Goal: Task Accomplishment & Management: Manage account settings

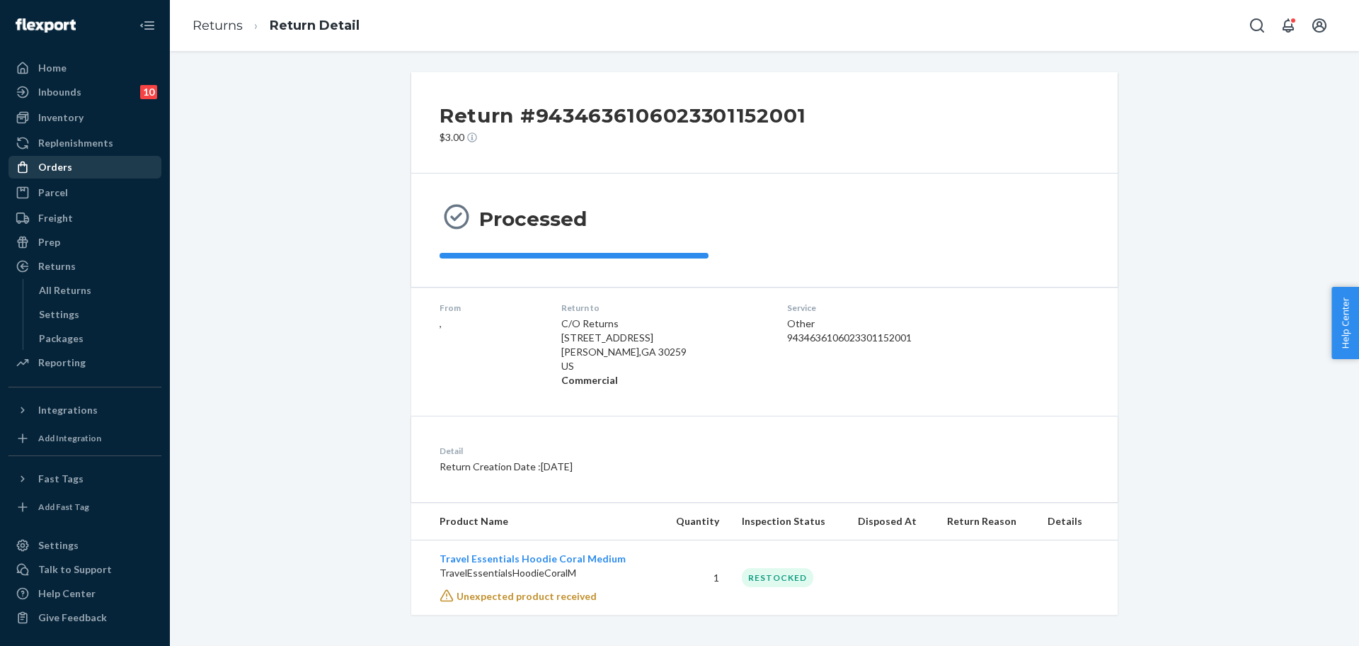
click at [58, 168] on div "Orders" at bounding box center [55, 167] width 34 height 14
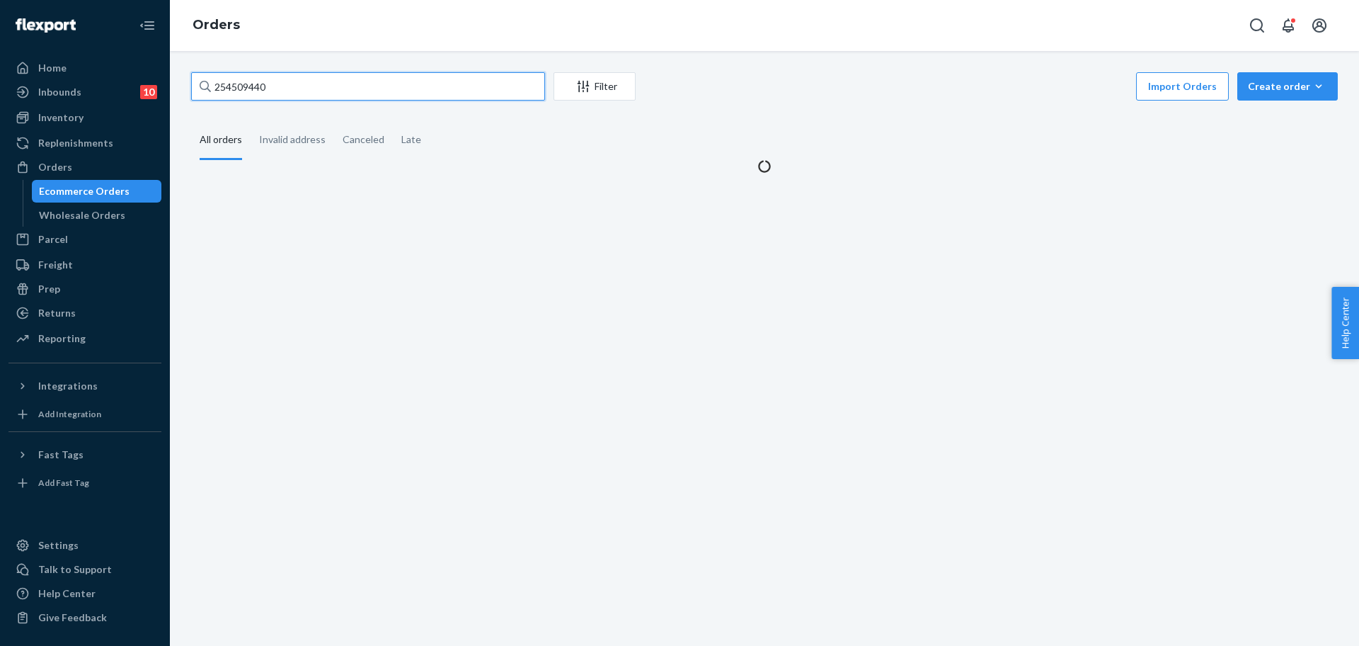
click at [262, 89] on input "254509440" at bounding box center [368, 86] width 354 height 28
paste input "253594892"
click at [264, 89] on input "254509442535948920" at bounding box center [368, 86] width 354 height 28
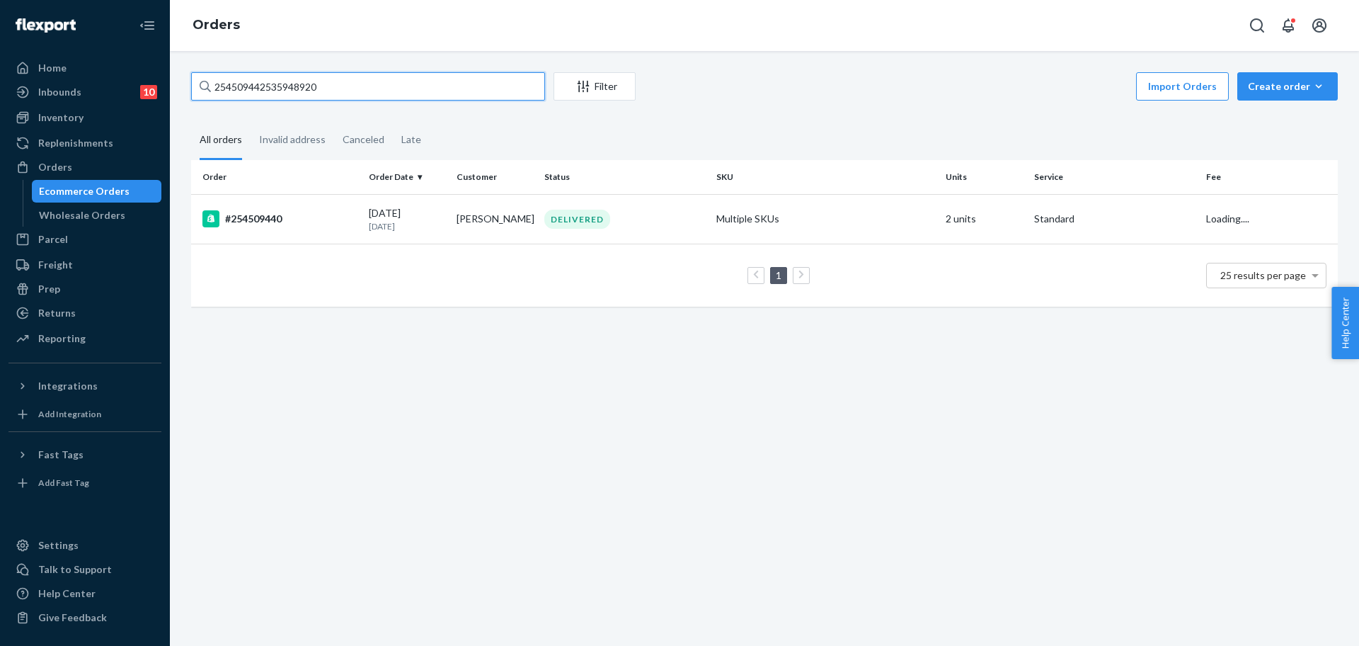
paste input "3594892"
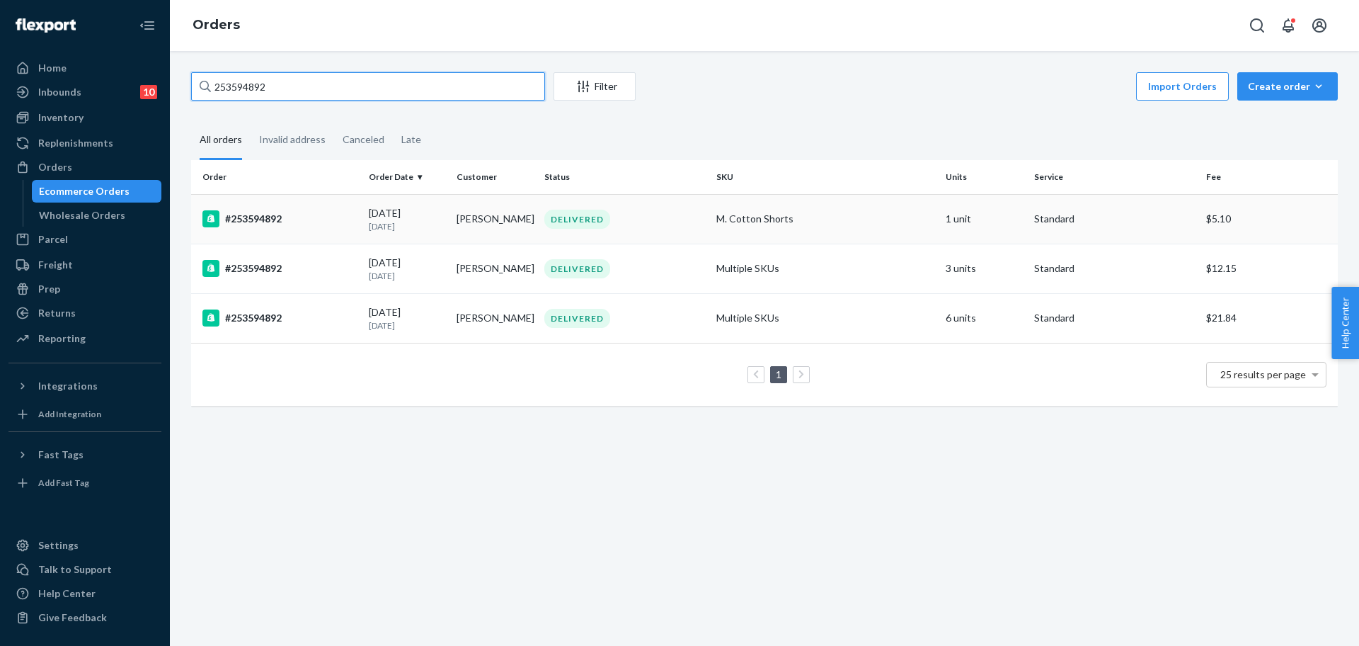
type input "253594892"
click at [653, 216] on div "DELIVERED" at bounding box center [625, 219] width 166 height 19
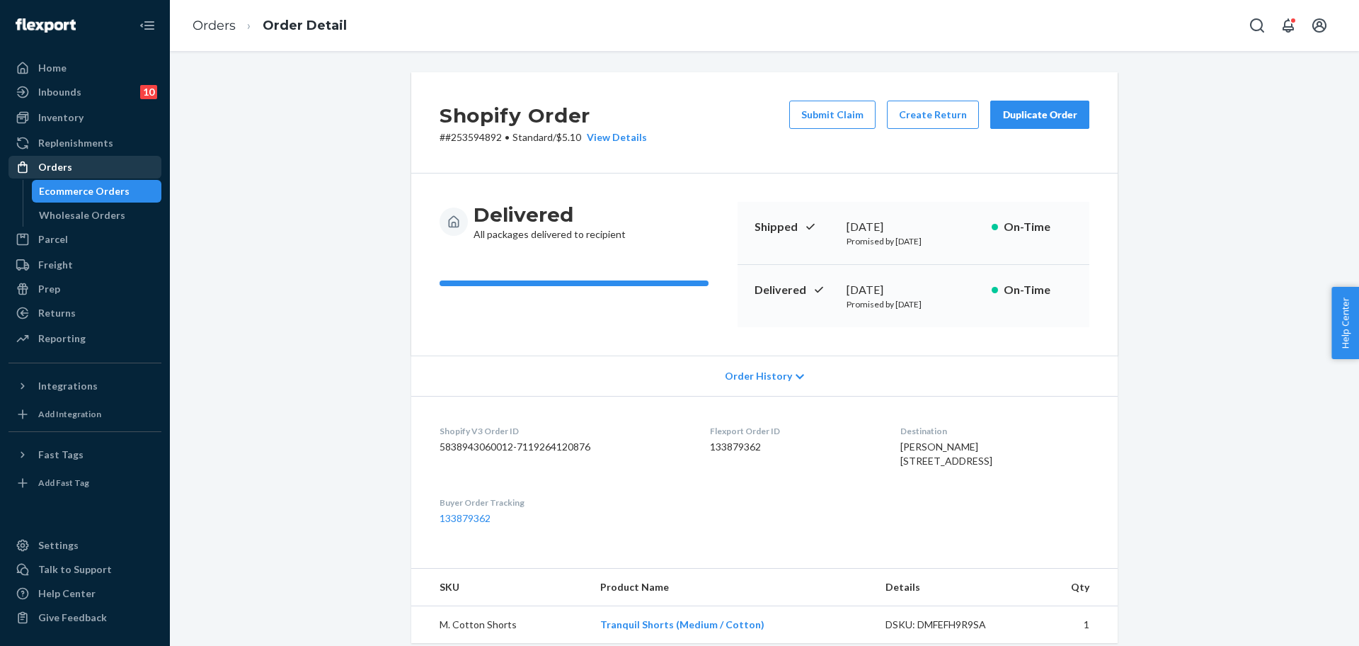
drag, startPoint x: 106, startPoint y: 171, endPoint x: 110, endPoint y: 162, distance: 9.5
click at [106, 171] on div "Orders" at bounding box center [85, 167] width 150 height 20
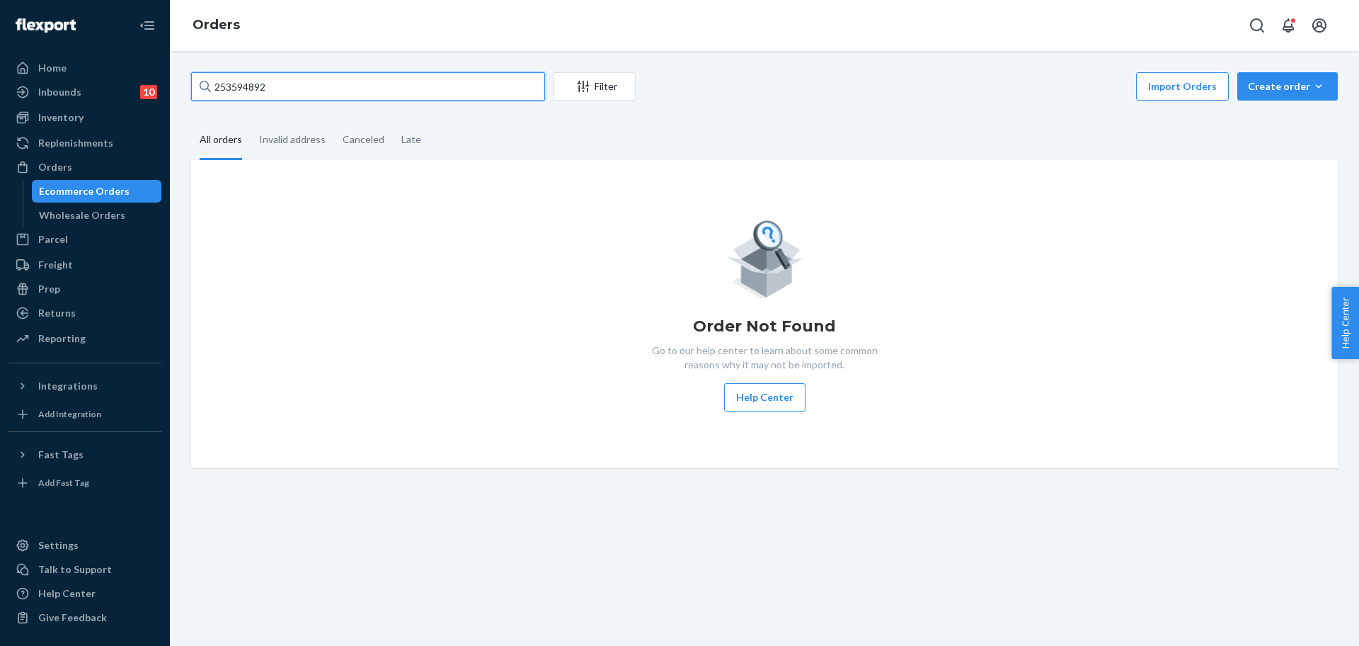
click at [236, 83] on input "253594892" at bounding box center [368, 86] width 354 height 28
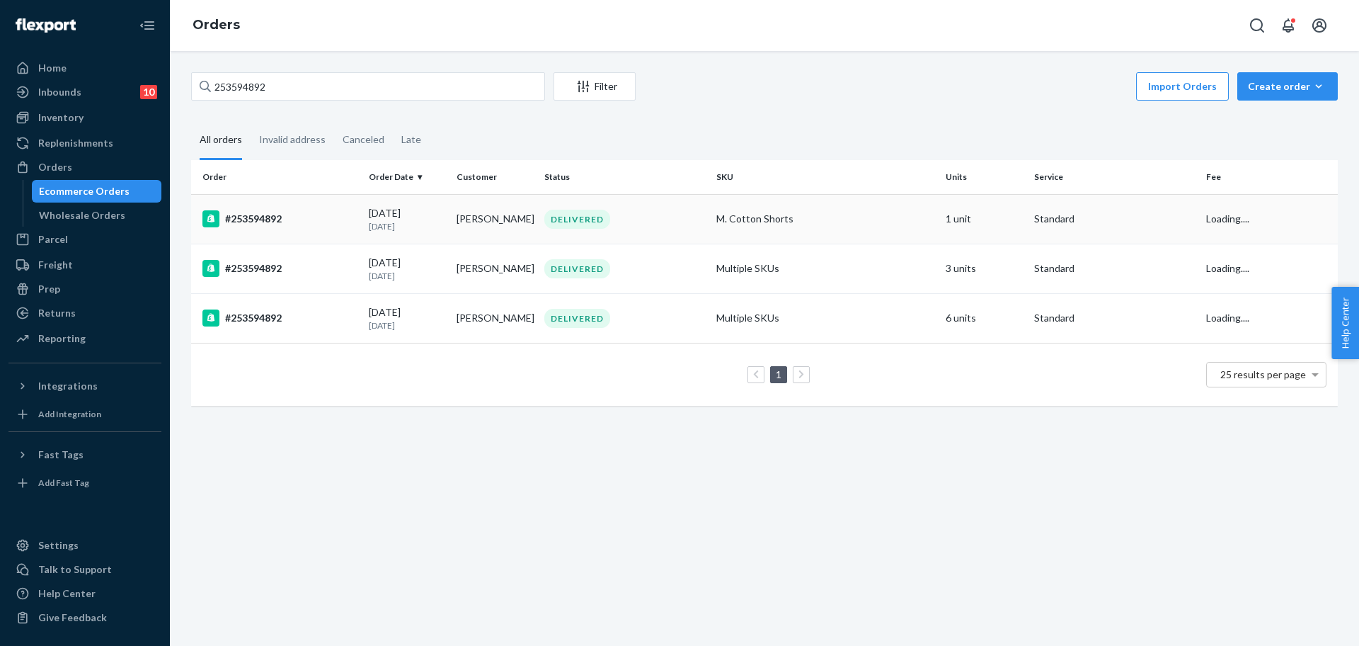
click at [905, 223] on div "M. Cotton Shorts" at bounding box center [825, 219] width 218 height 14
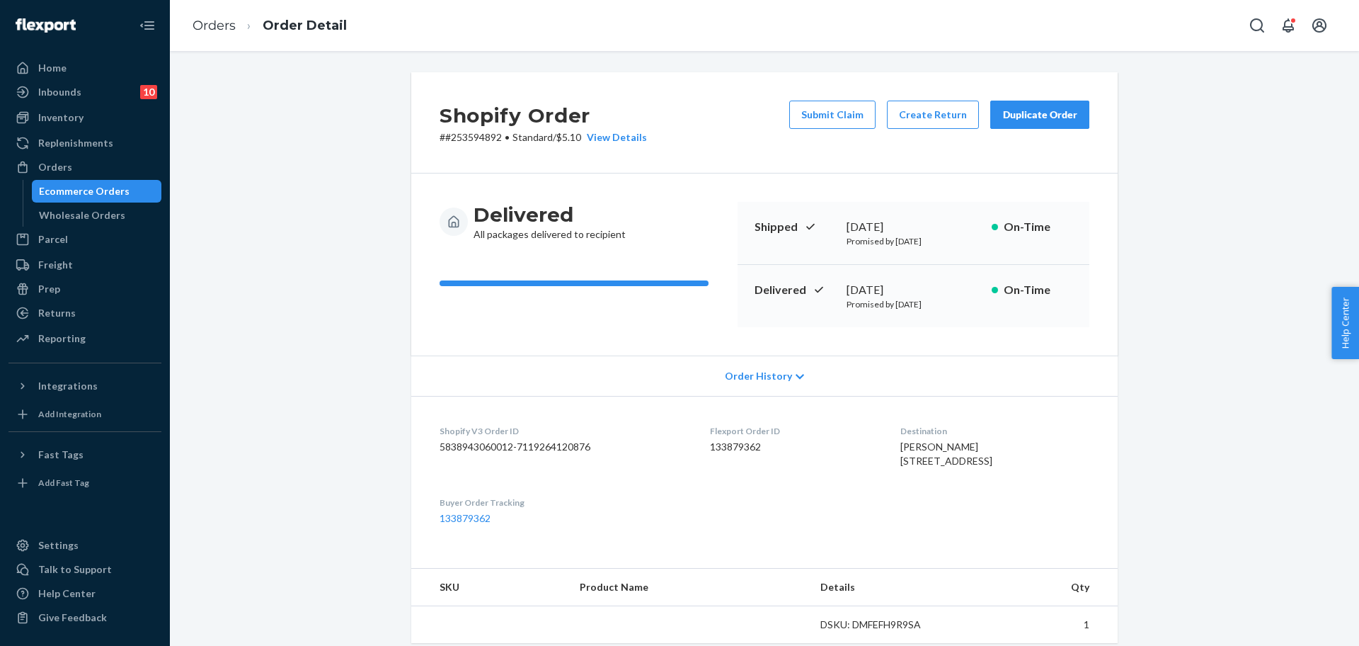
click at [937, 137] on div "Submit Claim Create Return Duplicate Order" at bounding box center [939, 123] width 311 height 44
click at [932, 121] on button "Create Return" at bounding box center [933, 115] width 92 height 28
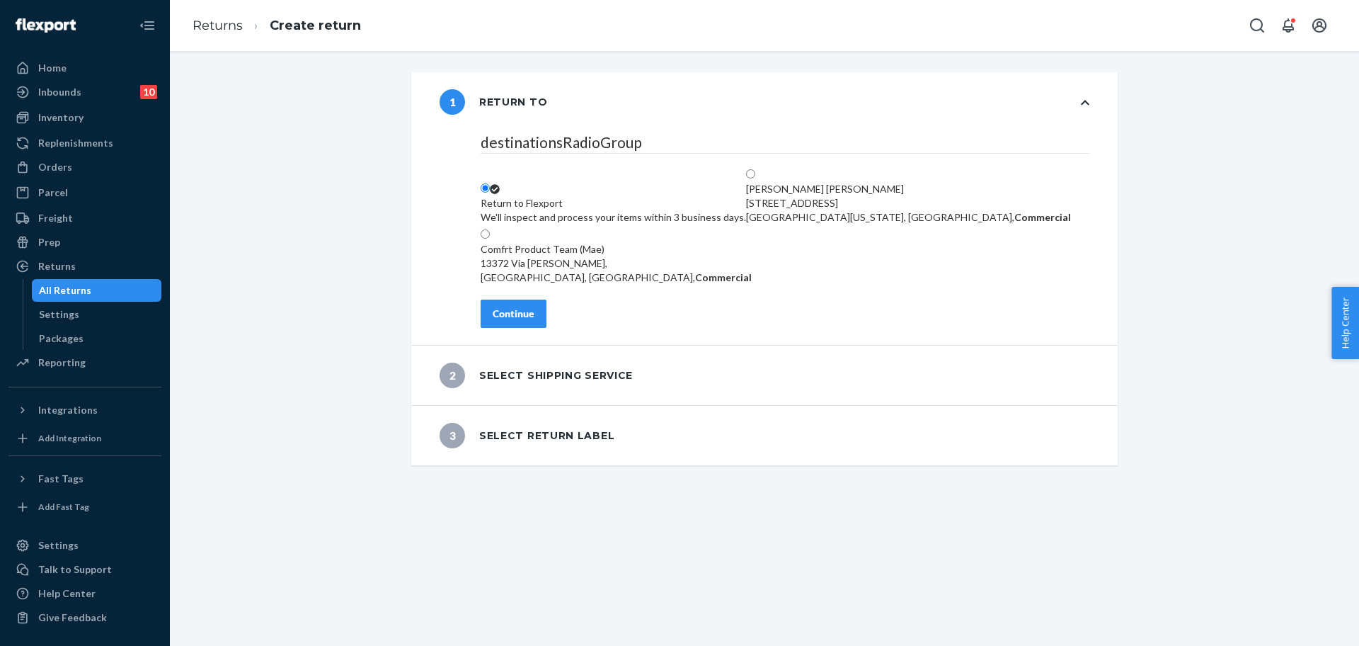
click at [510, 321] on div "Continue" at bounding box center [514, 314] width 42 height 14
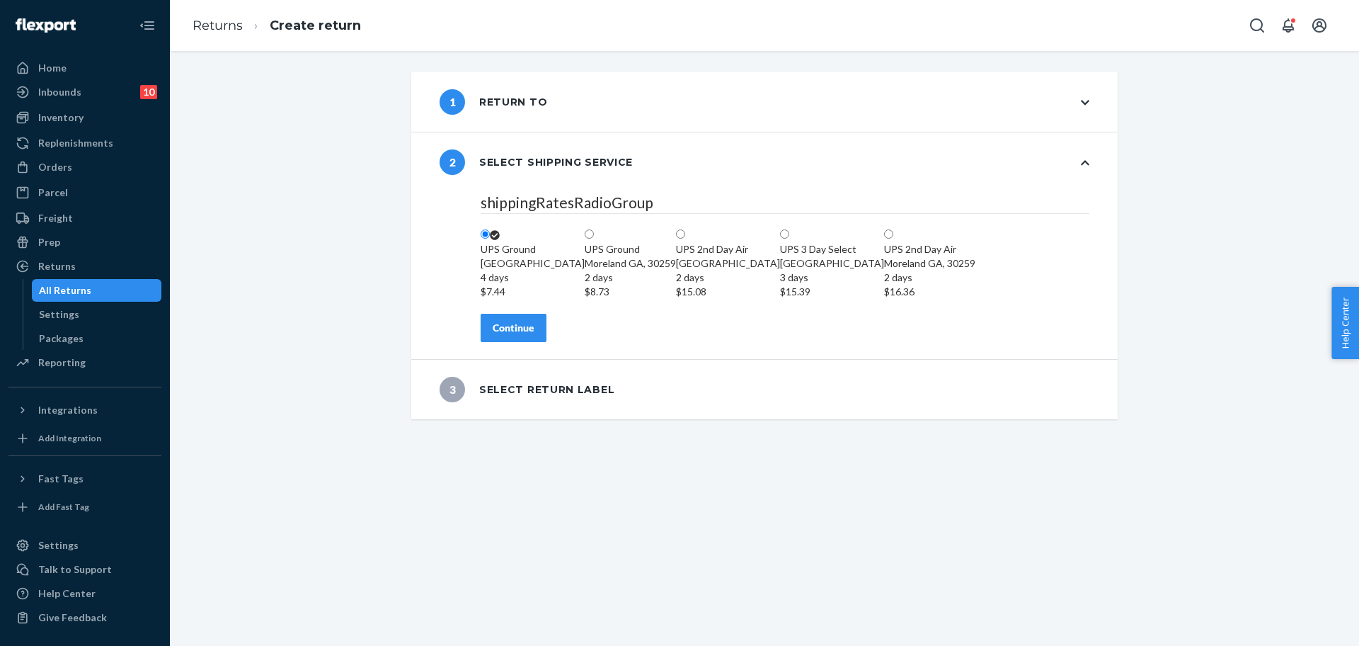
click at [500, 335] on div "Continue" at bounding box center [514, 328] width 42 height 14
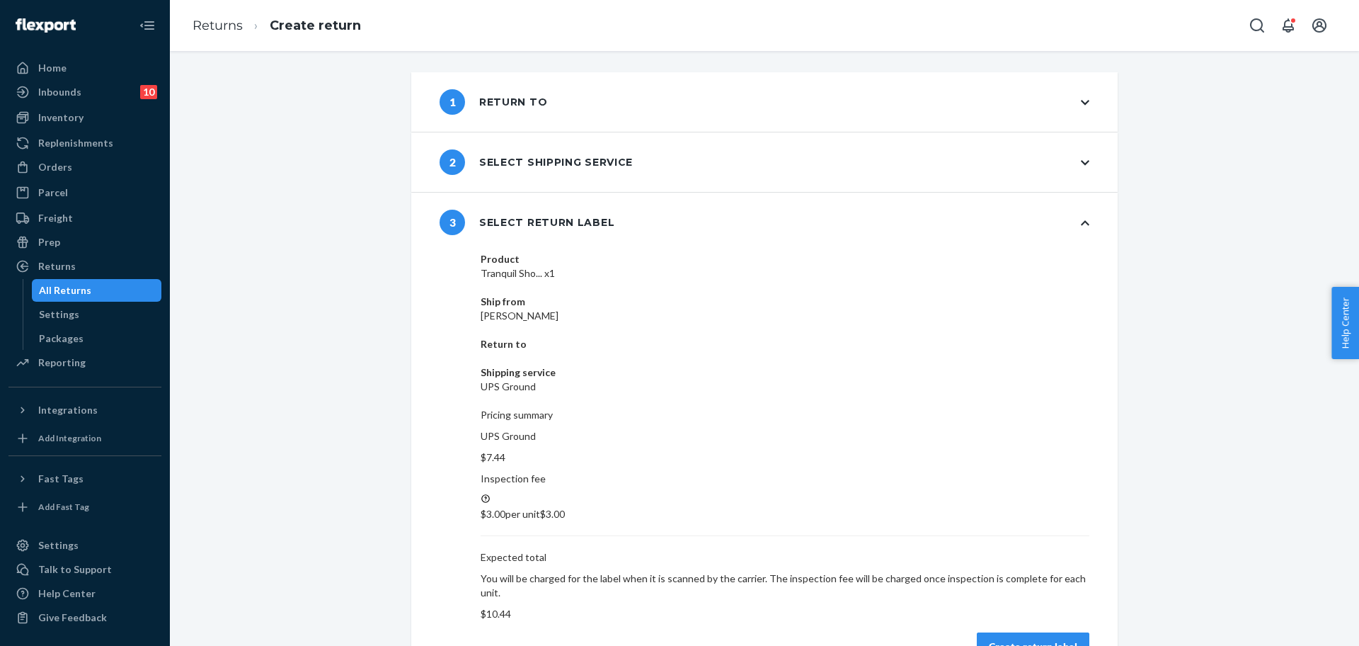
click at [1009, 639] on div "Create return label" at bounding box center [1033, 646] width 88 height 14
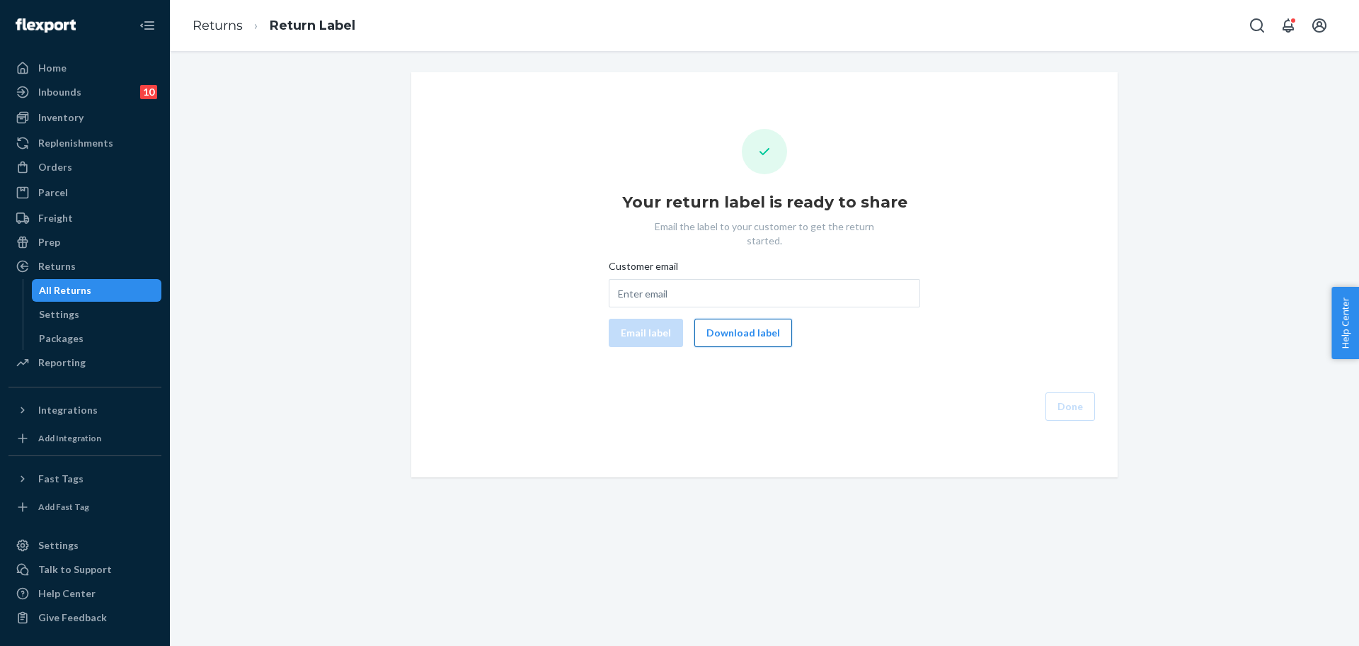
click at [703, 319] on button "Download label" at bounding box center [743, 333] width 98 height 28
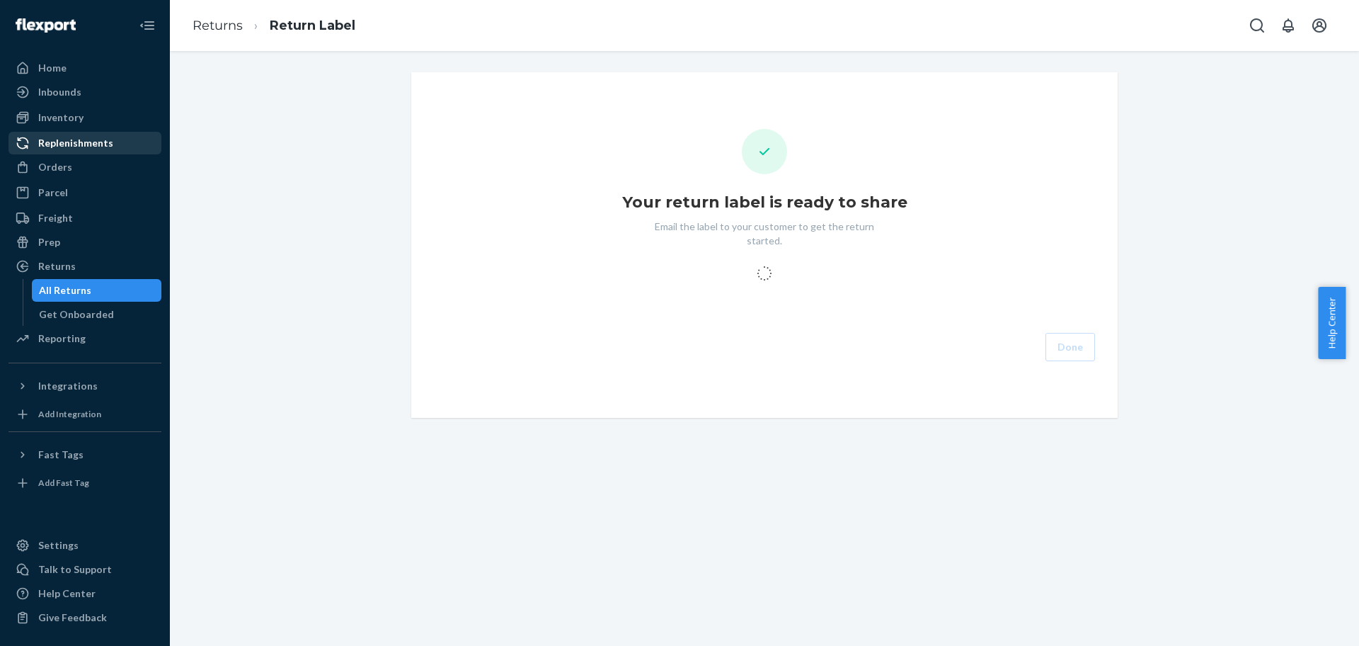
click at [30, 159] on div "Orders" at bounding box center [85, 167] width 150 height 20
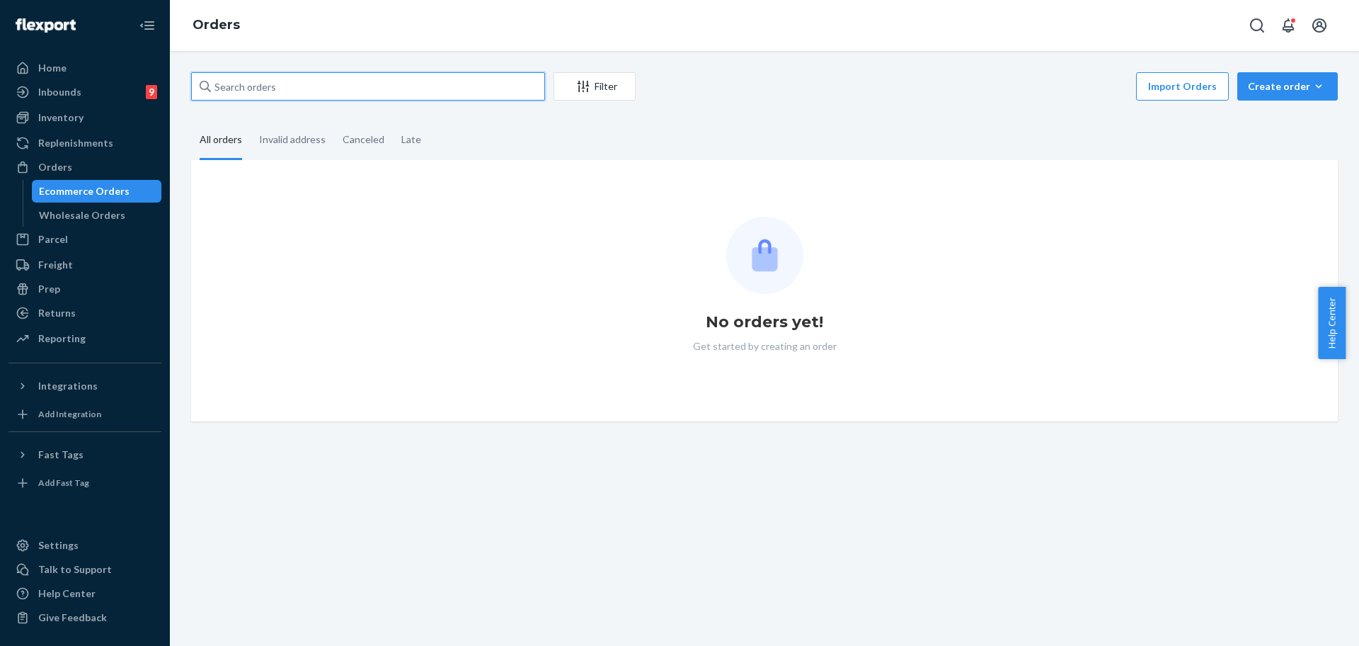
click at [318, 92] on input "text" at bounding box center [368, 86] width 354 height 28
paste input "252645162"
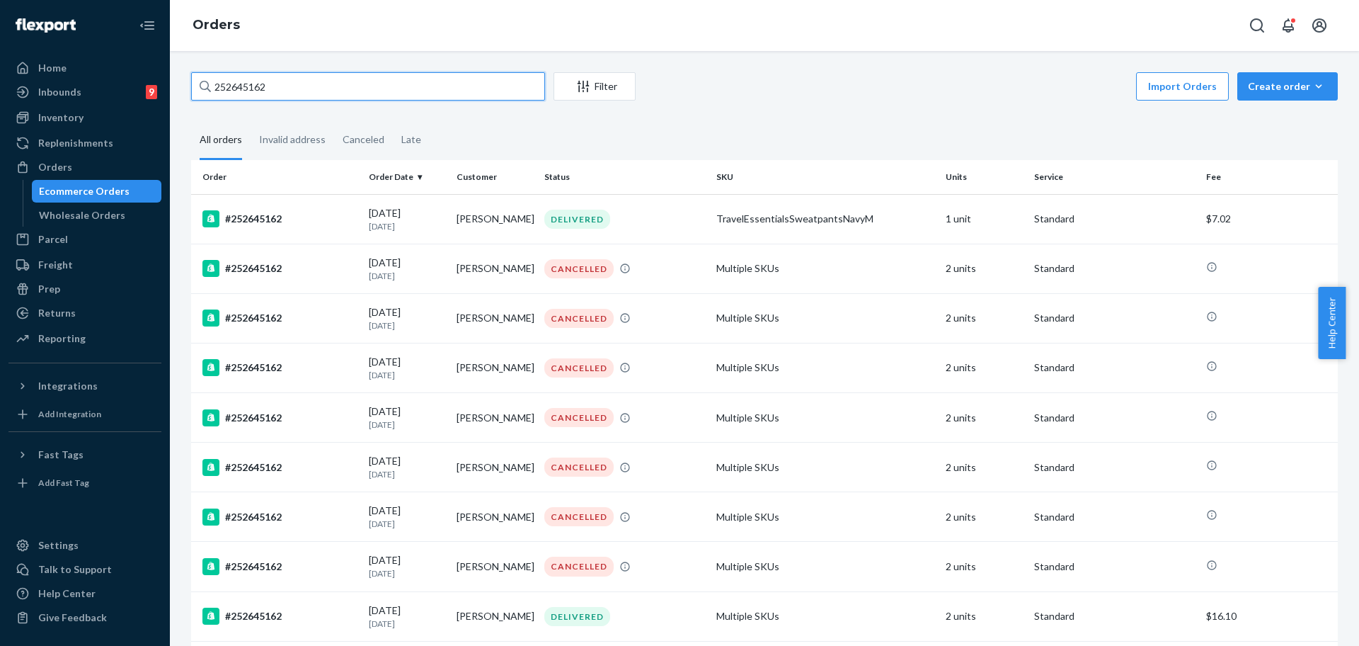
type input "252645162"
click at [89, 126] on div "Inventory" at bounding box center [85, 118] width 150 height 20
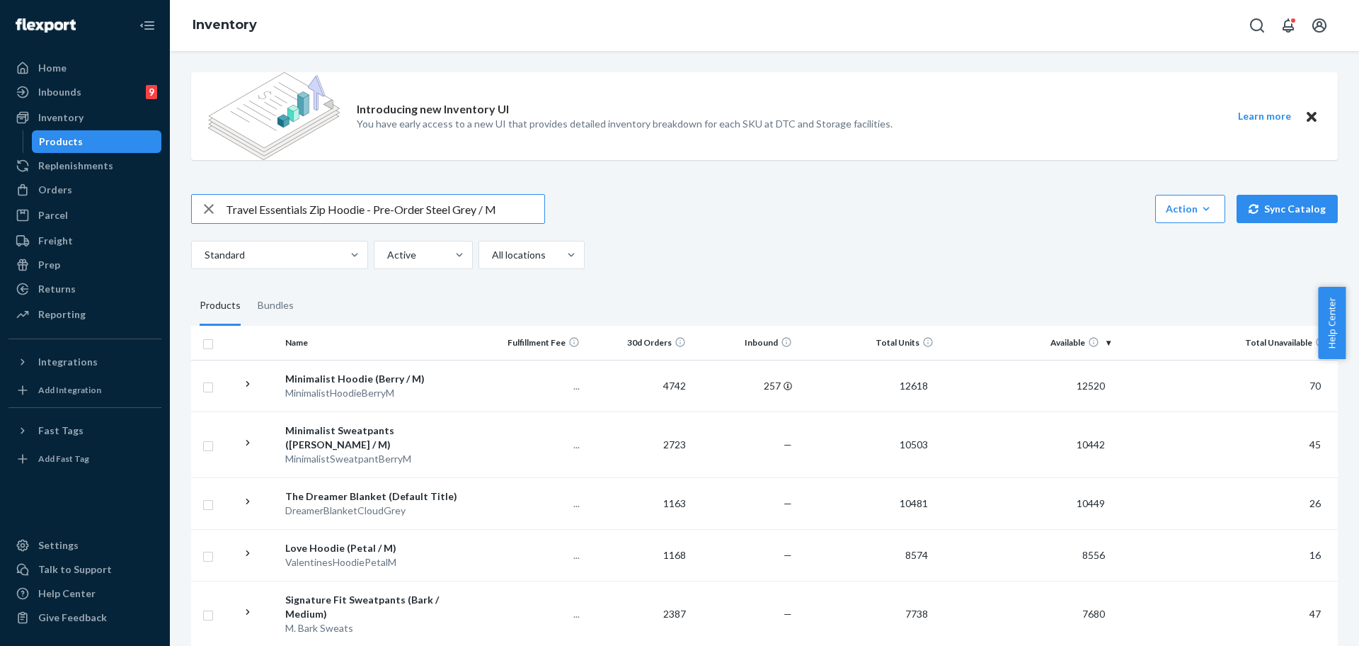
drag, startPoint x: 428, startPoint y: 211, endPoint x: 401, endPoint y: 205, distance: 28.2
click at [401, 205] on input "Travel Essentials Zip Hoodie - Pre-Order Steel Grey / M" at bounding box center [385, 209] width 319 height 28
click at [439, 227] on div "Travel Essentials Zip Hoodie - Pre-Order Steel Grey / M Action Create product C…" at bounding box center [764, 231] width 1147 height 75
drag, startPoint x: 423, startPoint y: 206, endPoint x: 372, endPoint y: 203, distance: 51.0
click at [372, 203] on input "Travel Essentials Zip Hoodie - Pre-Order Steel Grey / M" at bounding box center [385, 209] width 319 height 28
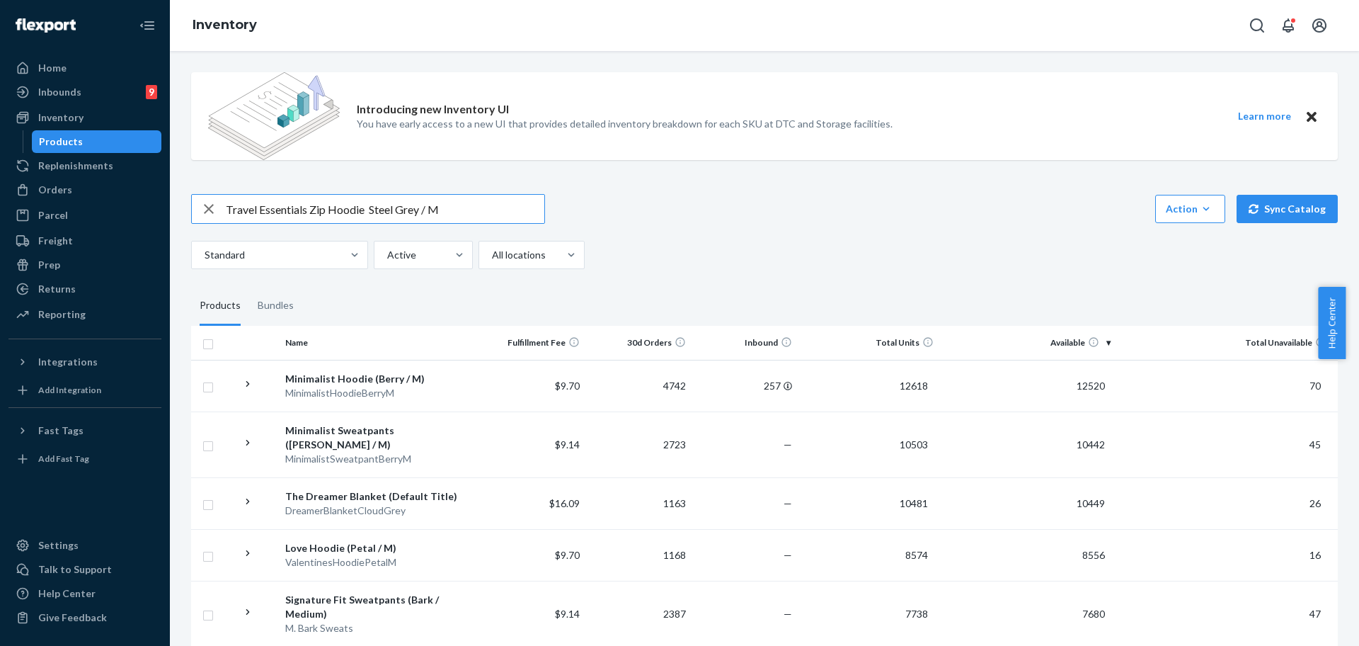
click at [524, 204] on input "Travel Essentials Zip Hoodie Steel Grey / M" at bounding box center [385, 209] width 319 height 28
type input "Travel Essentials Zip Hoodie Steel Grey / M"
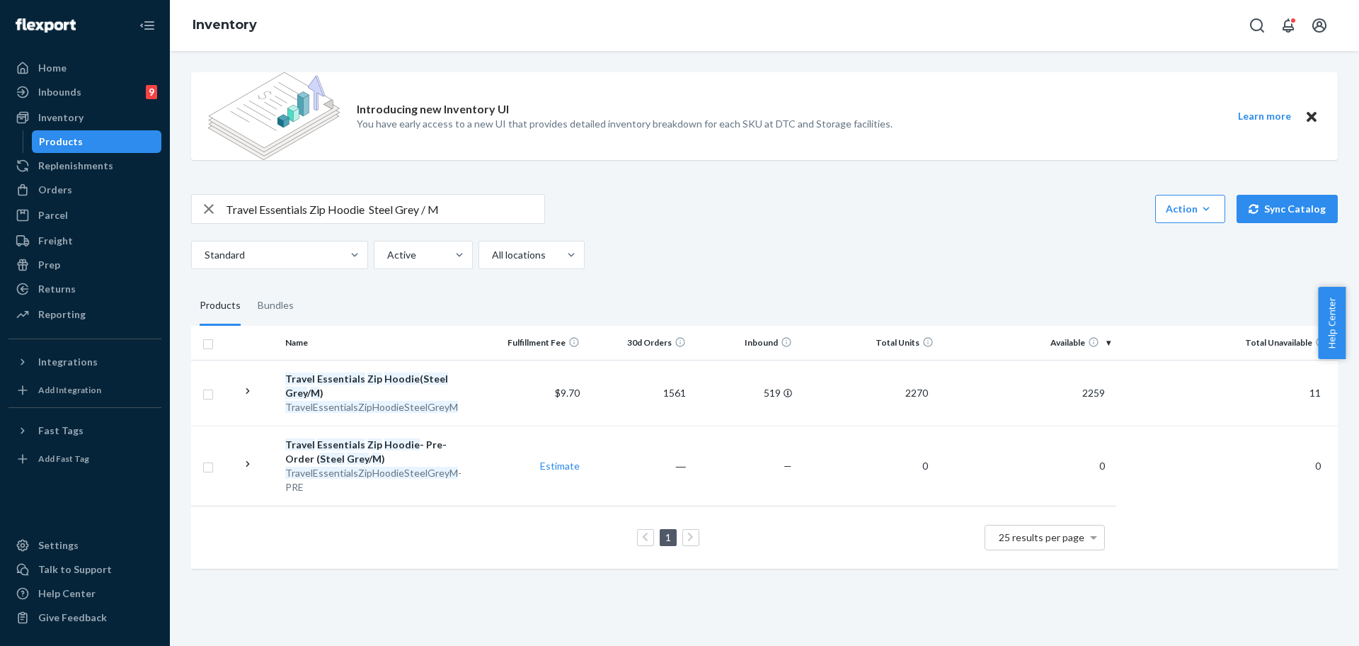
click at [37, 195] on div "Orders" at bounding box center [85, 190] width 150 height 20
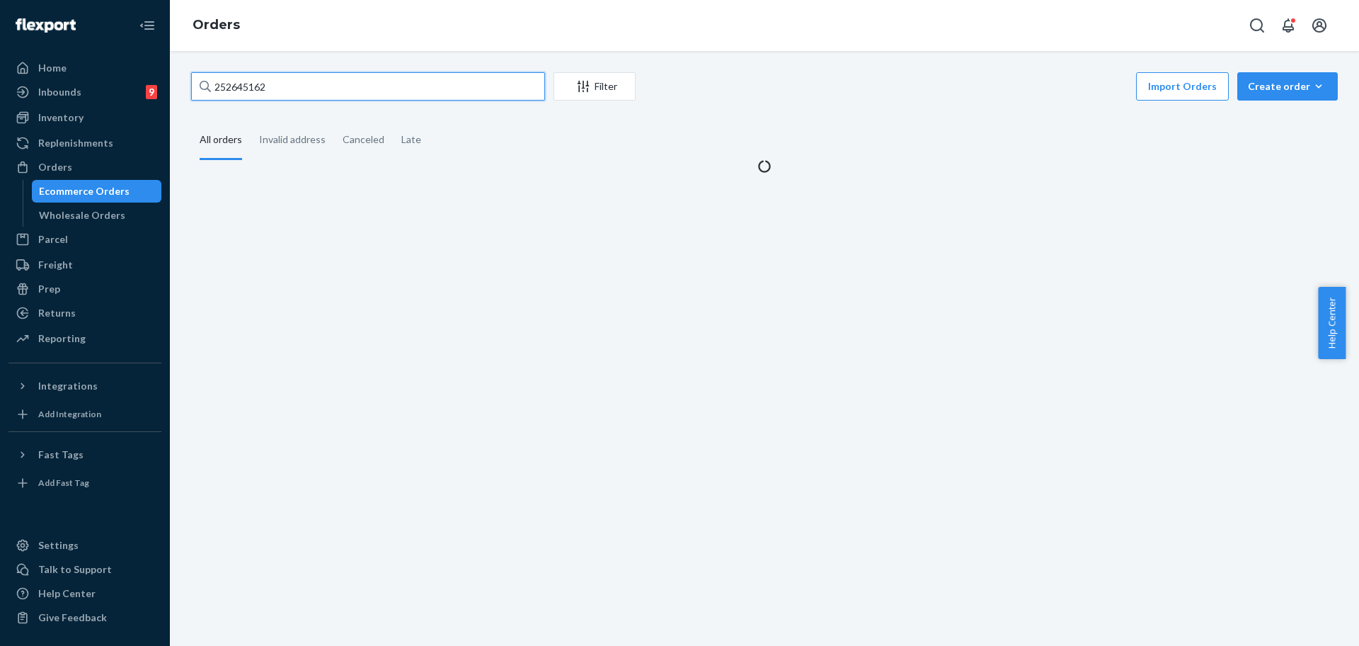
click at [303, 97] on input "252645162" at bounding box center [368, 86] width 354 height 28
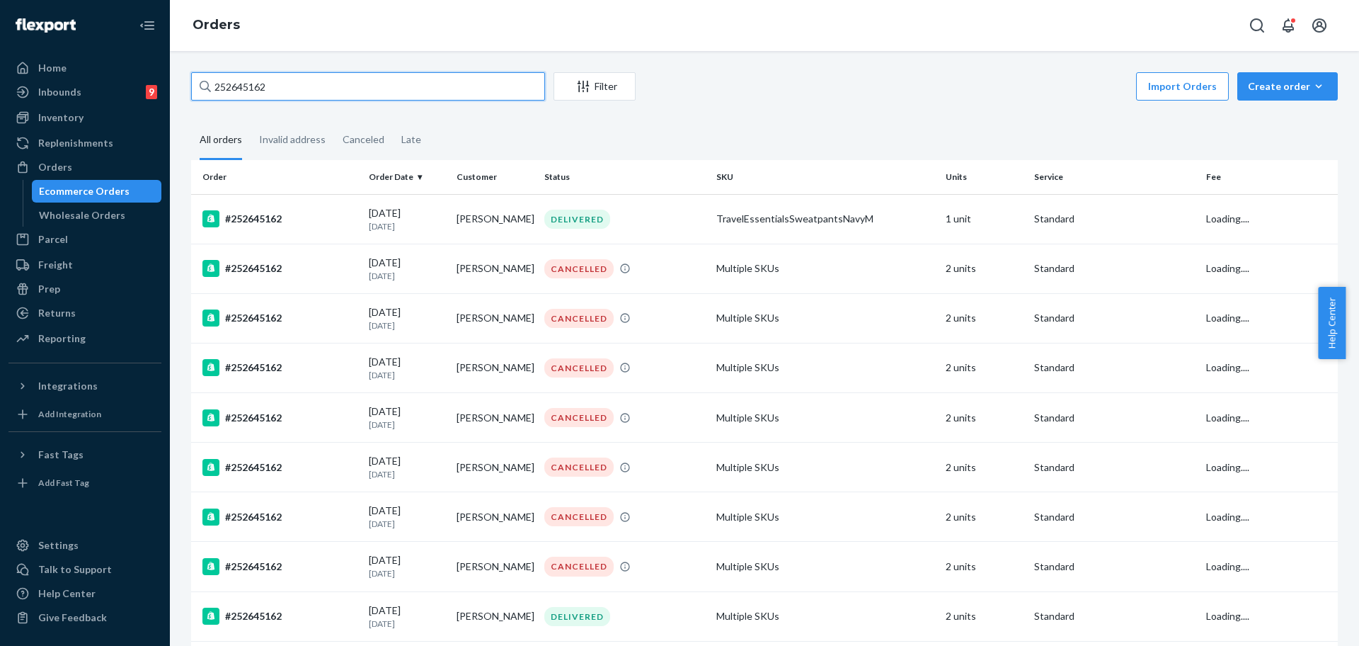
paste input "4691373"
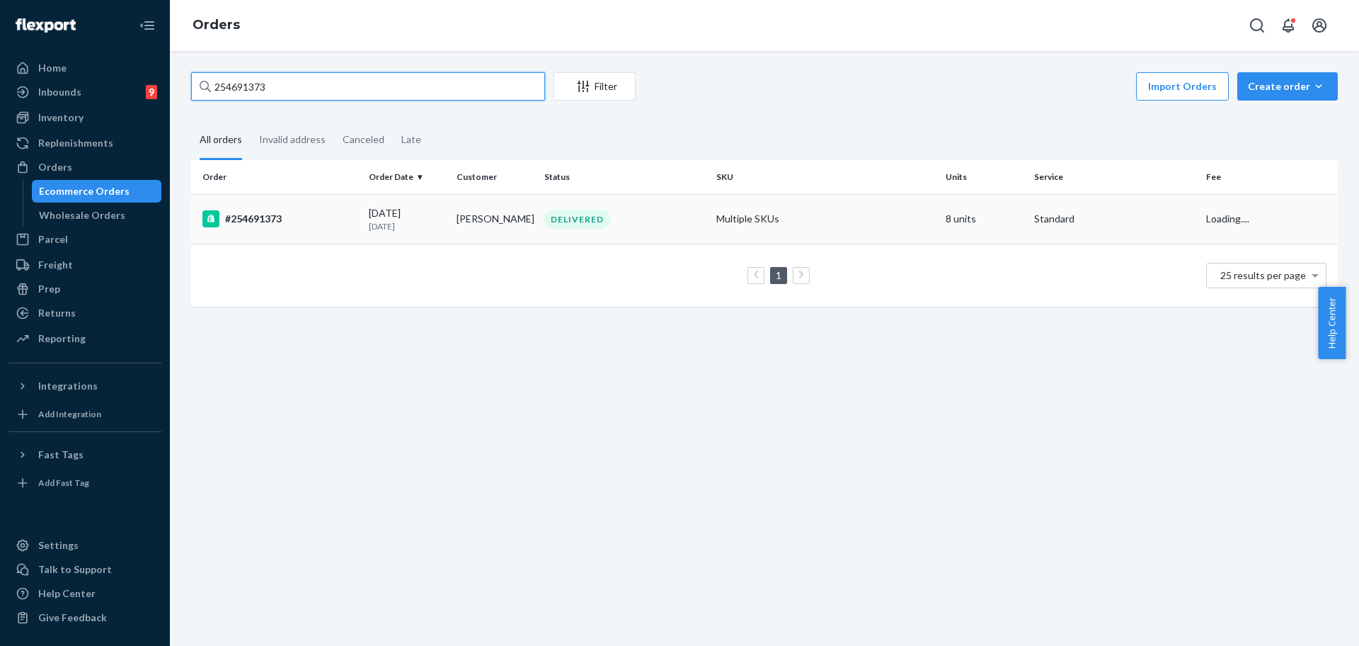
type input "254691373"
click at [780, 215] on td "Multiple SKUs" at bounding box center [825, 219] width 229 height 50
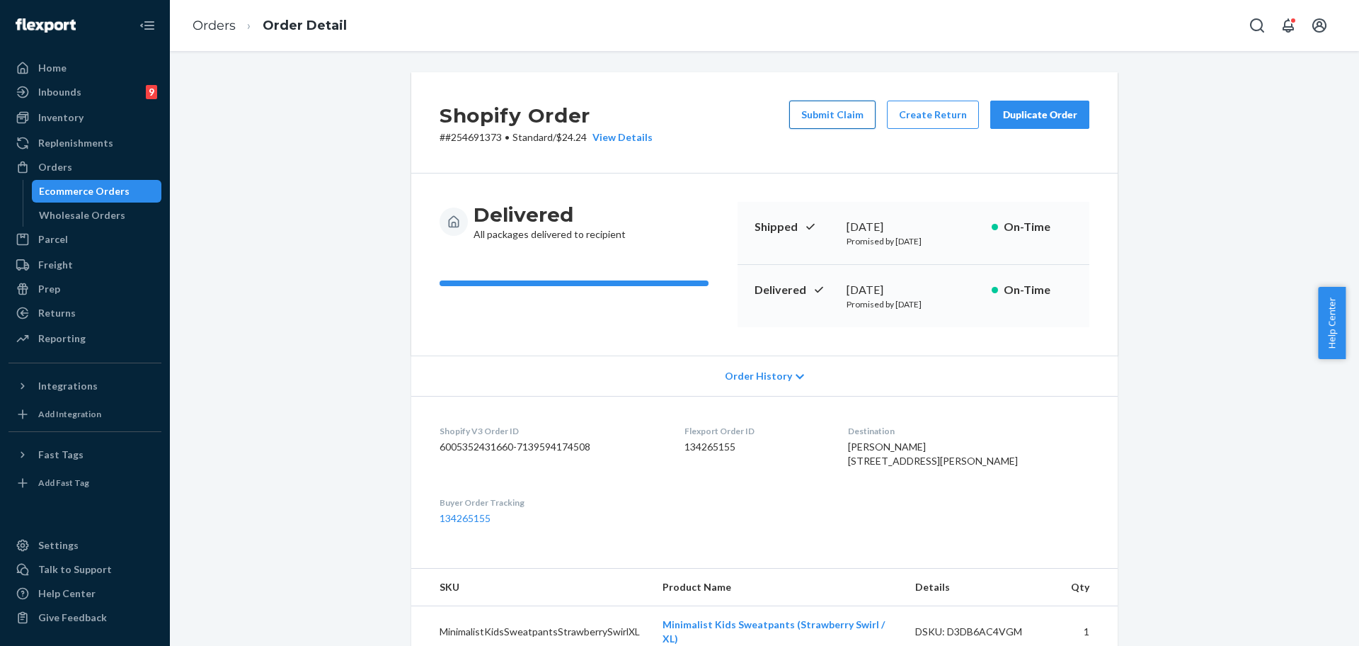
click at [832, 119] on button "Submit Claim" at bounding box center [832, 115] width 86 height 28
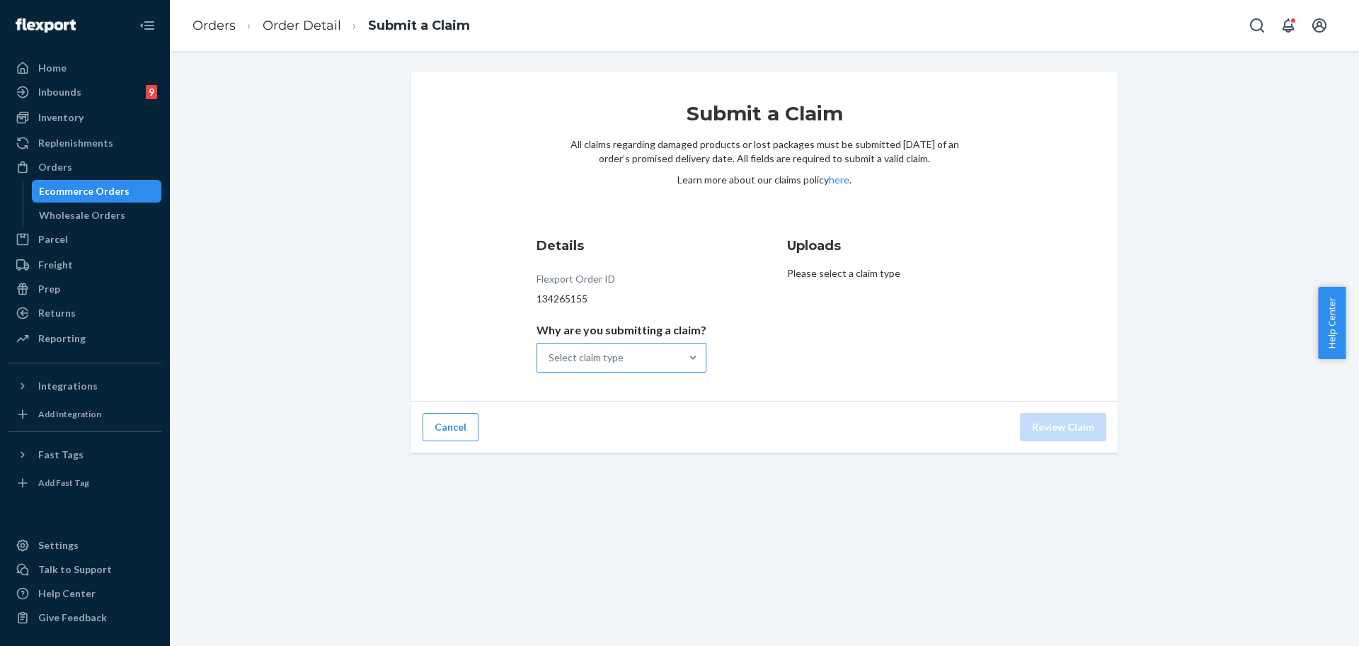
click at [635, 358] on div "Select claim type" at bounding box center [608, 357] width 143 height 28
click at [550, 358] on input "Why are you submitting a claim? Select claim type" at bounding box center [549, 357] width 1 height 14
click at [622, 469] on div "Missing product" at bounding box center [621, 477] width 164 height 28
click at [550, 365] on input "Why are you submitting a claim? option Missing product focused, 0 of 4. 4 resul…" at bounding box center [549, 357] width 1 height 14
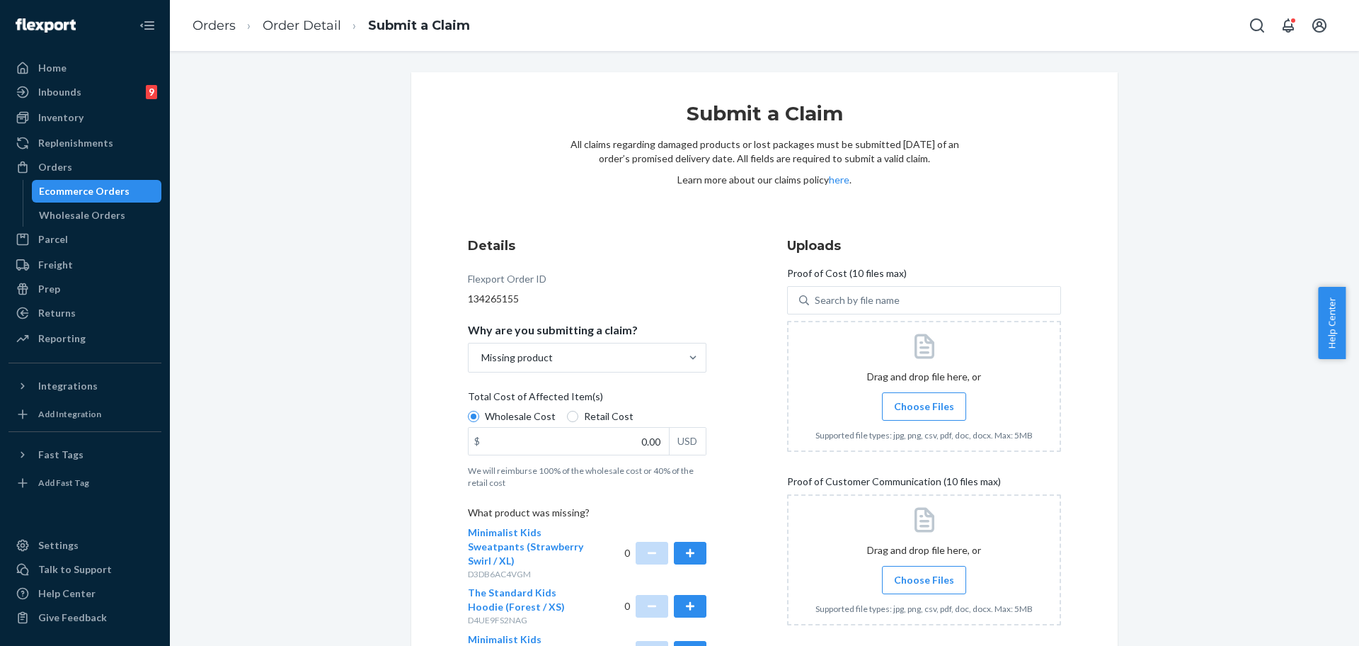
drag, startPoint x: 1358, startPoint y: 371, endPoint x: 1358, endPoint y: 471, distance: 99.8
click at [1345, 471] on body "Home Inbounds 9 Shipping Plans Problems 9 Inventory Products Replenishments Ord…" at bounding box center [679, 323] width 1359 height 646
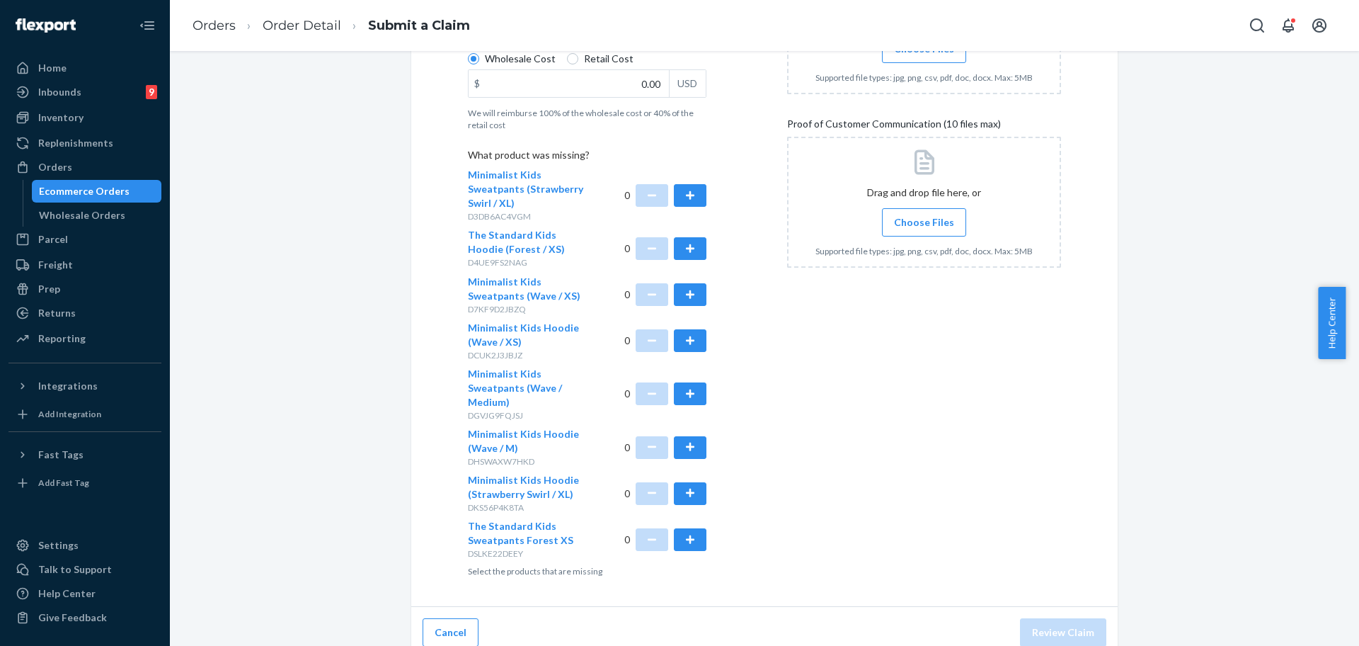
scroll to position [314, 0]
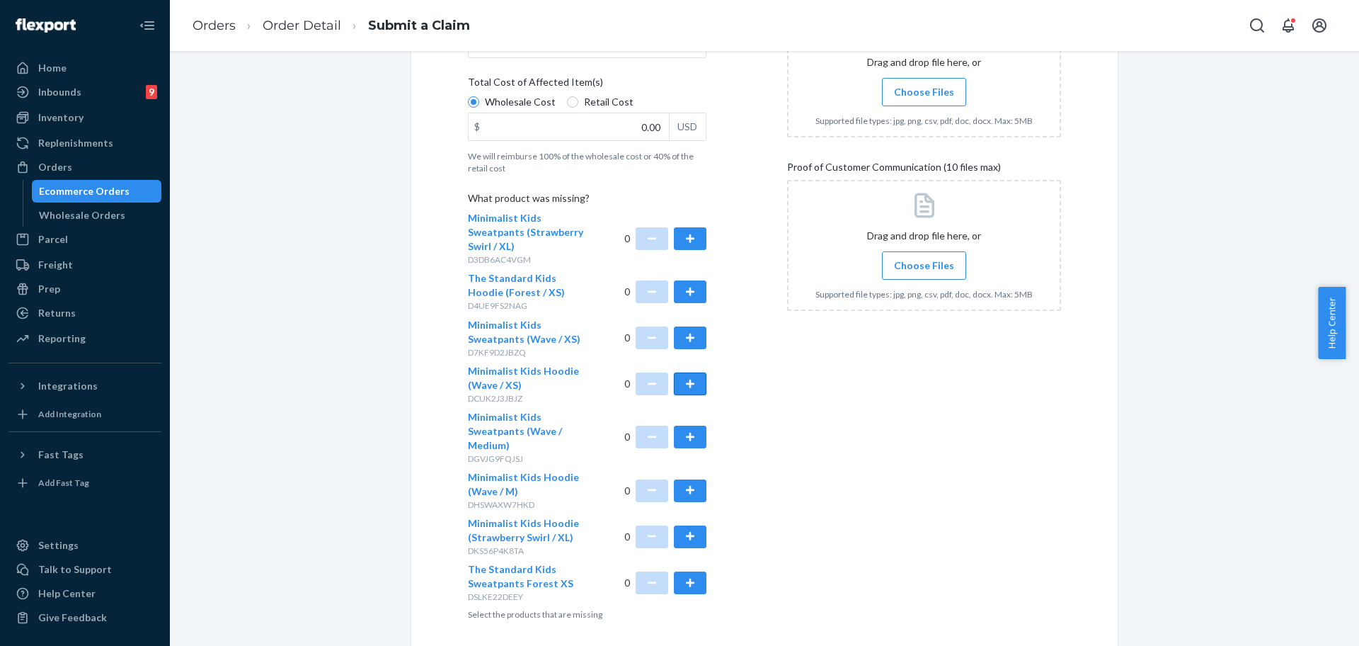
click at [679, 391] on button "button" at bounding box center [690, 383] width 33 height 23
click at [685, 337] on button "button" at bounding box center [690, 337] width 33 height 23
click at [1154, 433] on div "Submit a Claim All claims regarding damaged products or lost packages must be s…" at bounding box center [765, 230] width 1168 height 944
drag, startPoint x: 1339, startPoint y: 508, endPoint x: 1351, endPoint y: 517, distance: 15.3
click at [1345, 517] on div "Submit a Claim All claims regarding damaged products or lost packages must be s…" at bounding box center [764, 348] width 1189 height 595
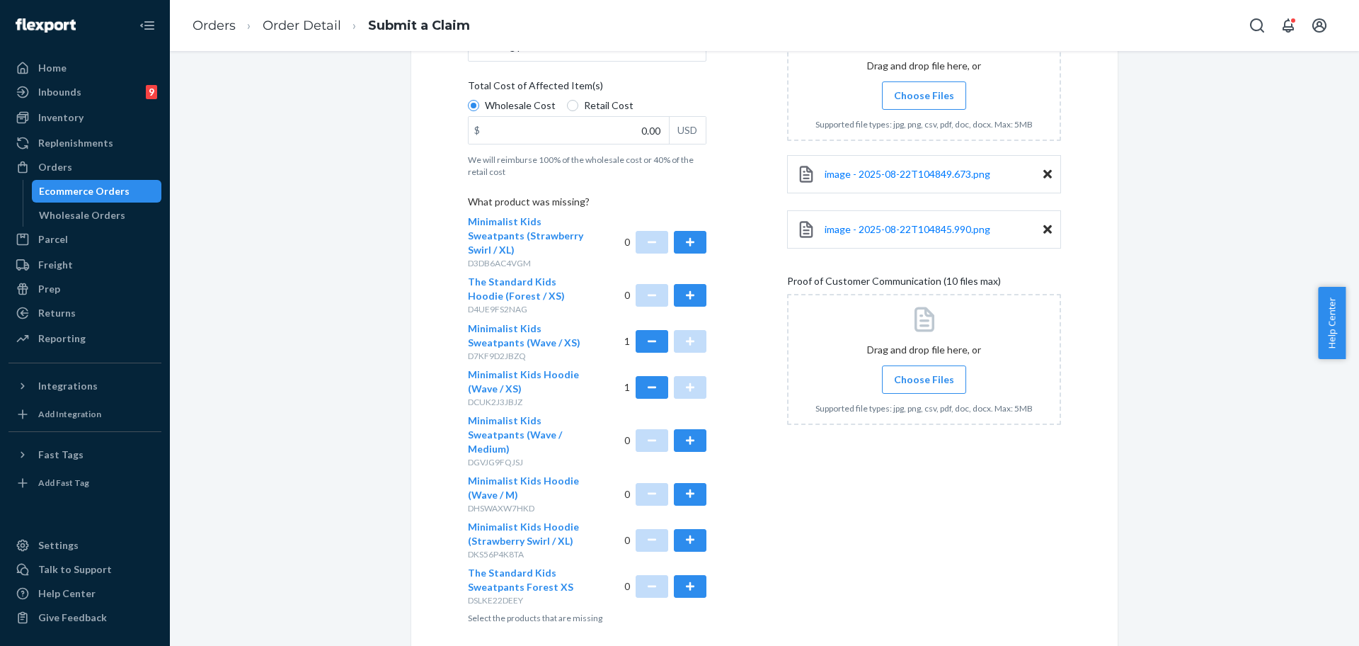
scroll to position [287, 0]
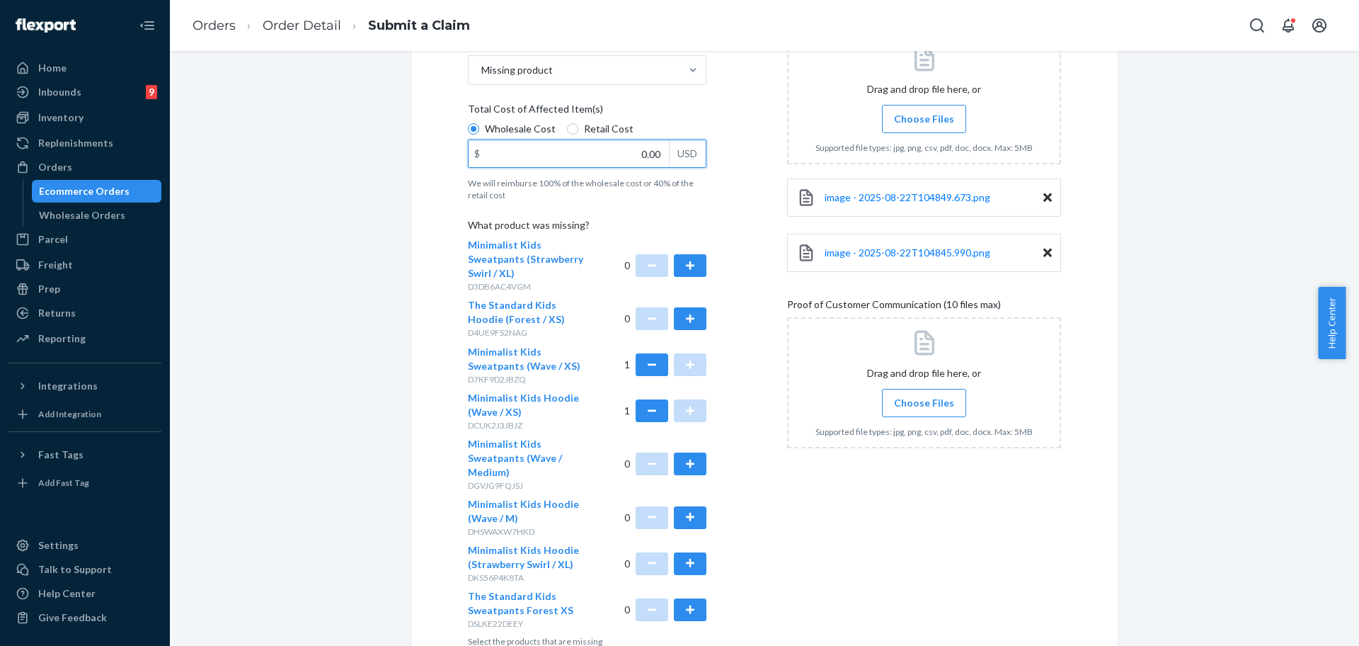
click at [599, 152] on input "0.00" at bounding box center [569, 153] width 200 height 27
drag, startPoint x: 647, startPoint y: 159, endPoint x: 691, endPoint y: 183, distance: 50.4
click at [648, 159] on input "20.00" at bounding box center [569, 153] width 200 height 27
type input "20.10"
click at [1250, 398] on div "Submit a Claim All claims regarding damaged products or lost packages must be s…" at bounding box center [765, 257] width 1168 height 944
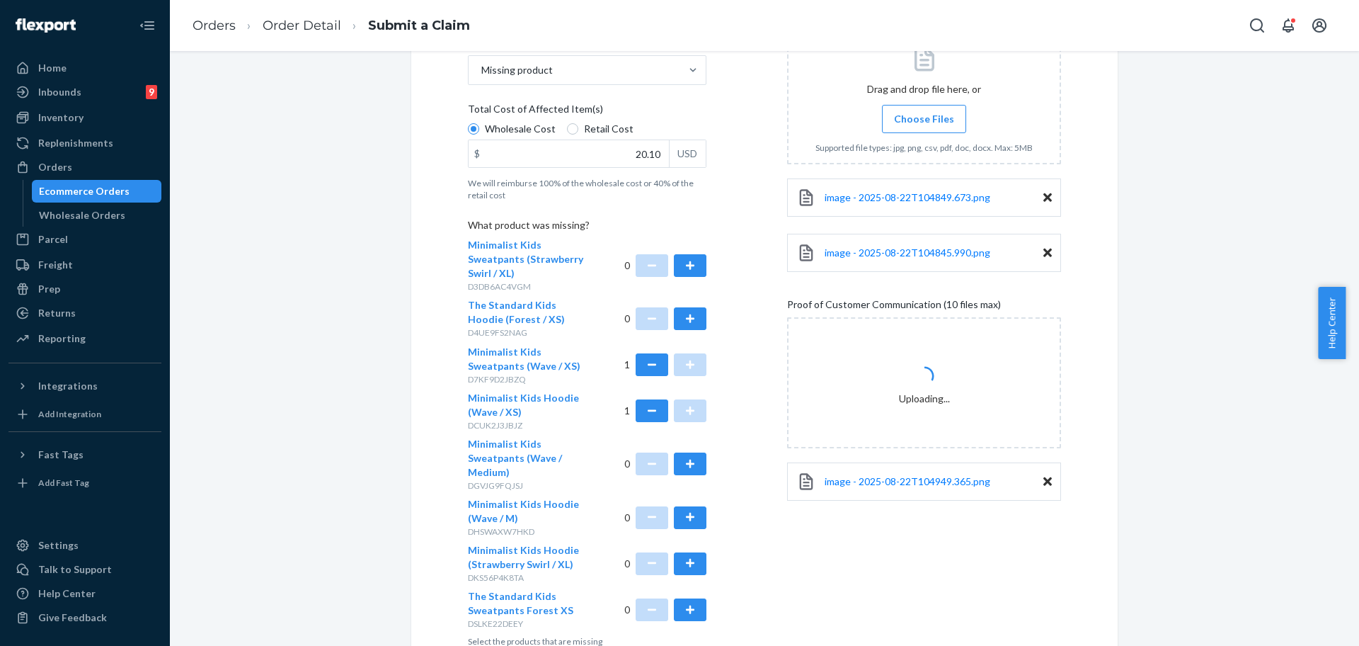
click at [1196, 569] on div "Submit a Claim All claims regarding damaged products or lost packages must be s…" at bounding box center [765, 257] width 1168 height 944
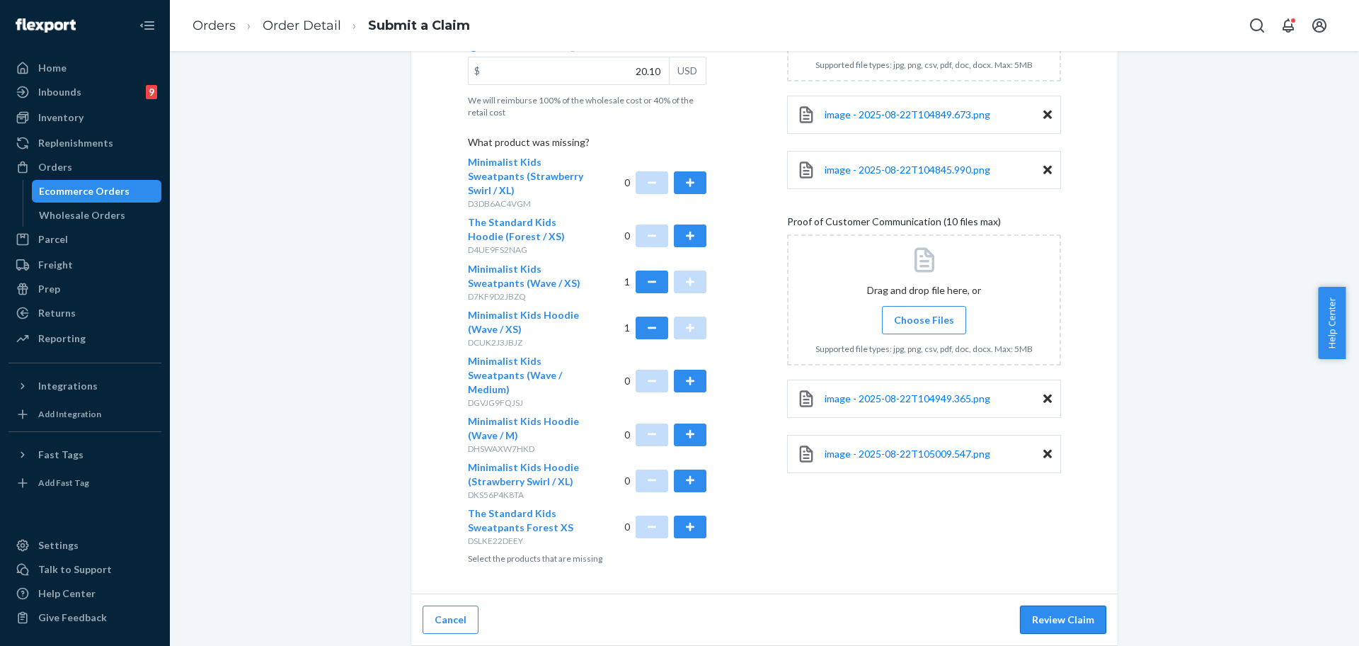
click at [1055, 633] on button "Review Claim" at bounding box center [1063, 619] width 86 height 28
click at [1055, 621] on button "Review Claim" at bounding box center [1063, 619] width 86 height 28
click at [1031, 617] on button "Review Claim" at bounding box center [1063, 619] width 86 height 28
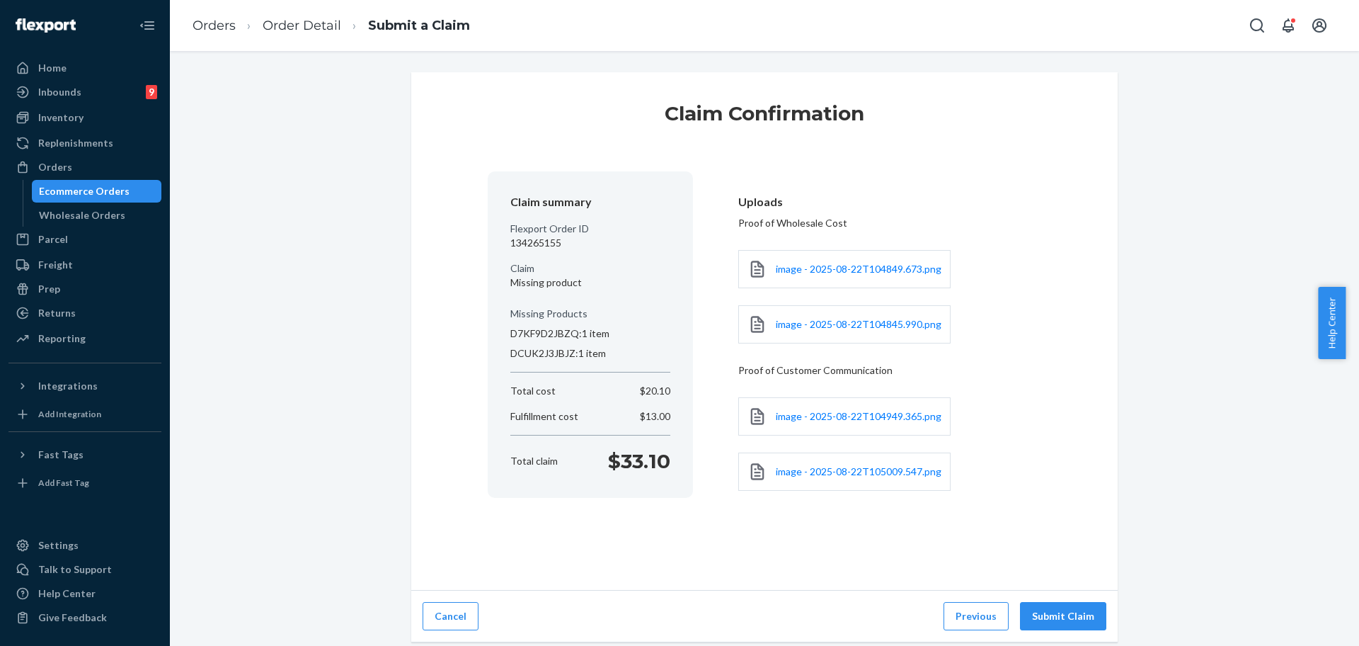
scroll to position [0, 0]
click at [1031, 617] on button "Submit Claim" at bounding box center [1063, 616] width 86 height 28
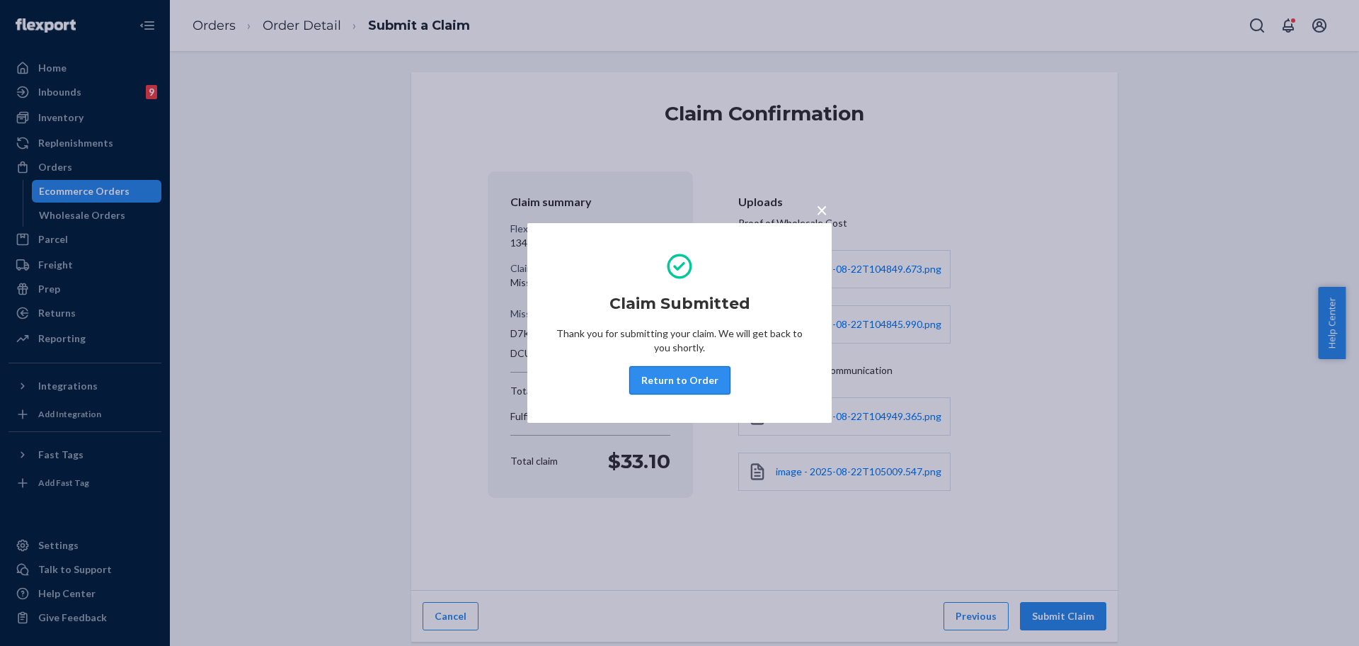
click at [673, 380] on button "Return to Order" at bounding box center [679, 380] width 101 height 28
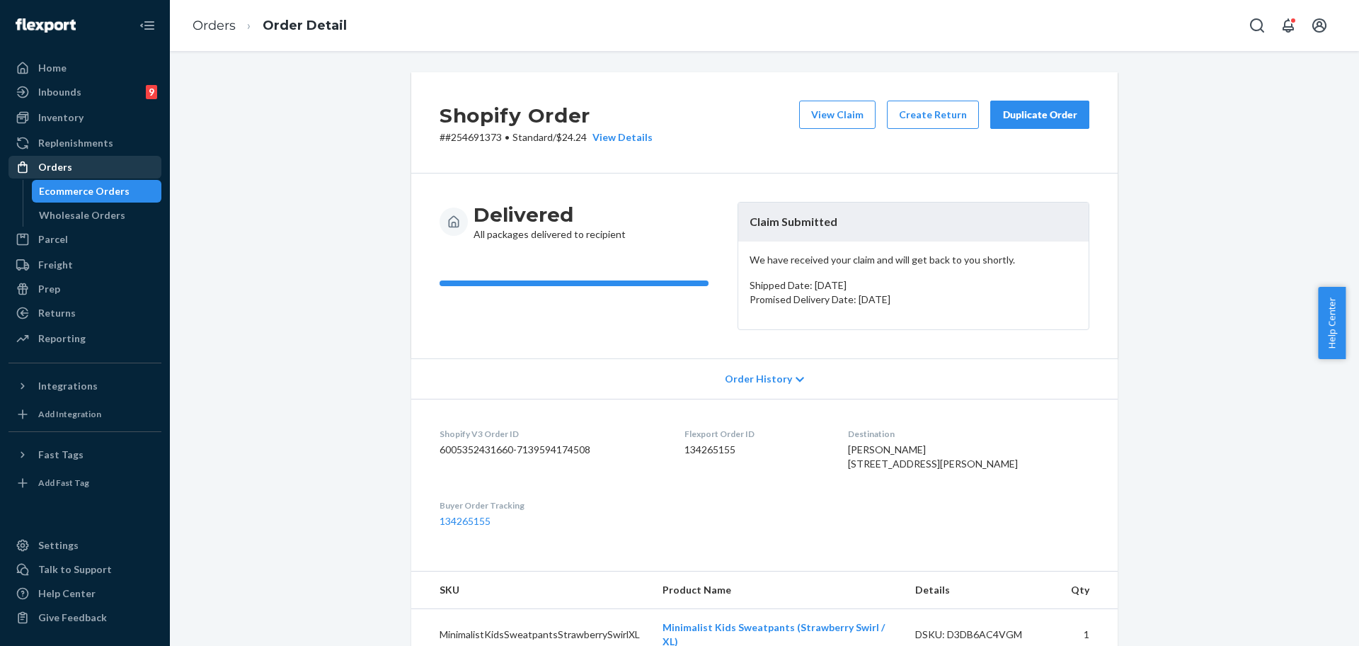
click at [16, 161] on icon at bounding box center [23, 167] width 14 height 14
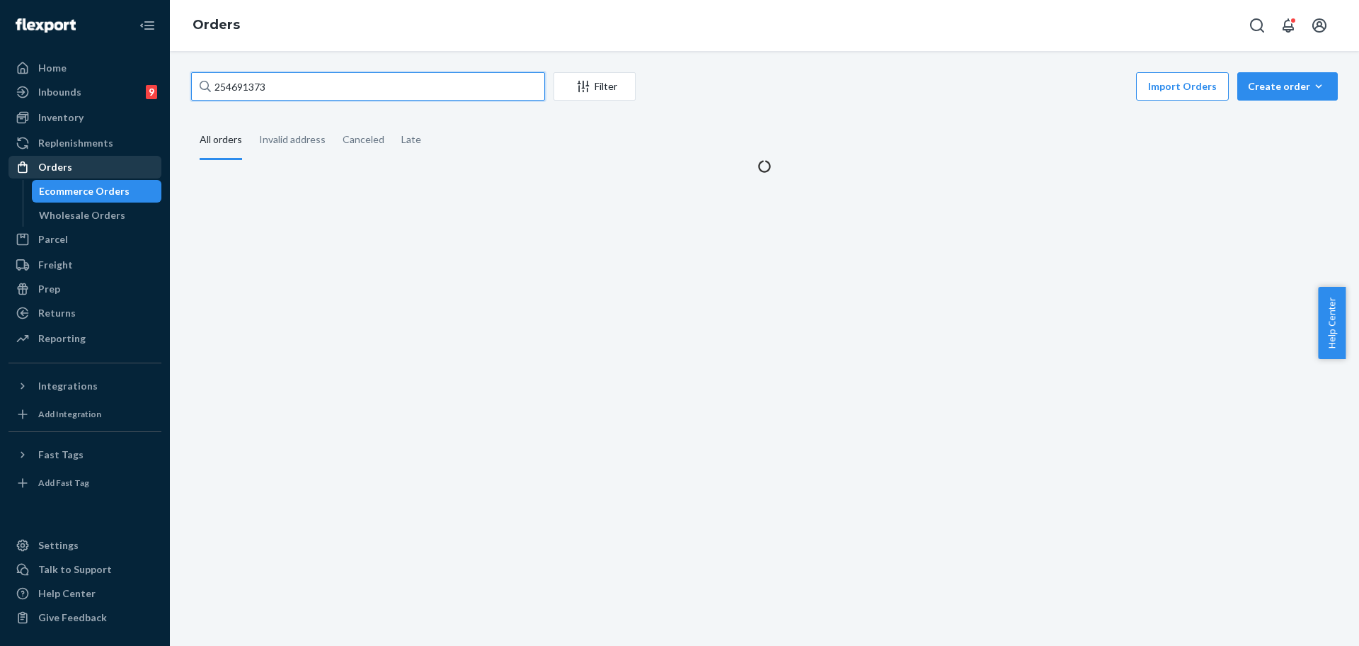
click at [299, 96] on input "254691373" at bounding box center [368, 86] width 354 height 28
paste input "771467"
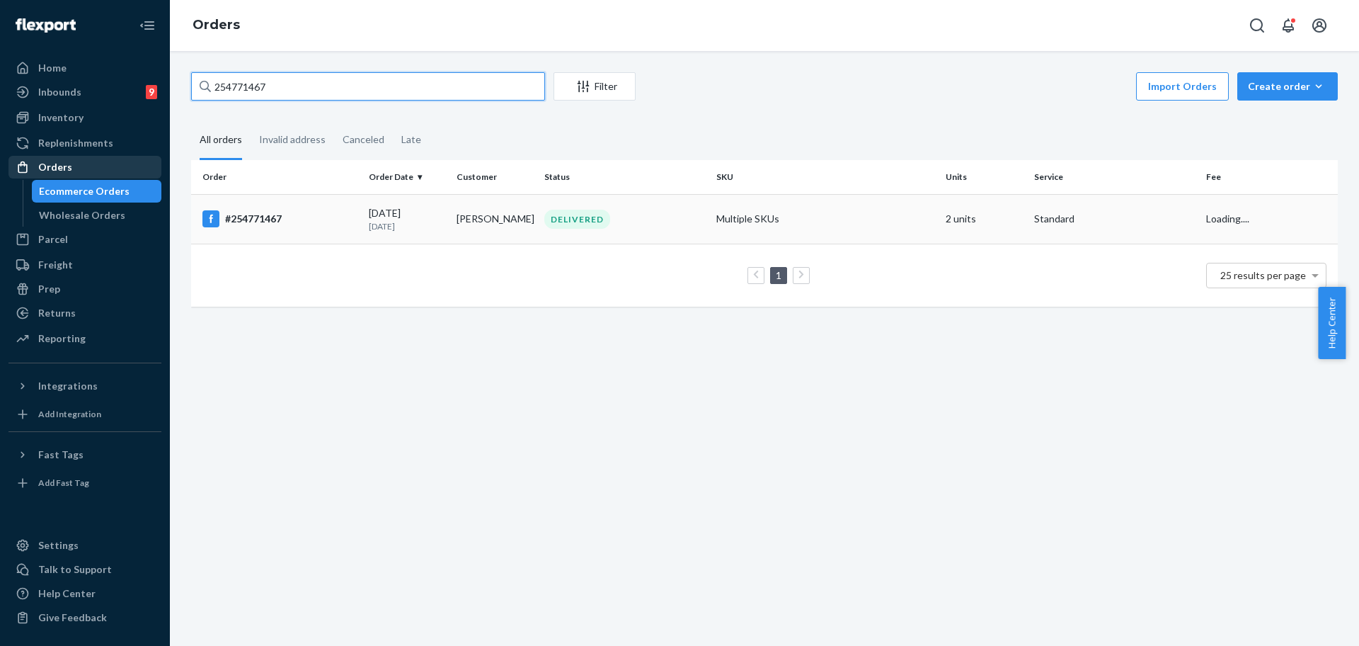
type input "254771467"
click at [816, 219] on td "Multiple SKUs" at bounding box center [825, 219] width 229 height 50
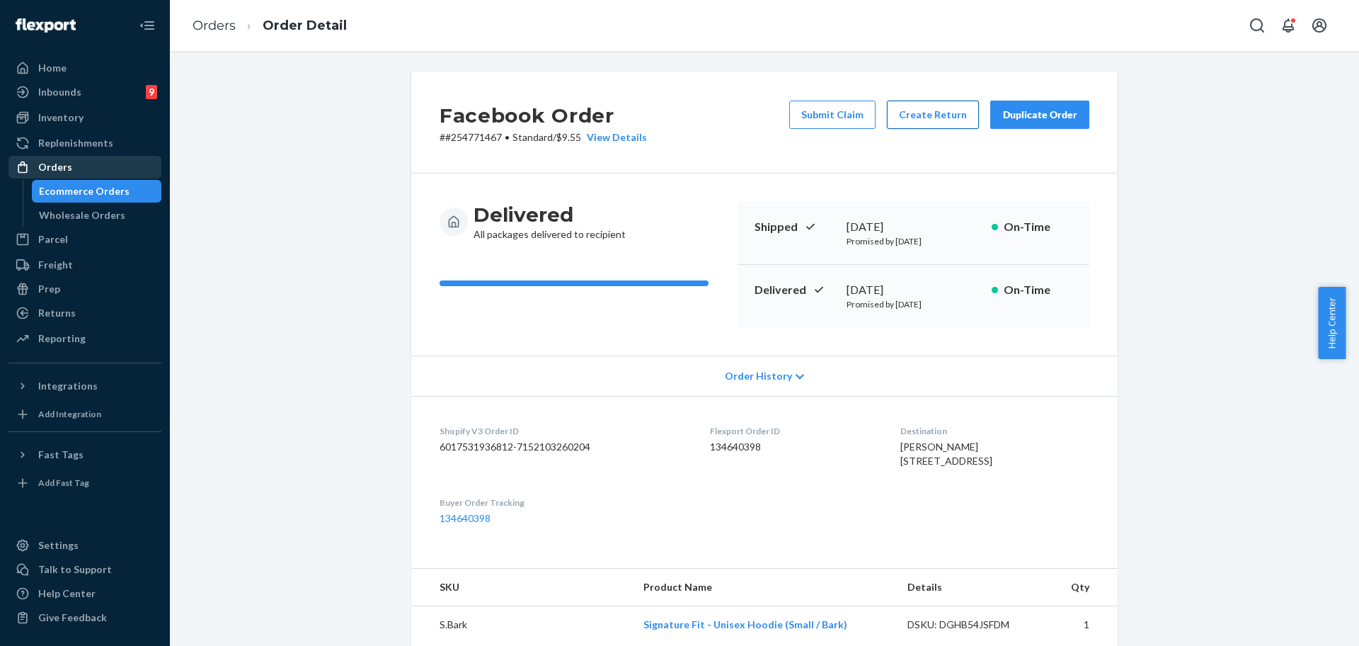
click at [911, 108] on button "Create Return" at bounding box center [933, 115] width 92 height 28
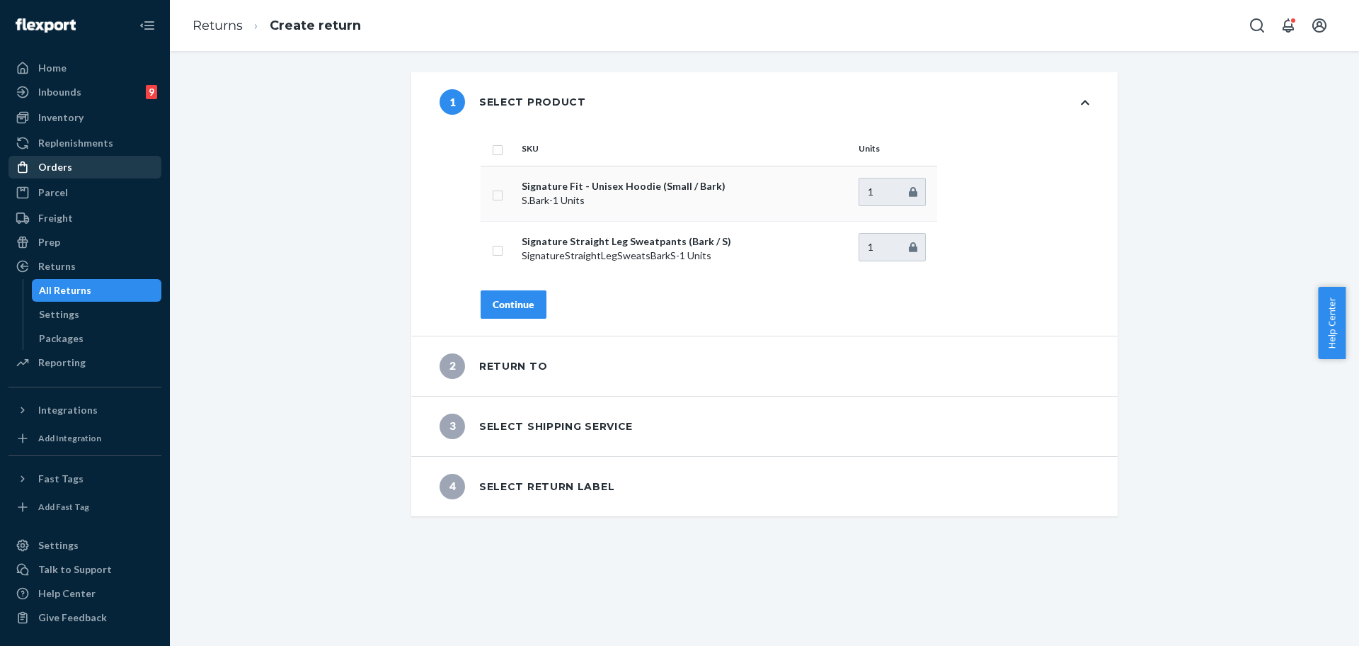
click at [494, 191] on input "checkbox" at bounding box center [497, 193] width 11 height 15
checkbox input "true"
click at [492, 244] on input "checkbox" at bounding box center [497, 248] width 11 height 15
checkbox input "true"
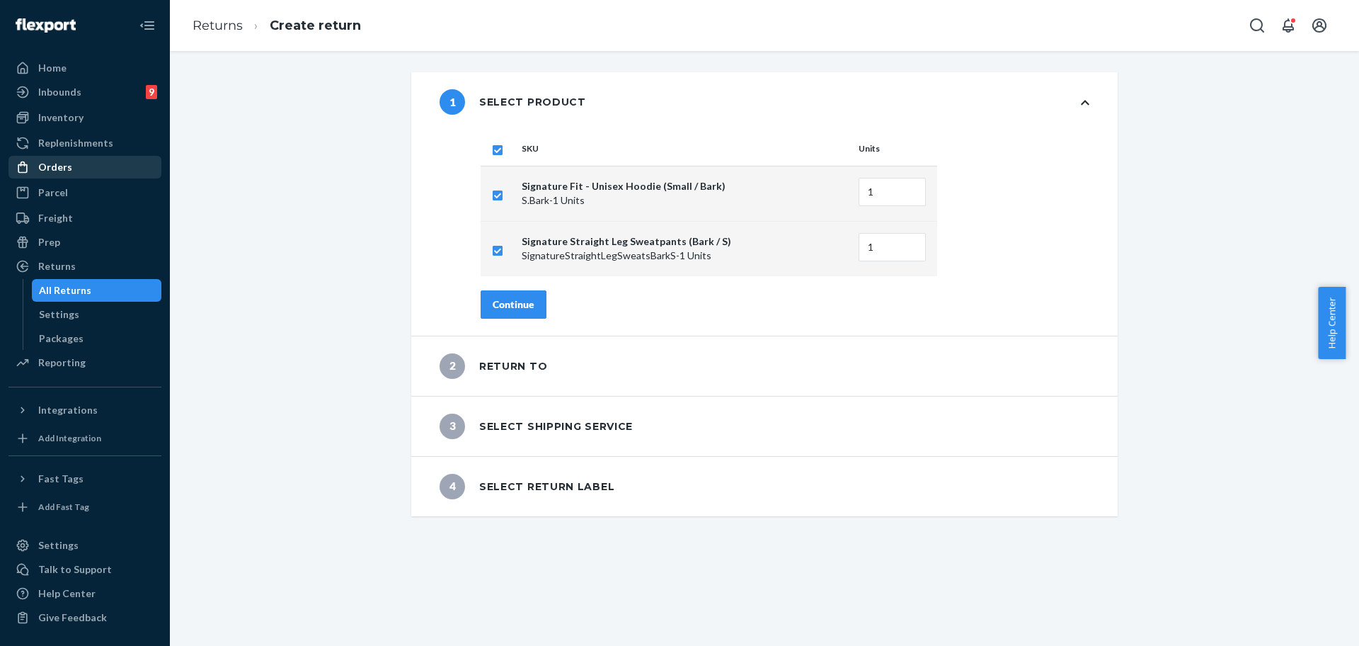
click at [493, 287] on div "SKU Units Signature Fit - Unisex Hoodie (Small / Bark) S.Bark - 1 Units 1 Signa…" at bounding box center [784, 234] width 665 height 204
click at [511, 302] on div "Continue" at bounding box center [514, 304] width 42 height 14
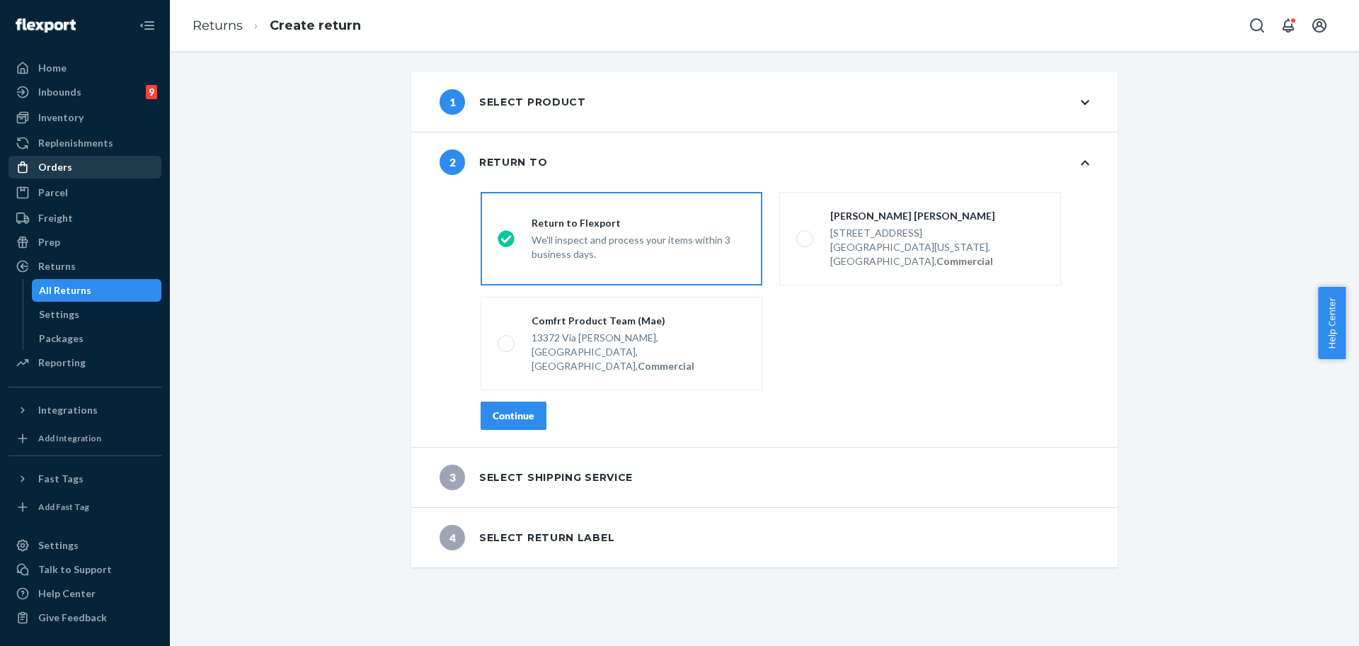
click at [493, 408] on div "Continue" at bounding box center [514, 415] width 42 height 14
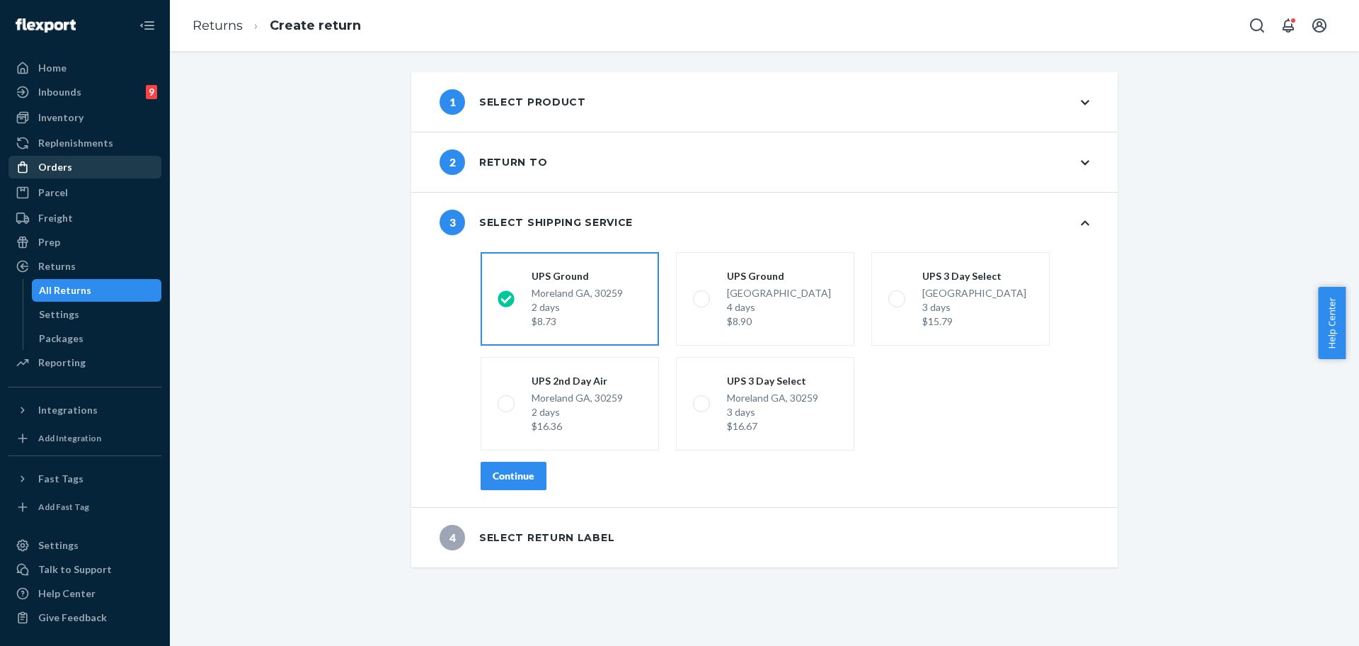
click at [496, 462] on button "Continue" at bounding box center [514, 476] width 66 height 28
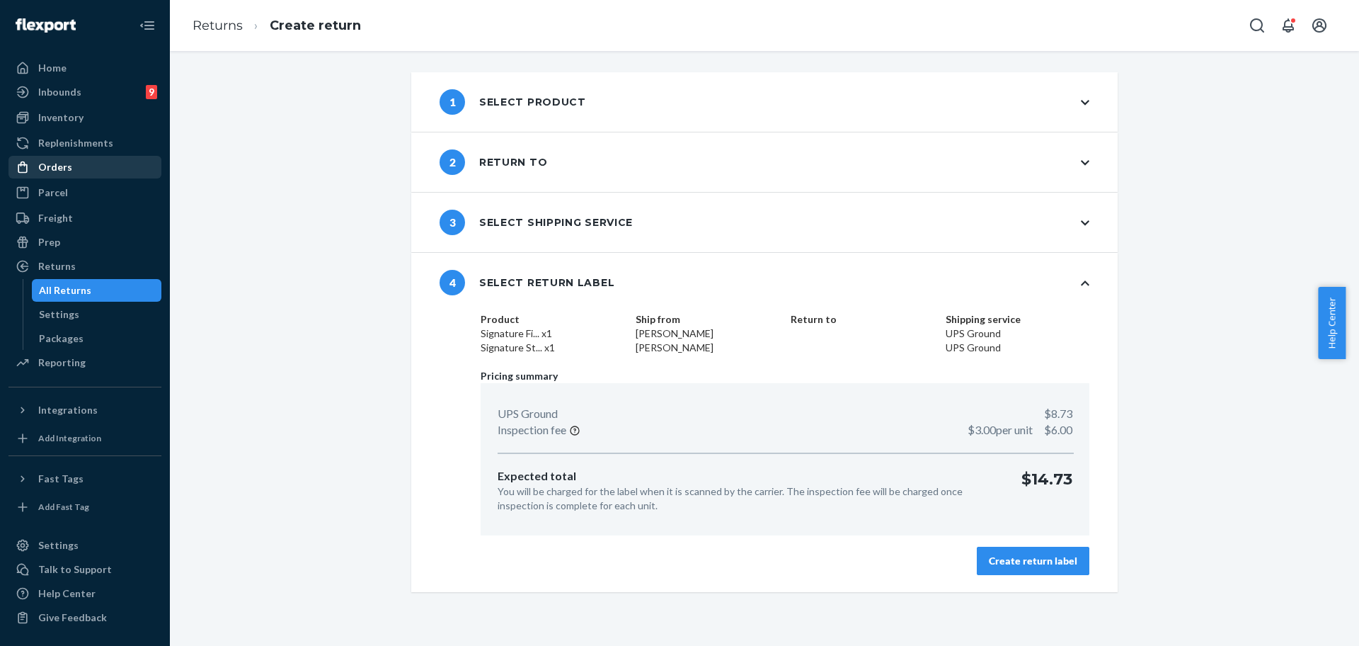
click at [1024, 561] on div "Create return label" at bounding box center [1033, 561] width 88 height 14
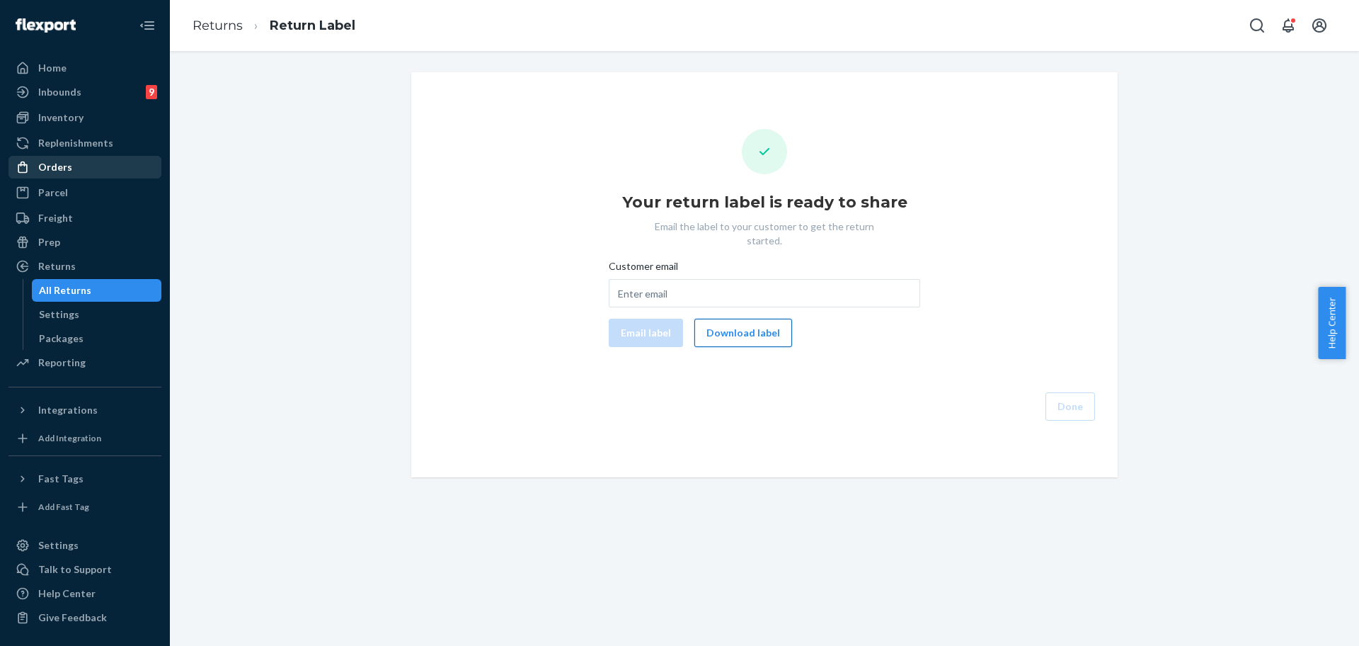
click at [758, 319] on button "Download label" at bounding box center [743, 333] width 98 height 28
click at [65, 180] on ul "Home Inbounds 9 Shipping Plans Problems 9 Inventory Products Replenishments Ord…" at bounding box center [84, 216] width 153 height 319
click at [93, 175] on div "Orders" at bounding box center [85, 167] width 150 height 20
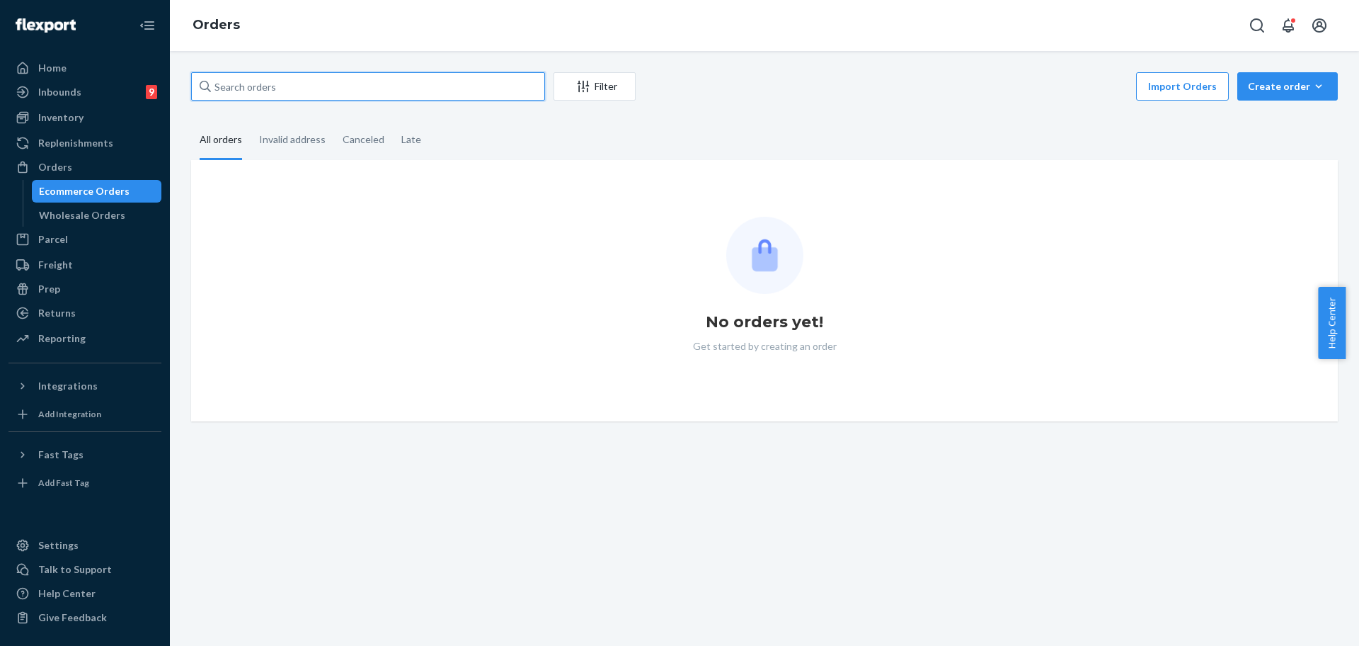
click at [310, 78] on input "text" at bounding box center [368, 86] width 354 height 28
paste input "254724099"
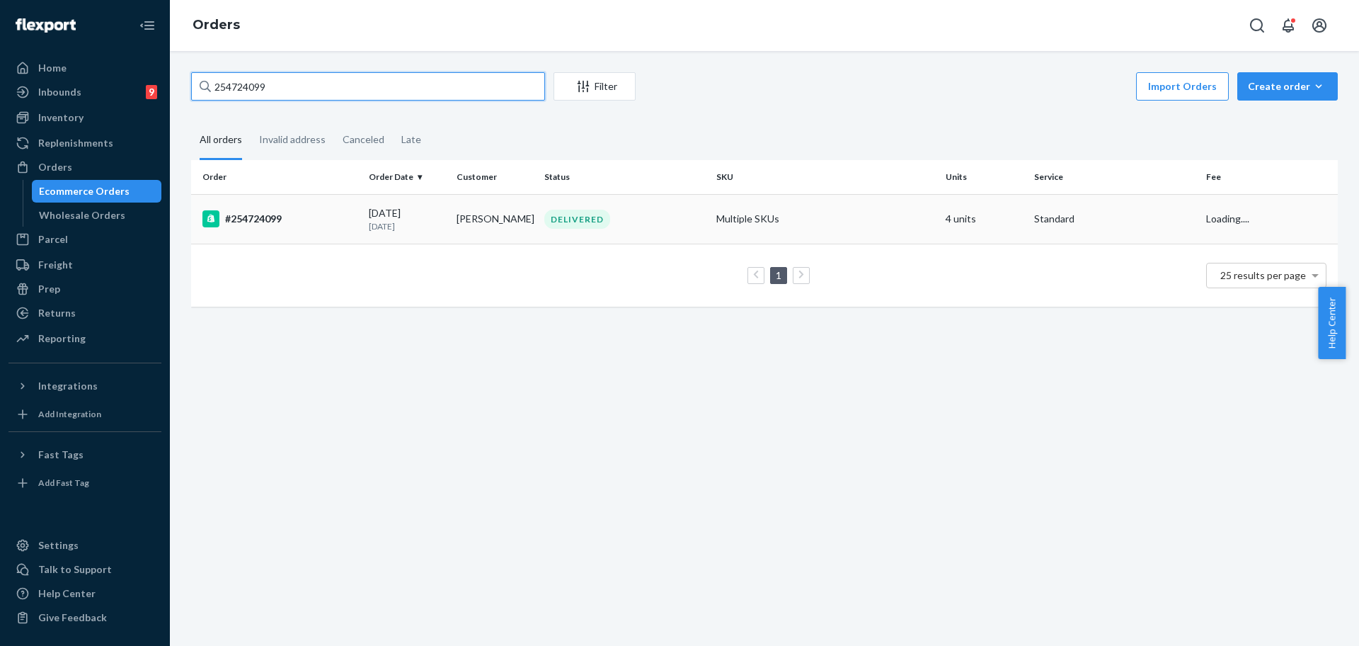
type input "254724099"
click at [784, 219] on td "Multiple SKUs" at bounding box center [825, 219] width 229 height 50
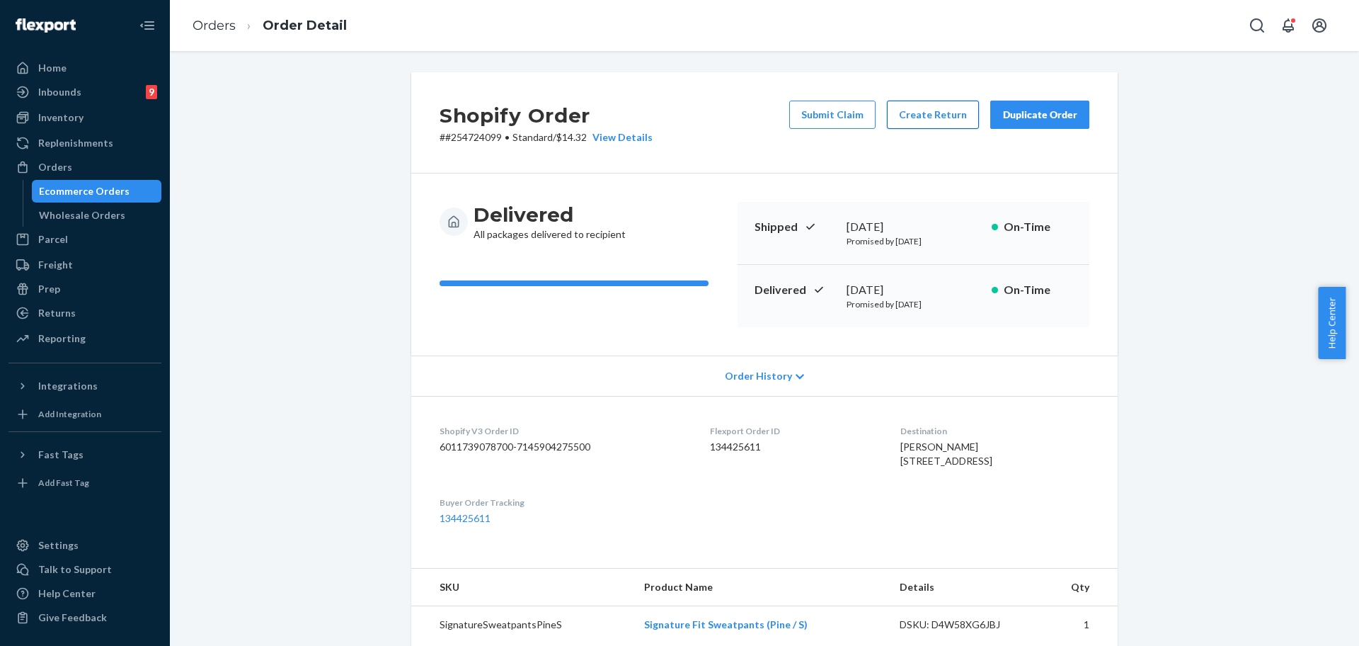
drag, startPoint x: 914, startPoint y: 96, endPoint x: 914, endPoint y: 104, distance: 7.8
click at [914, 98] on div "Shopify Order # #254724099 • Standard / $14.32 View Details Submit Claim Create…" at bounding box center [764, 122] width 706 height 101
click at [914, 105] on button "Create Return" at bounding box center [933, 115] width 92 height 28
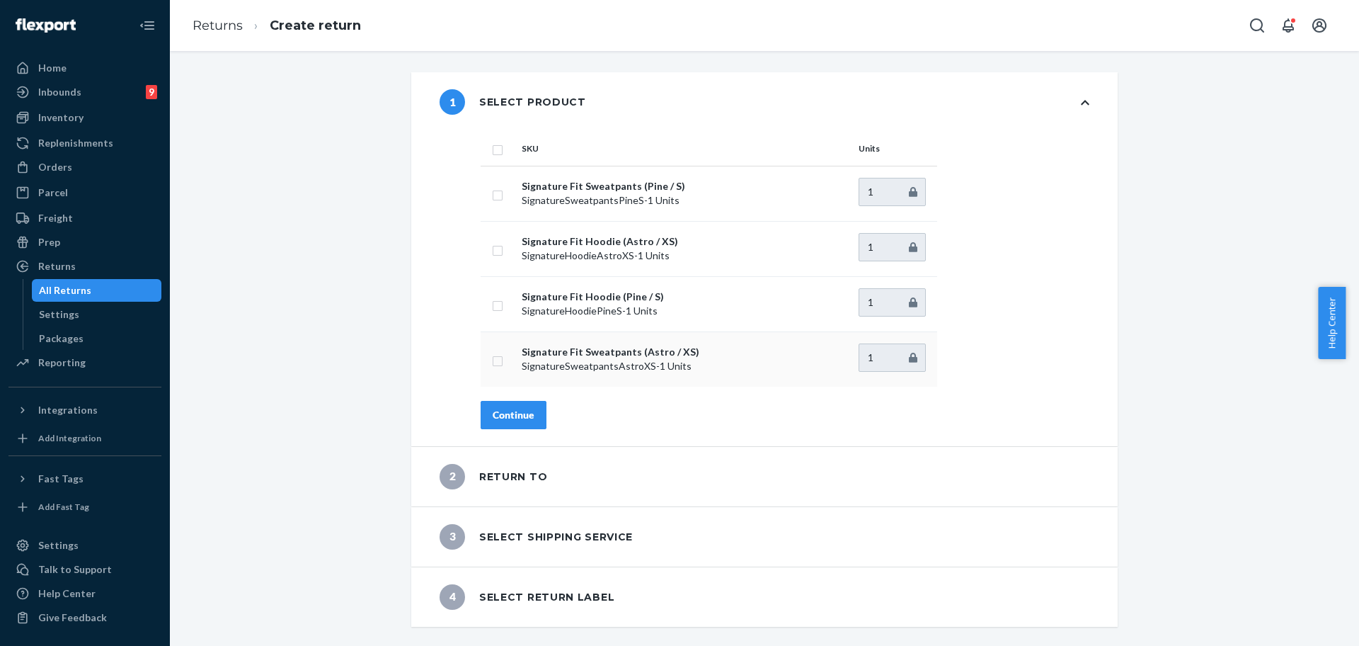
click at [495, 358] on input "checkbox" at bounding box center [497, 359] width 11 height 15
checkbox input "true"
click at [493, 409] on div "Continue" at bounding box center [514, 415] width 42 height 14
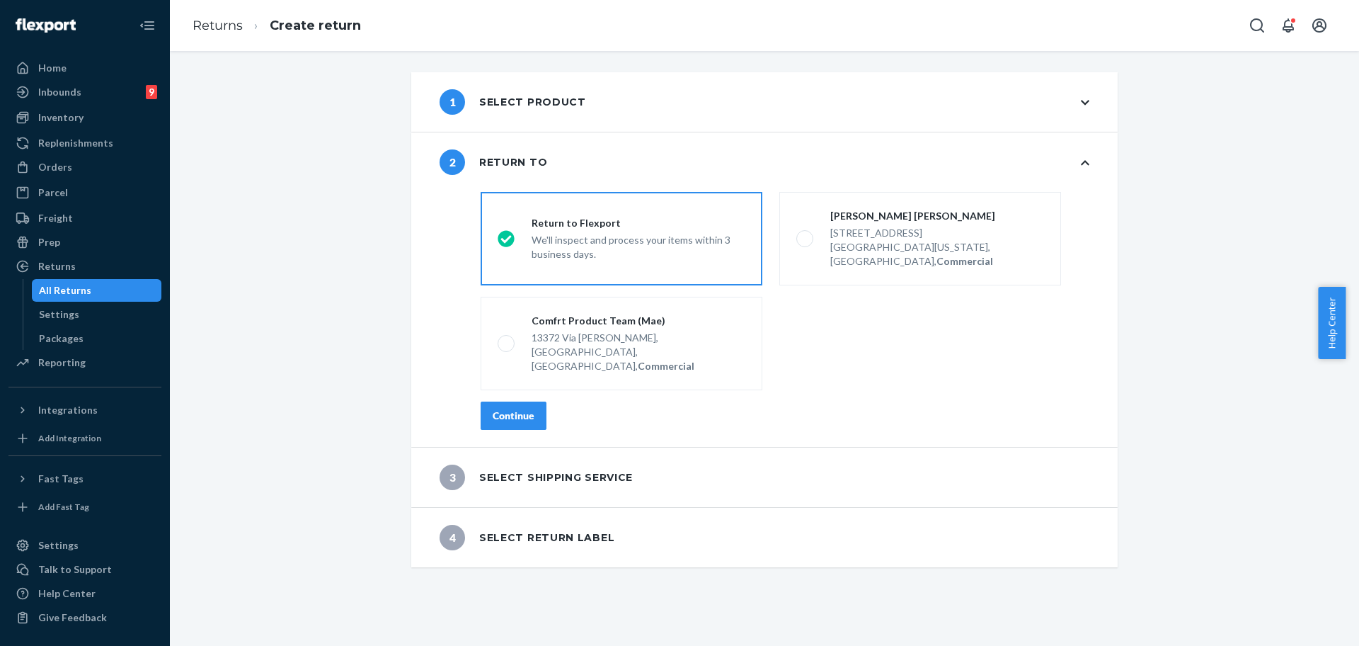
click at [501, 408] on div "Continue" at bounding box center [514, 415] width 42 height 14
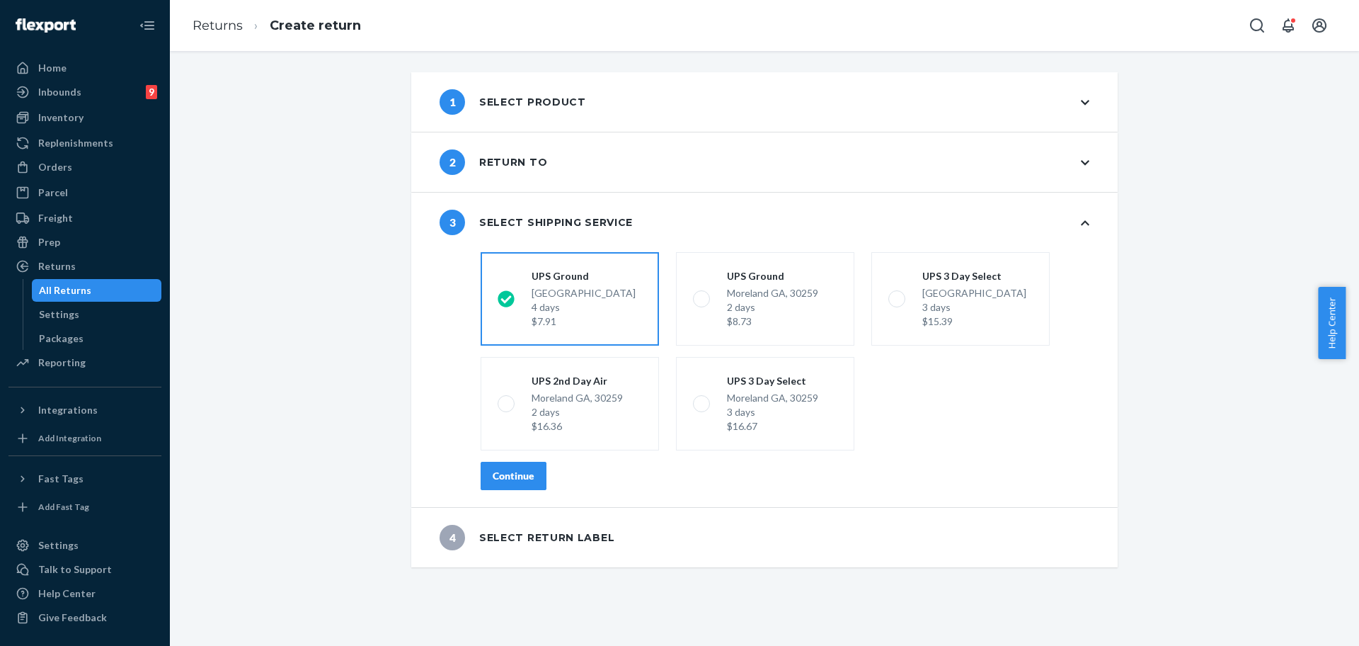
click at [529, 466] on button "Continue" at bounding box center [514, 476] width 66 height 28
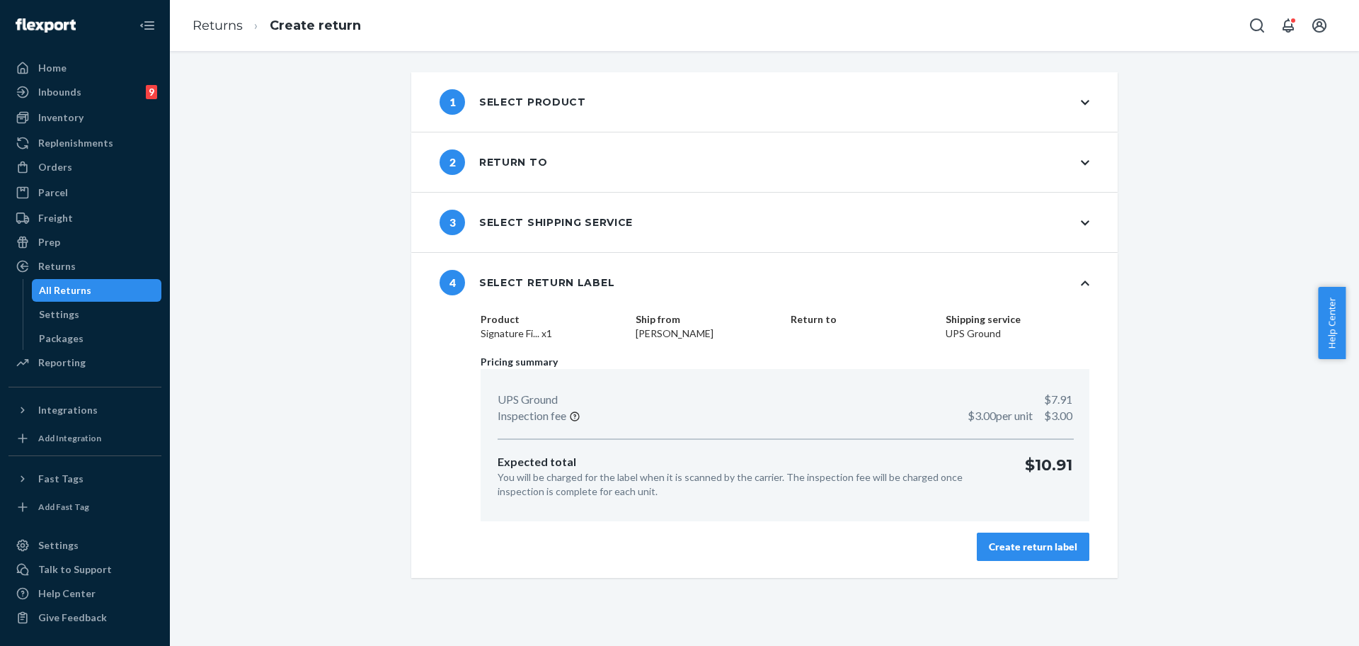
click at [1056, 538] on button "Create return label" at bounding box center [1033, 546] width 113 height 28
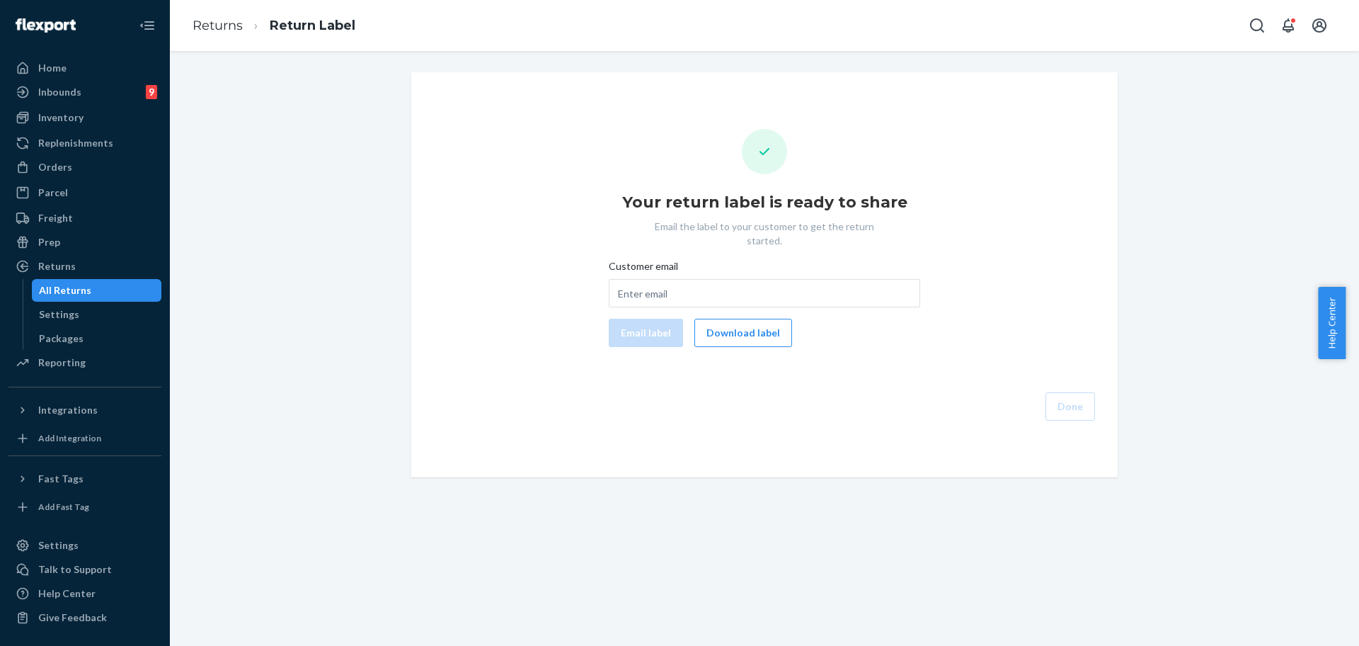
click at [730, 297] on div "Customer email Email label Download label" at bounding box center [764, 303] width 311 height 88
click at [736, 319] on button "Download label" at bounding box center [743, 333] width 98 height 28
click at [75, 168] on div "Orders" at bounding box center [85, 167] width 150 height 20
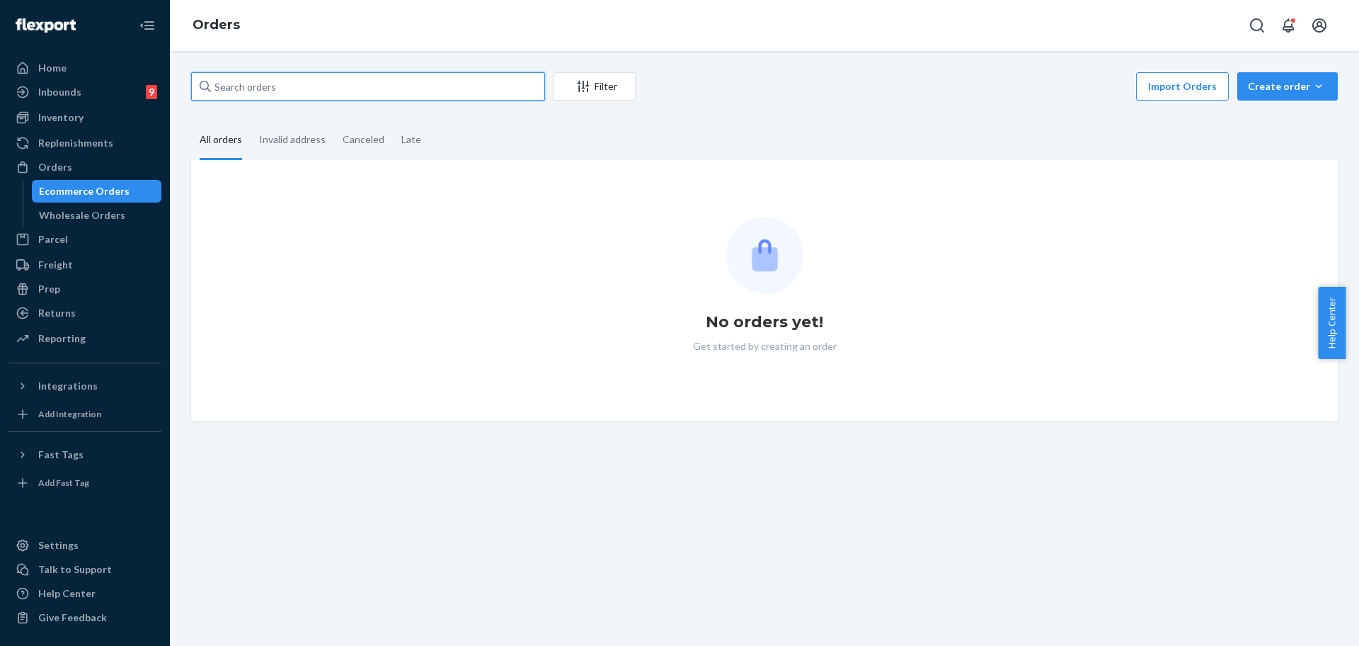
click at [292, 84] on input "text" at bounding box center [368, 86] width 354 height 28
paste input "254741269"
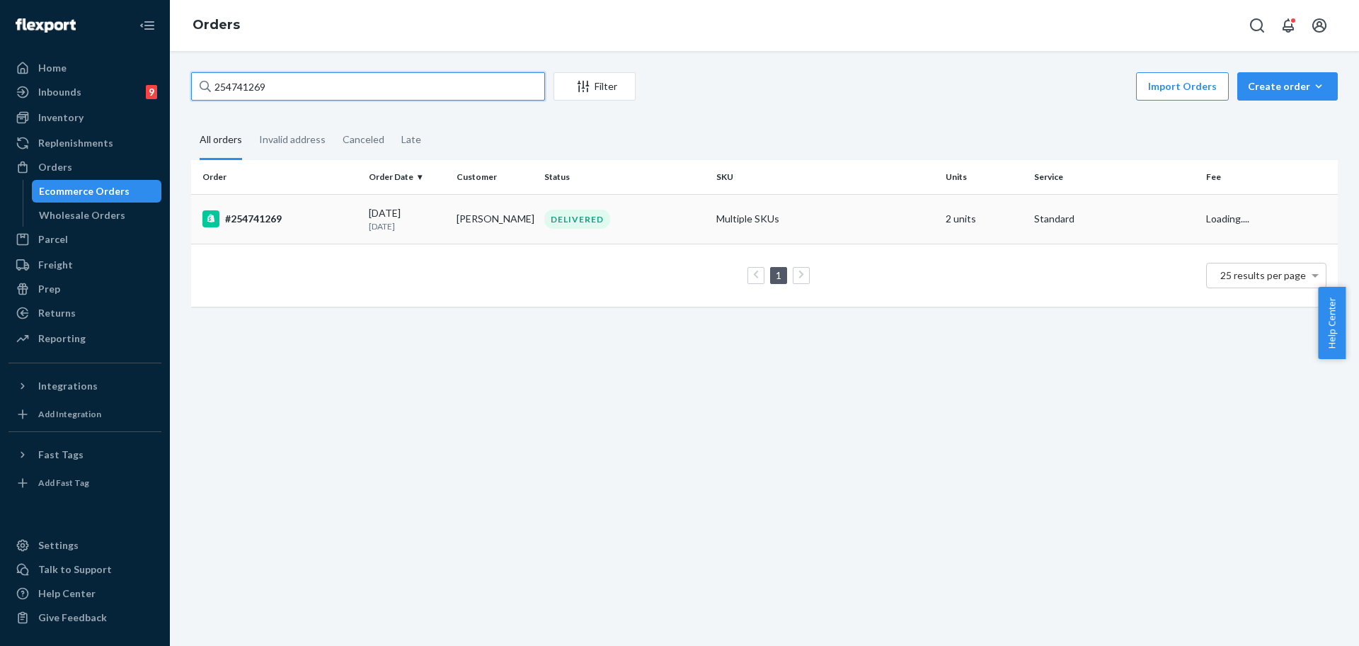
type input "254741269"
click at [639, 214] on div "DELIVERED" at bounding box center [625, 219] width 166 height 19
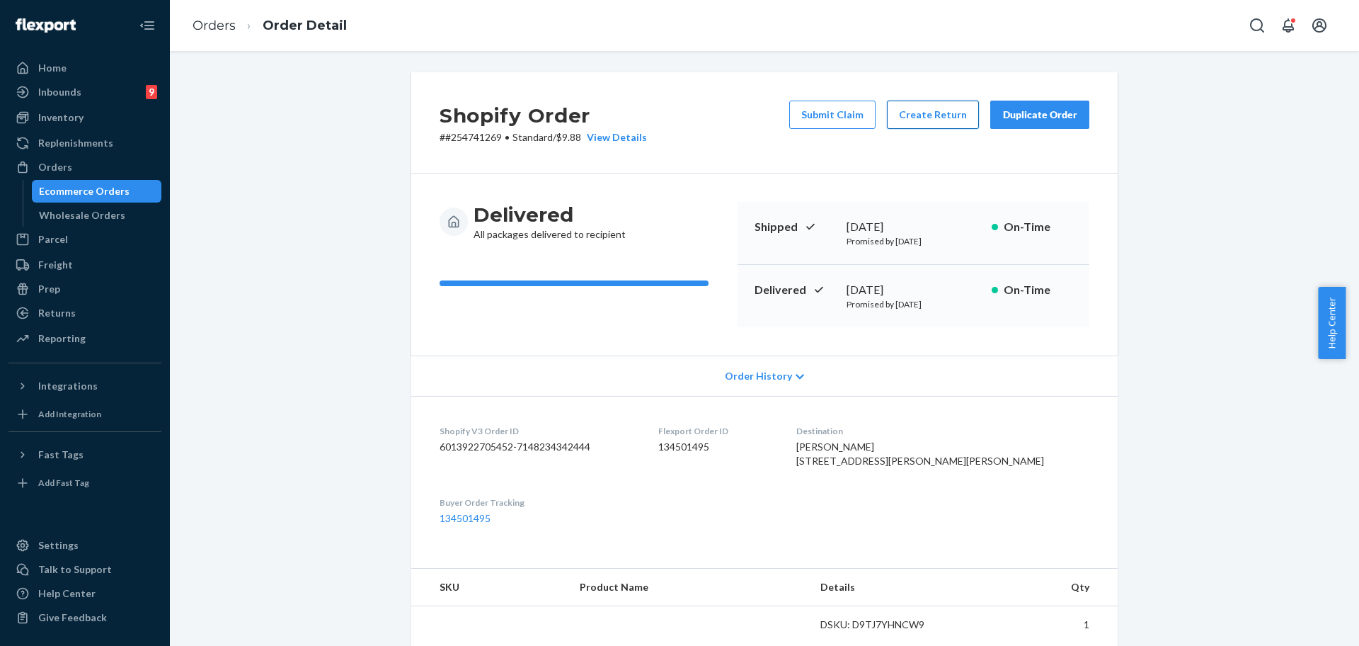
click at [932, 121] on button "Create Return" at bounding box center [933, 115] width 92 height 28
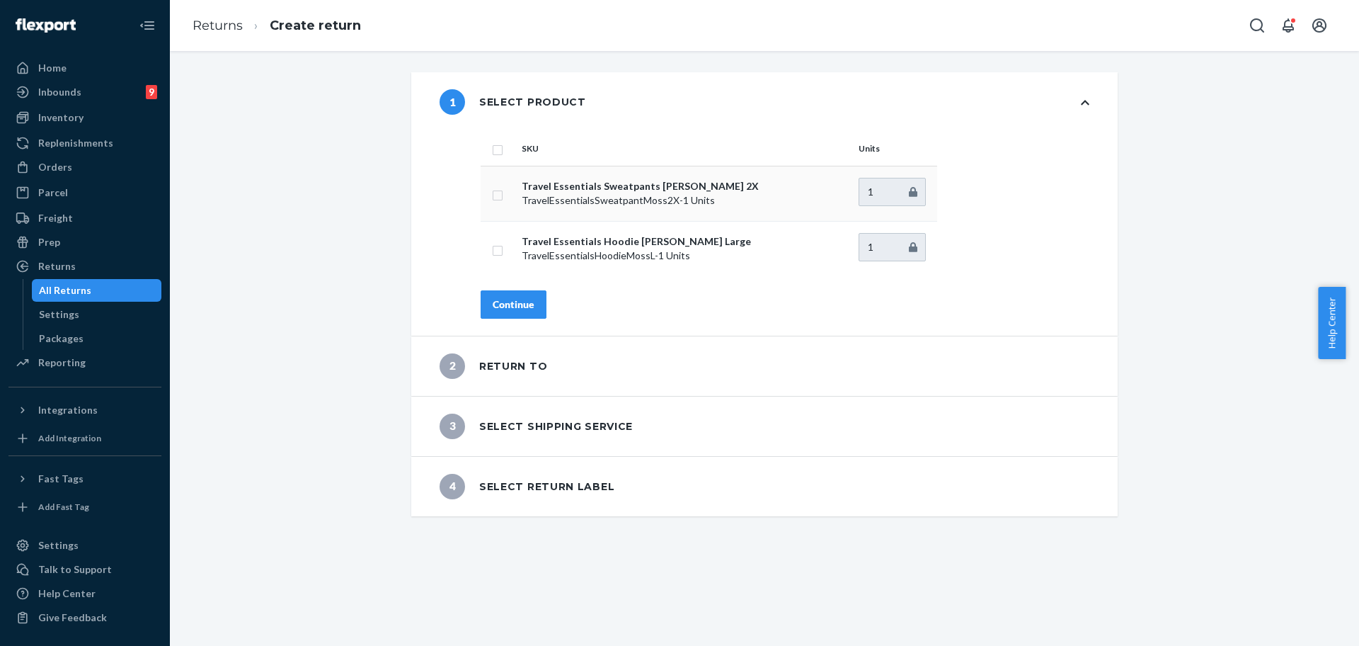
click at [500, 198] on td at bounding box center [498, 193] width 35 height 55
click at [492, 195] on input "checkbox" at bounding box center [497, 193] width 11 height 15
checkbox input "true"
click at [500, 305] on div "Continue" at bounding box center [514, 304] width 42 height 14
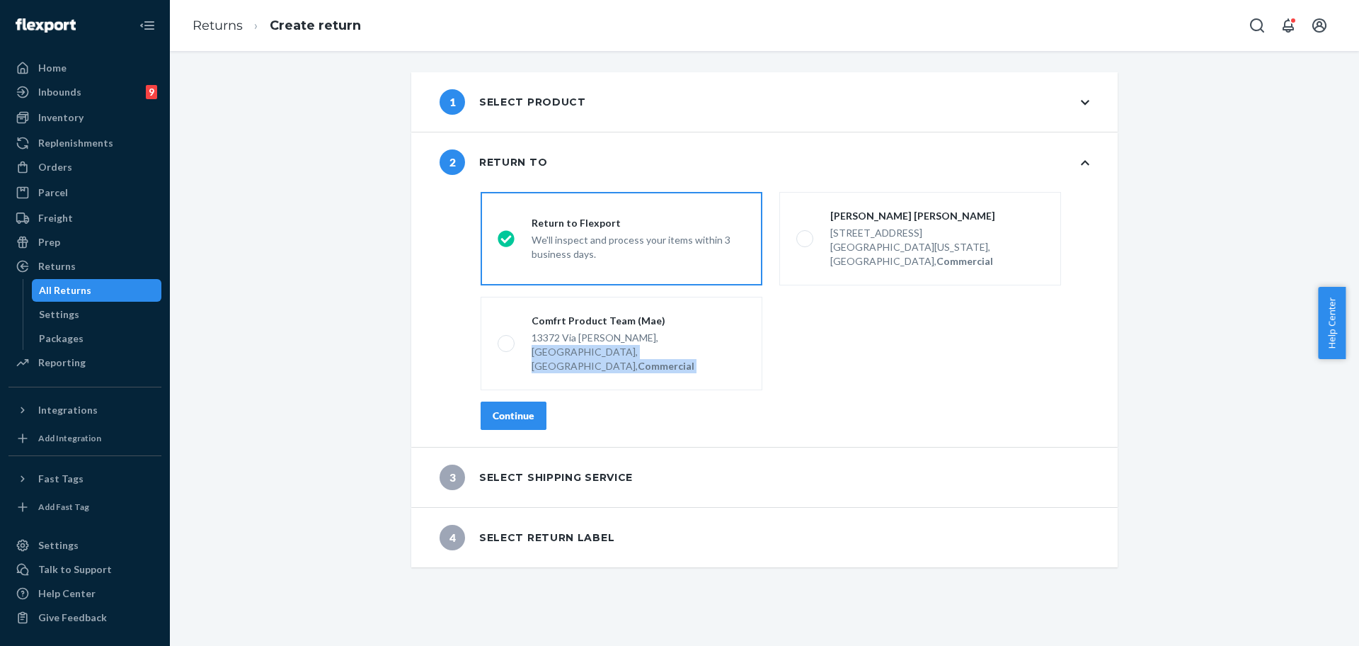
drag, startPoint x: 523, startPoint y: 365, endPoint x: 525, endPoint y: 381, distance: 15.7
click at [525, 381] on div "destinationsRadioGroup Return to Flexport We'll inspect and process your items …" at bounding box center [784, 316] width 665 height 261
click at [525, 408] on div "Continue" at bounding box center [514, 415] width 42 height 14
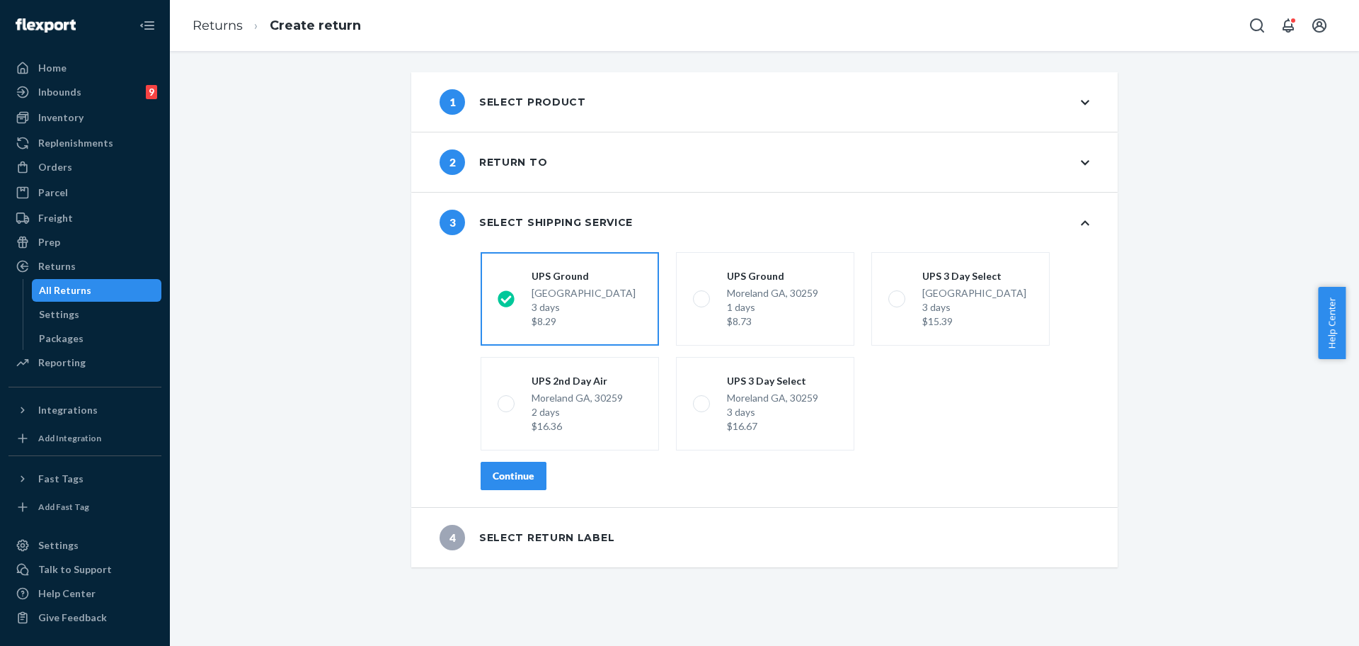
click at [525, 479] on div "Continue" at bounding box center [514, 476] width 42 height 14
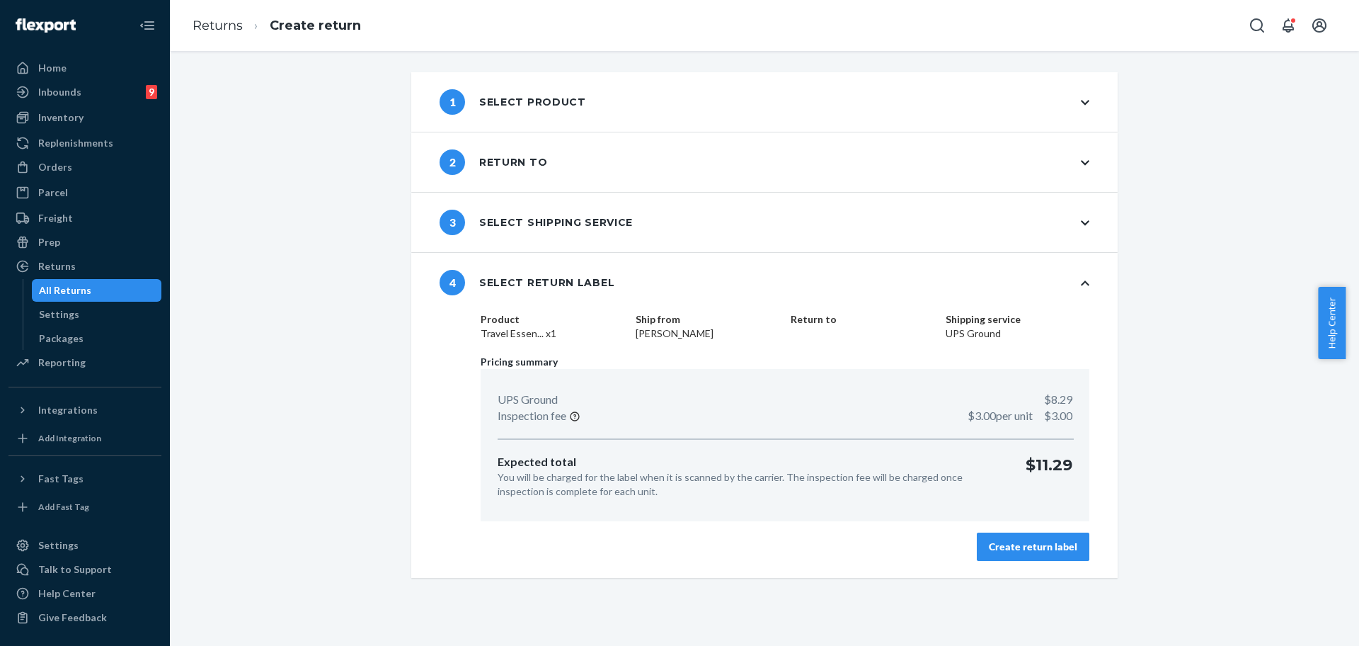
click at [1046, 543] on div "Create return label" at bounding box center [1033, 546] width 88 height 14
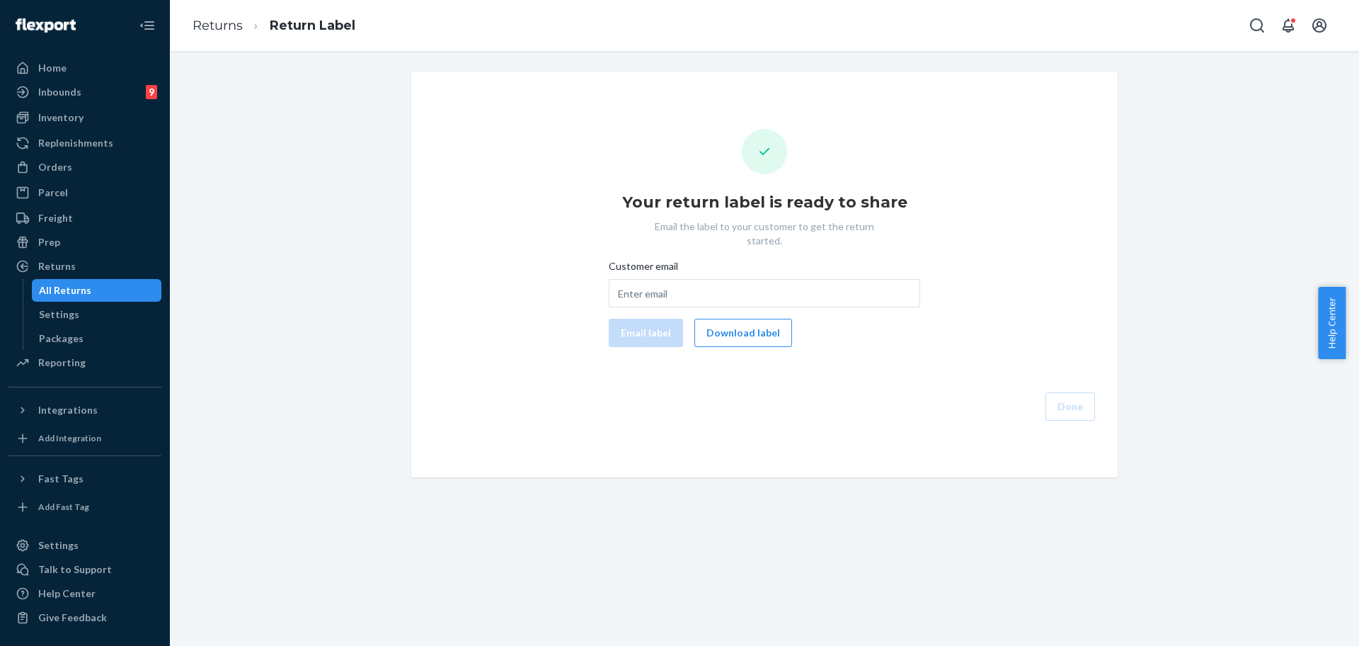
click at [727, 337] on div "Your return label is ready to share Email the label to your customer to get the…" at bounding box center [765, 275] width 684 height 292
click at [730, 324] on button "Download label" at bounding box center [743, 333] width 98 height 28
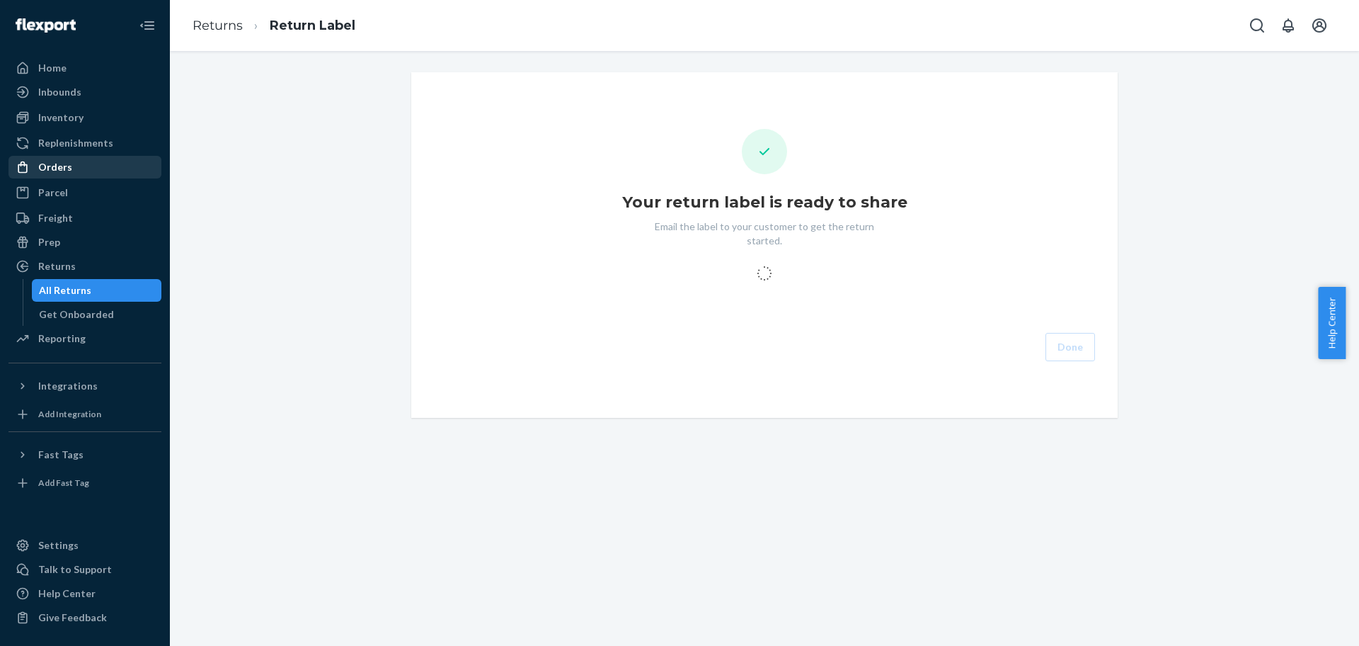
click at [40, 171] on div "Orders" at bounding box center [55, 167] width 34 height 14
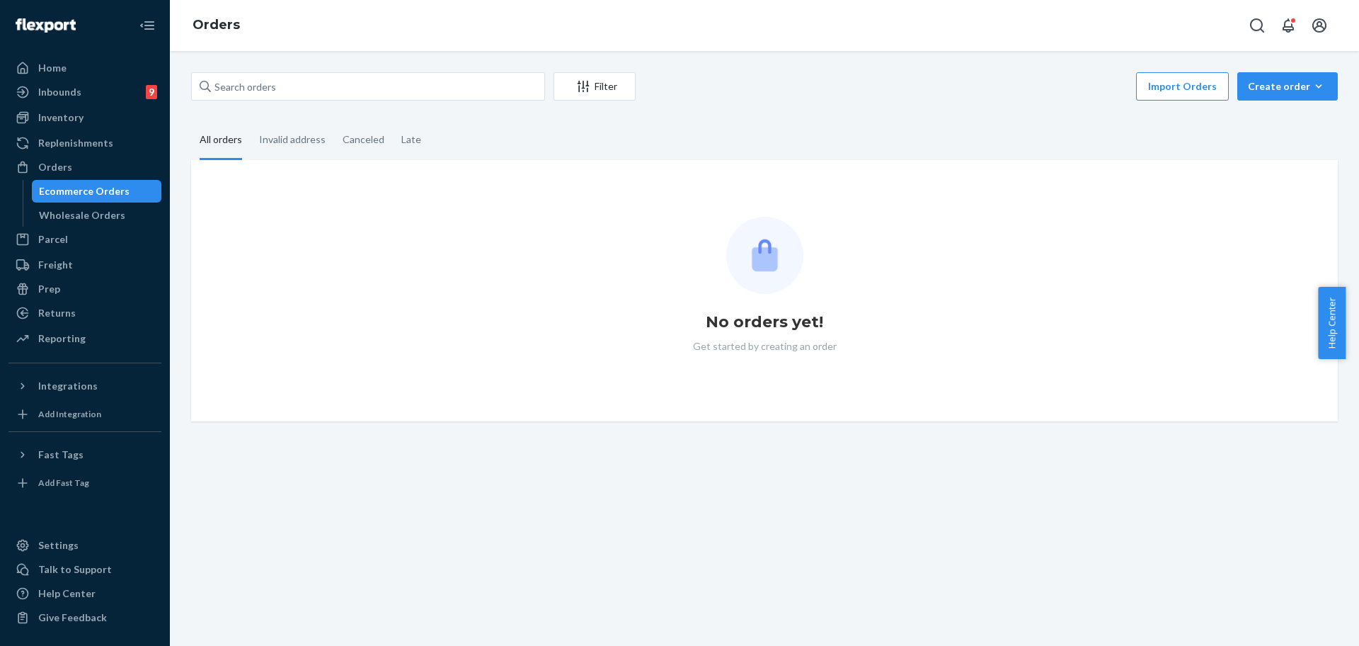
click at [336, 101] on div "Filter Import Orders Create order Ecommerce order Removal order" at bounding box center [764, 88] width 1147 height 32
click at [341, 94] on input "text" at bounding box center [368, 86] width 354 height 28
paste input "254605696"
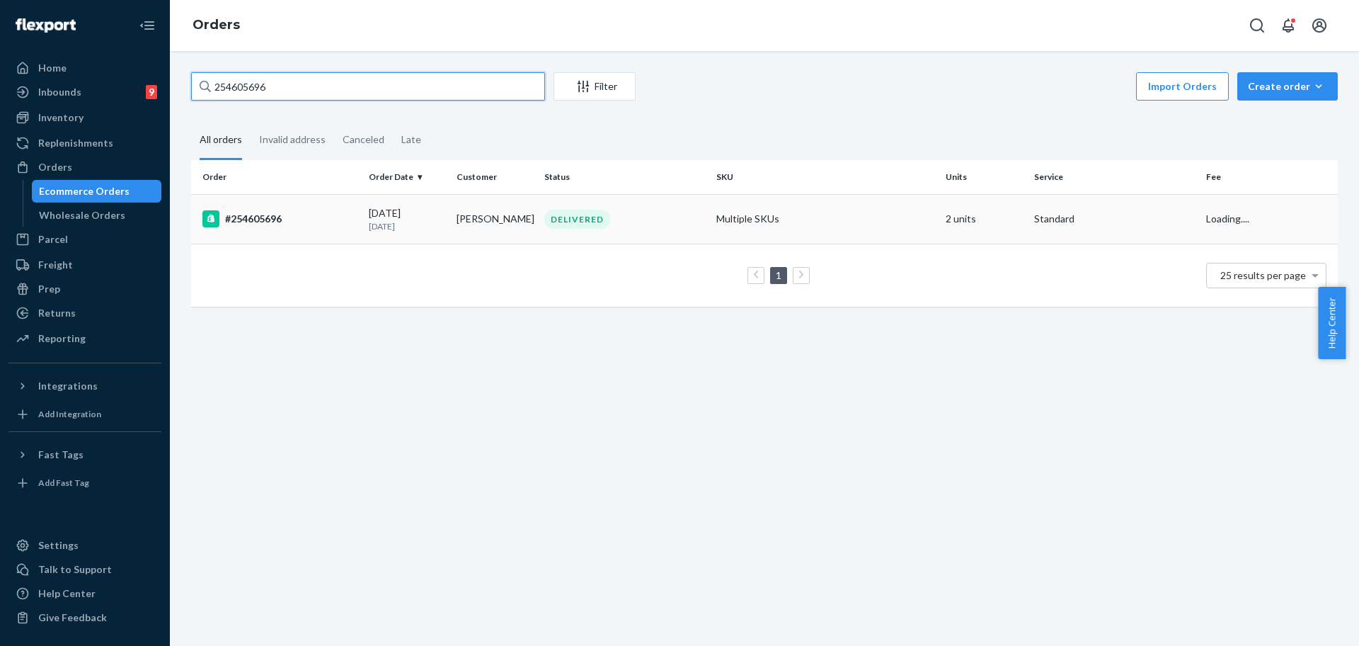
type input "254605696"
click at [917, 207] on td "Multiple SKUs" at bounding box center [825, 219] width 229 height 50
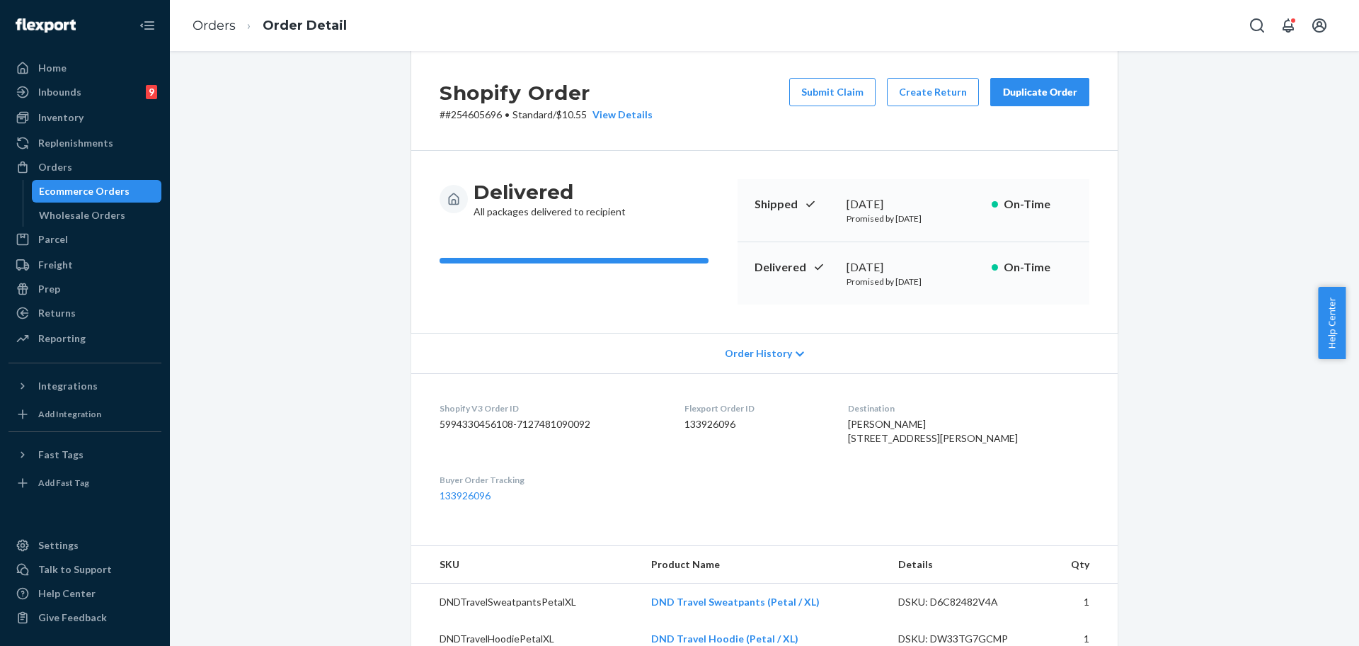
scroll to position [21, 0]
drag, startPoint x: 1026, startPoint y: 61, endPoint x: 1036, endPoint y: 69, distance: 13.1
click at [1031, 64] on div "Shopify Order # #254605696 • Standard / $10.55 View Details Submit Claim Create…" at bounding box center [764, 102] width 706 height 101
click at [1050, 88] on div "Duplicate Order" at bounding box center [1039, 94] width 75 height 14
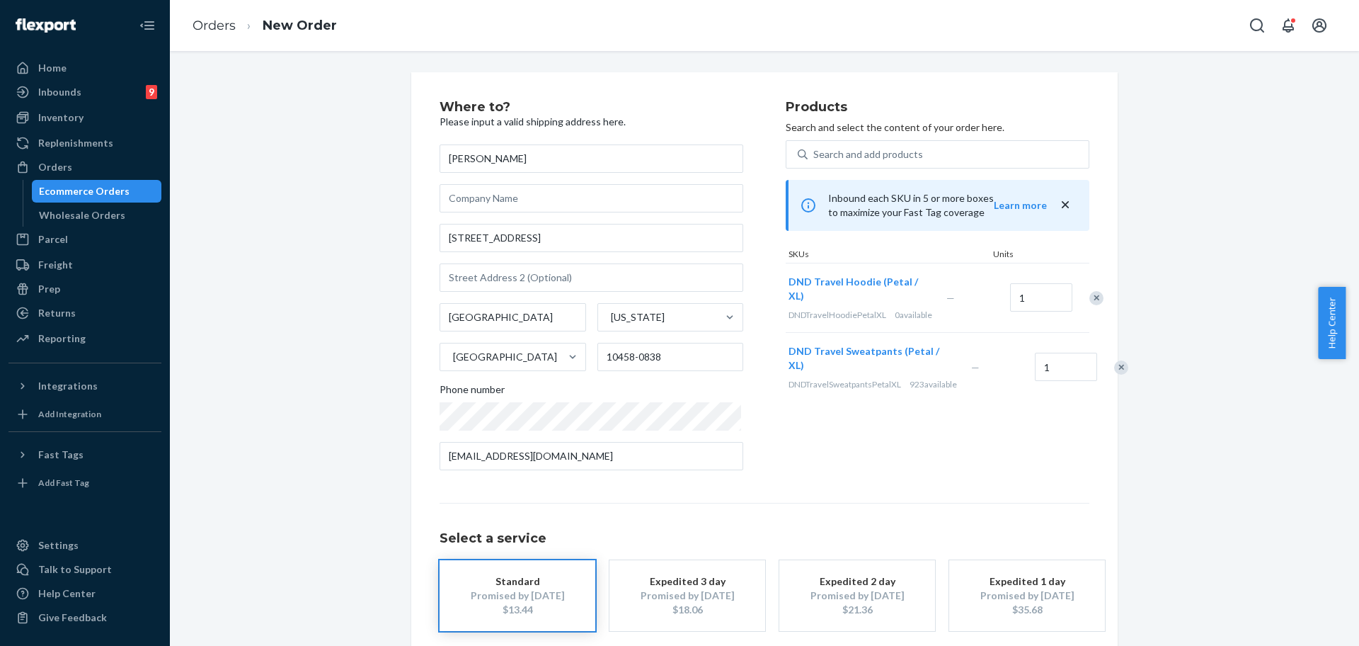
click at [191, 25] on ol "Orders New Order" at bounding box center [264, 26] width 167 height 42
click at [205, 34] on li "Orders" at bounding box center [214, 26] width 43 height 18
click at [244, 28] on li "New Order" at bounding box center [286, 25] width 101 height 19
click at [220, 24] on link "Orders" at bounding box center [214, 26] width 43 height 16
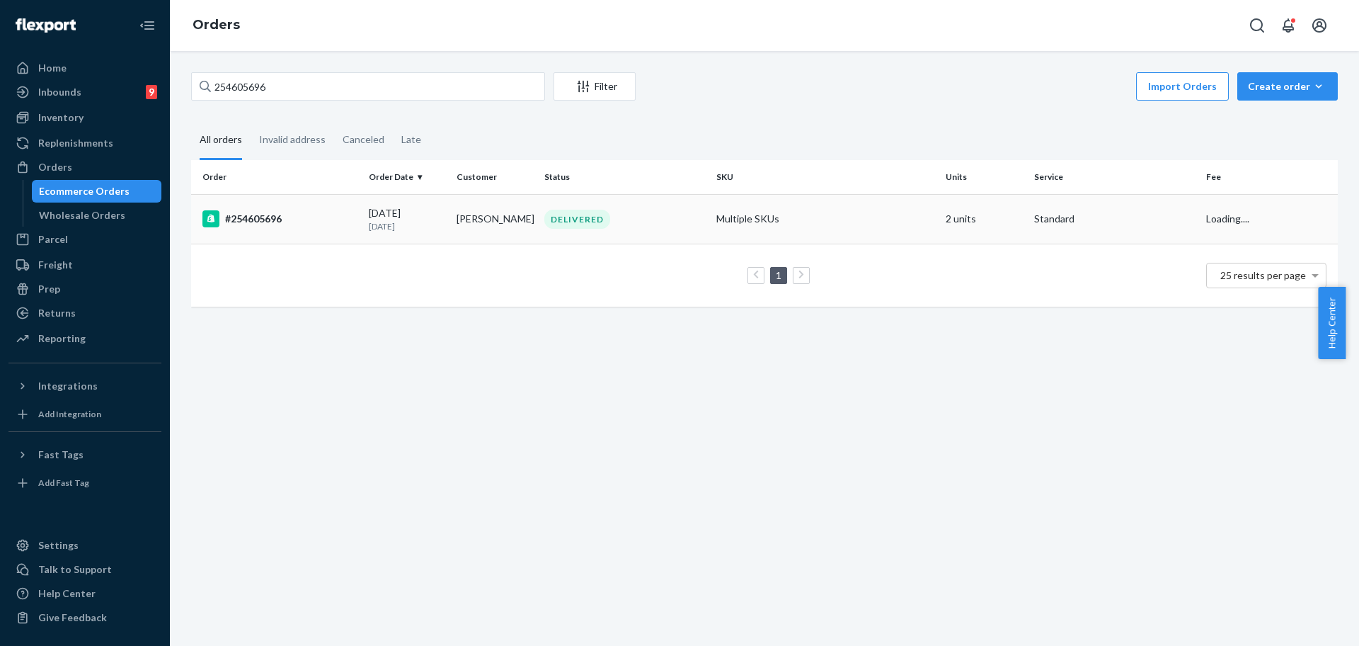
click at [734, 222] on td "Multiple SKUs" at bounding box center [825, 219] width 229 height 50
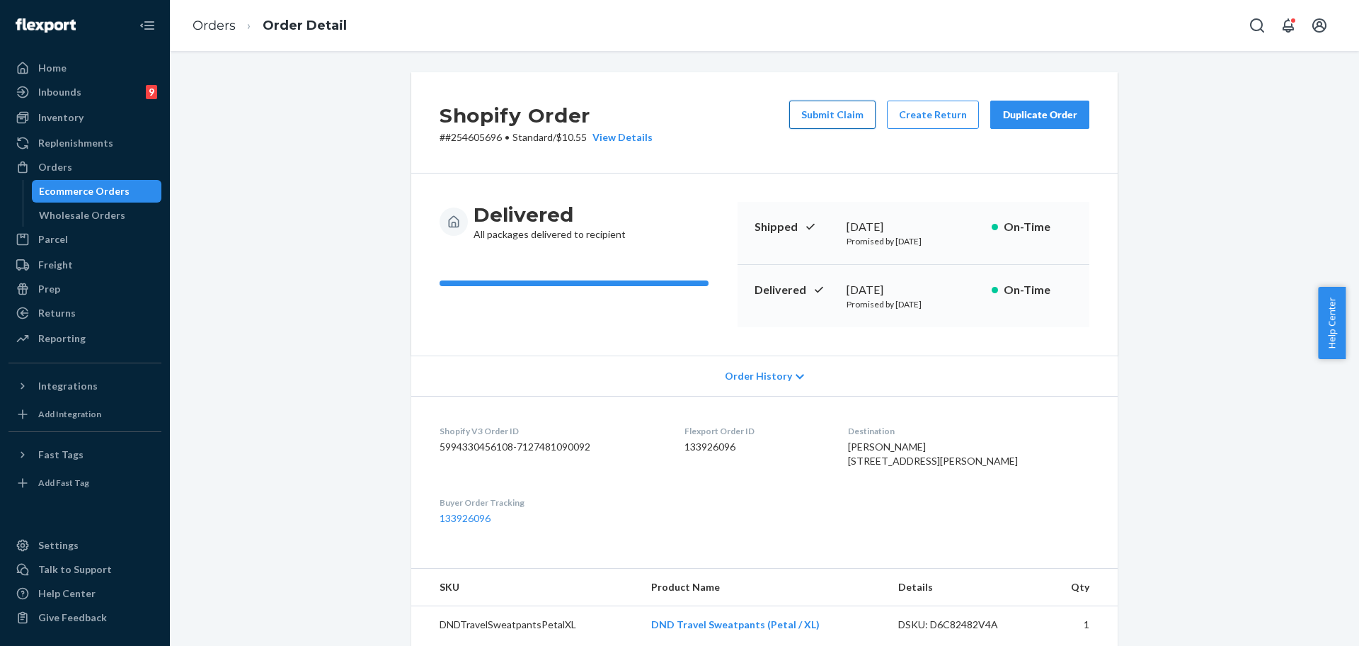
click at [830, 109] on button "Submit Claim" at bounding box center [832, 115] width 86 height 28
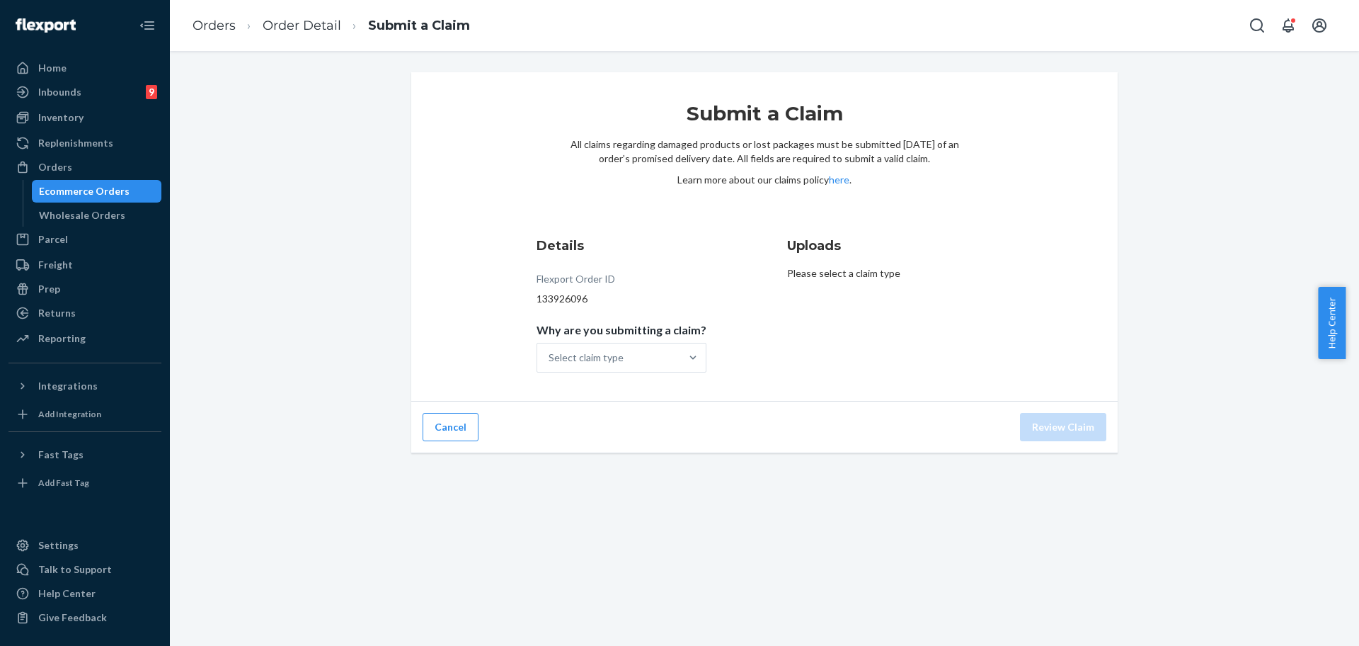
click at [663, 375] on div "Details Flexport Order ID 133926096 Why are you submitting a claim? Select clai…" at bounding box center [639, 304] width 205 height 153
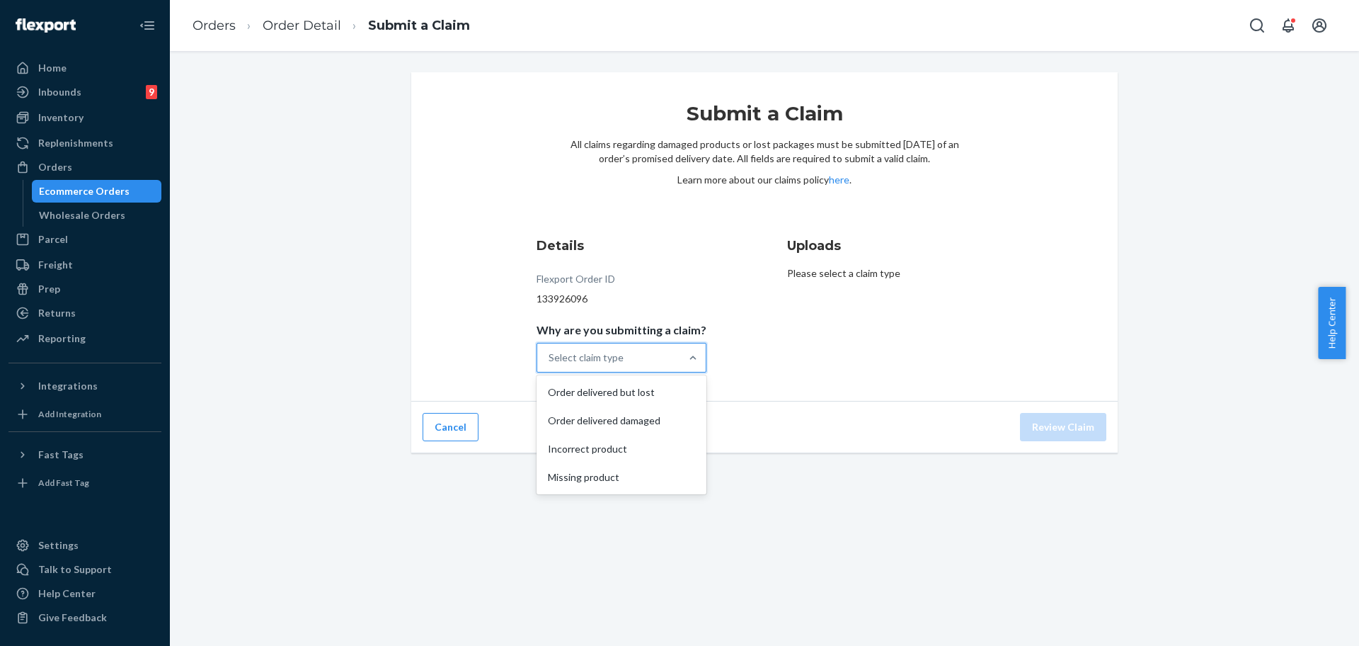
click at [653, 352] on div "Select claim type" at bounding box center [608, 357] width 143 height 28
click at [550, 352] on input "Why are you submitting a claim? option Order delivered but lost focused, 1 of 4…" at bounding box center [549, 357] width 1 height 14
drag, startPoint x: 643, startPoint y: 423, endPoint x: 648, endPoint y: 393, distance: 30.8
click at [648, 393] on div "Order delivered but lost Order delivered damaged Incorrect product Missing prod…" at bounding box center [622, 434] width 170 height 119
click at [550, 365] on input "Why are you submitting a claim? option Order delivered but lost focused, 0 of 4…" at bounding box center [549, 357] width 1 height 14
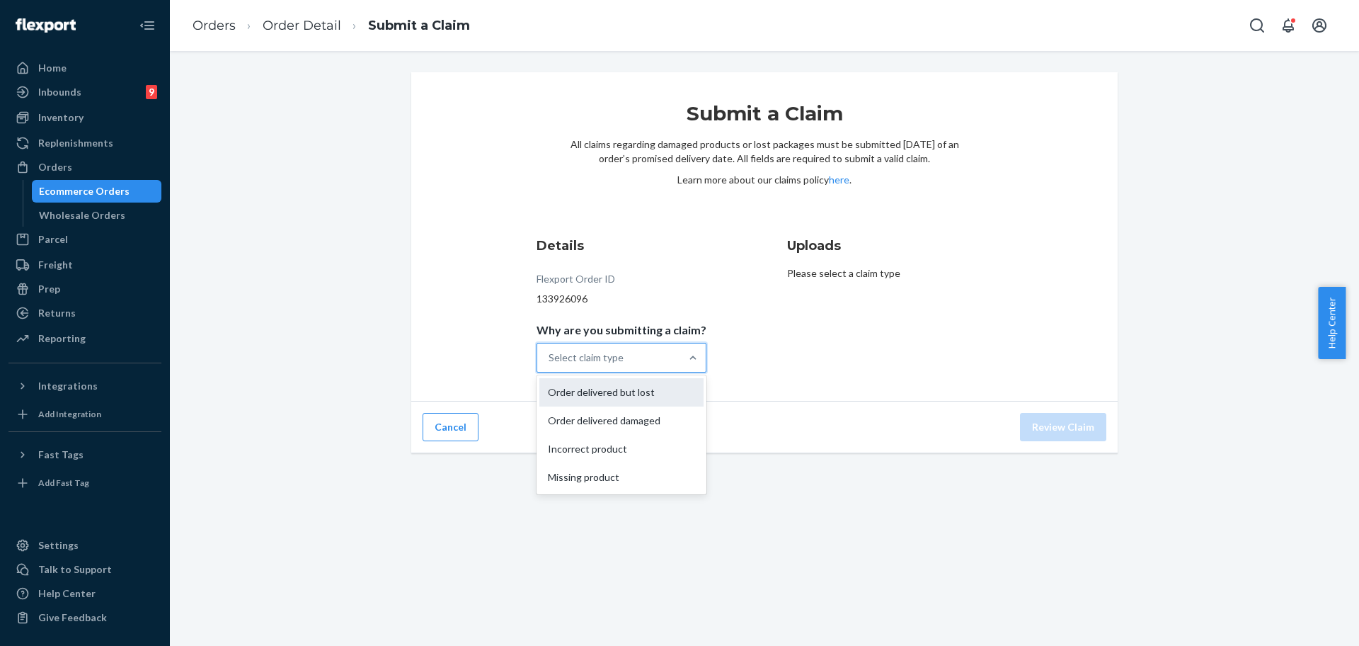
click at [648, 393] on div "Order delivered but lost" at bounding box center [621, 392] width 164 height 28
click at [550, 365] on input "Why are you submitting a claim? option Order delivered but lost focused, 0 of 4…" at bounding box center [549, 357] width 1 height 14
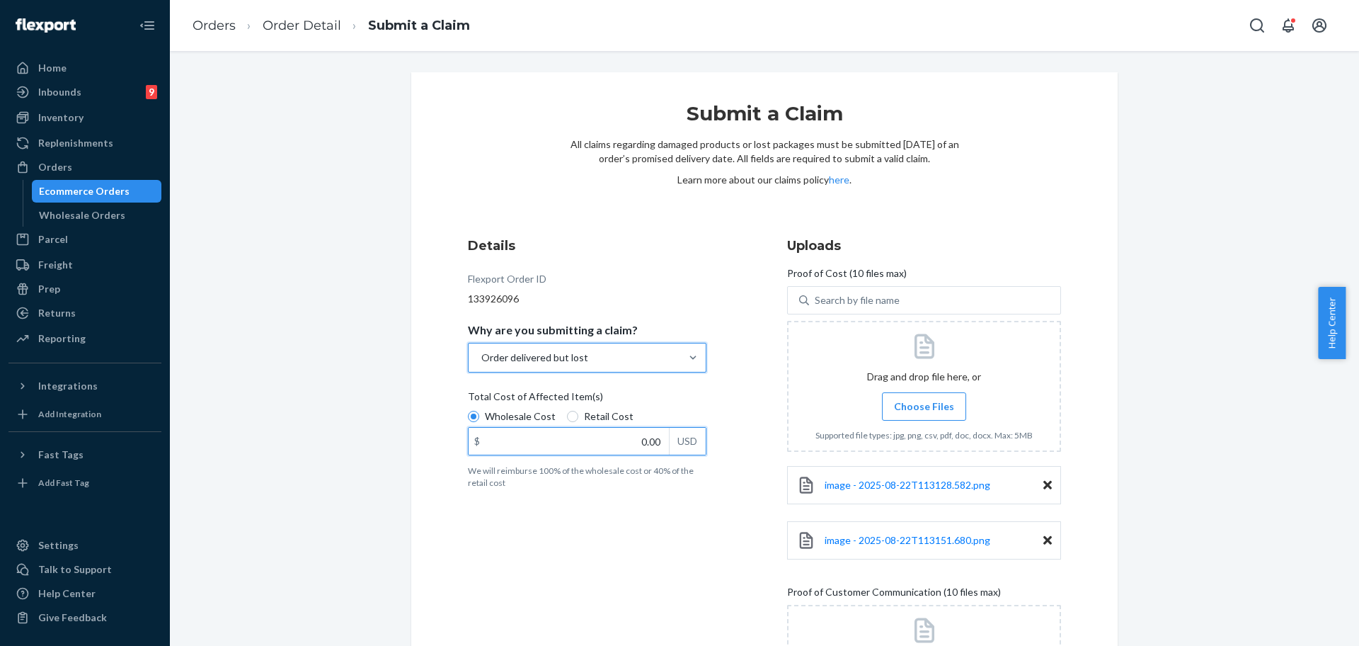
click at [629, 437] on input "0.00" at bounding box center [569, 441] width 200 height 27
type input "24.60"
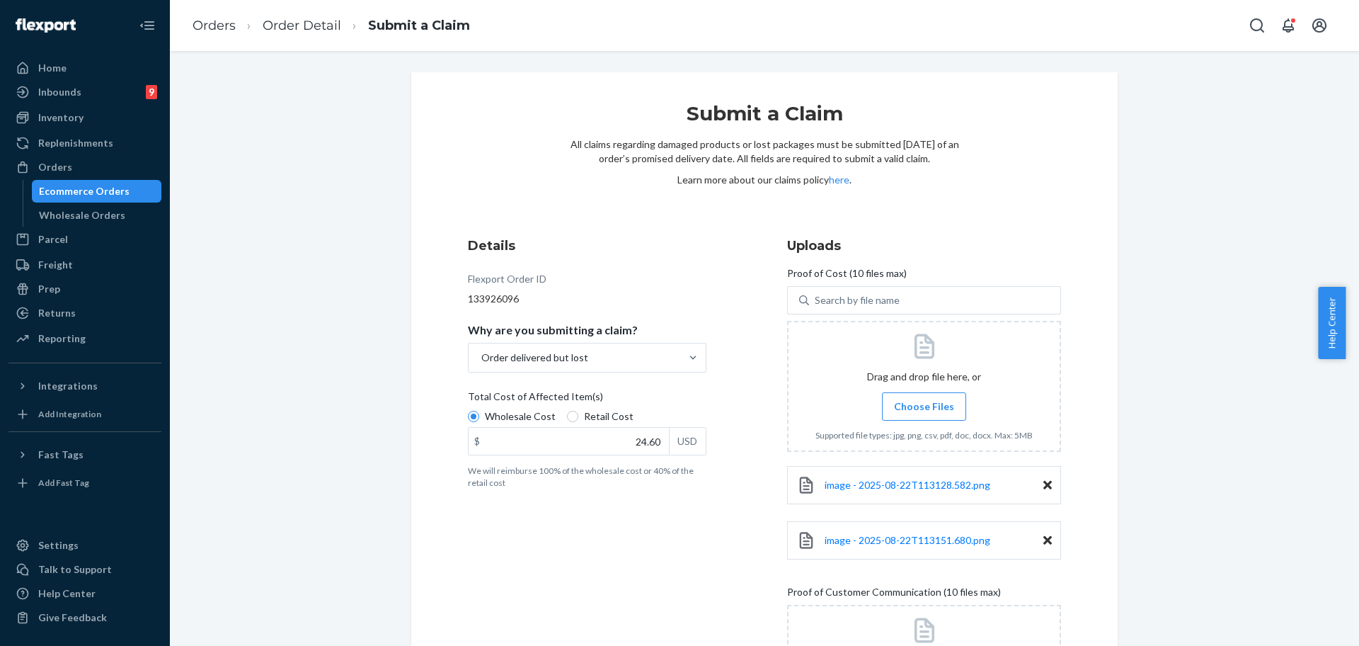
drag, startPoint x: 1358, startPoint y: 314, endPoint x: 1358, endPoint y: 462, distance: 147.2
click at [1345, 462] on body "Home Inbounds 9 Shipping Plans Problems 9 Inventory Products Replenishments Ord…" at bounding box center [679, 323] width 1359 height 646
click at [1315, 483] on div "Submit a Claim All claims regarding damaged products or lost packages must be s…" at bounding box center [765, 449] width 1168 height 755
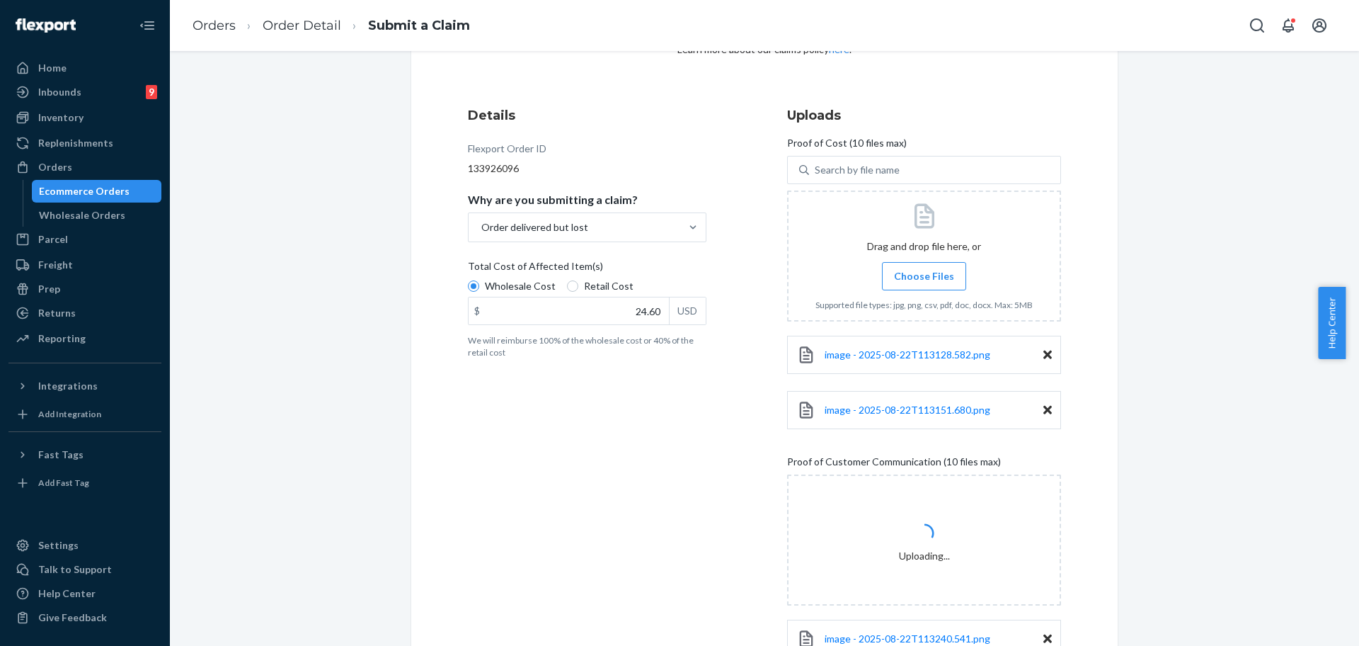
scroll to position [247, 0]
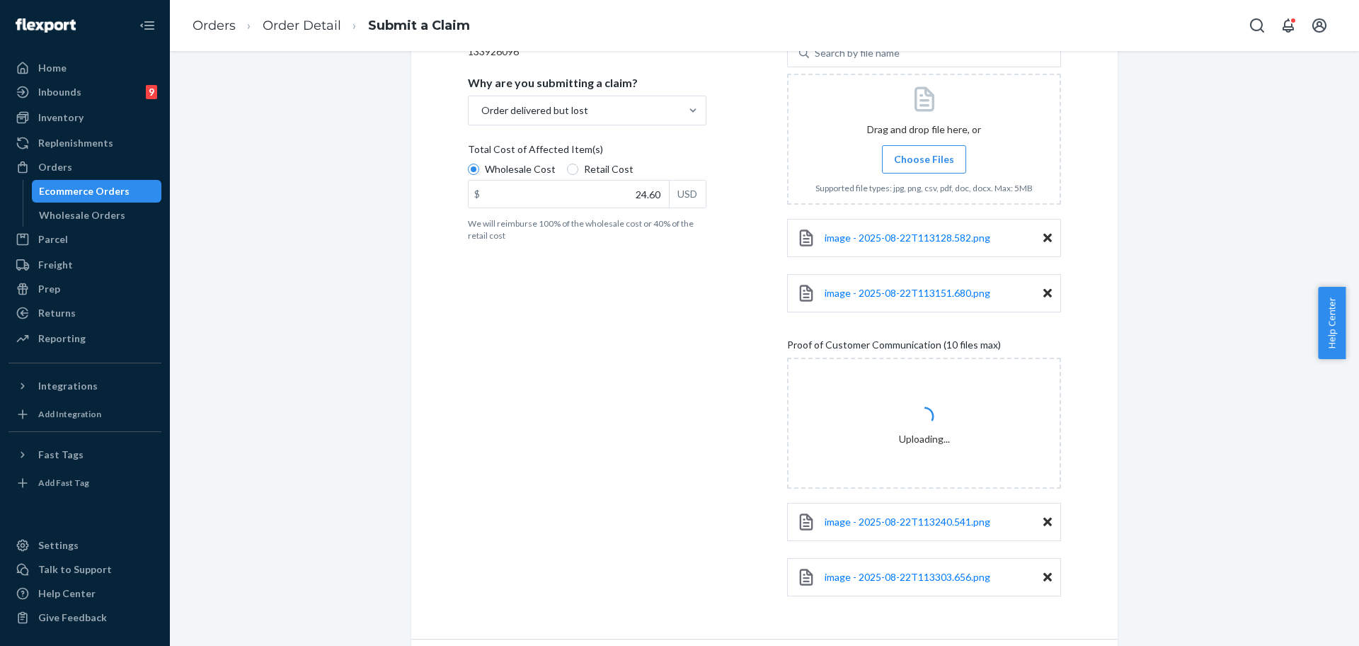
click at [1303, 517] on div "Submit a Claim All claims regarding damaged products or lost packages must be s…" at bounding box center [765, 258] width 1168 height 866
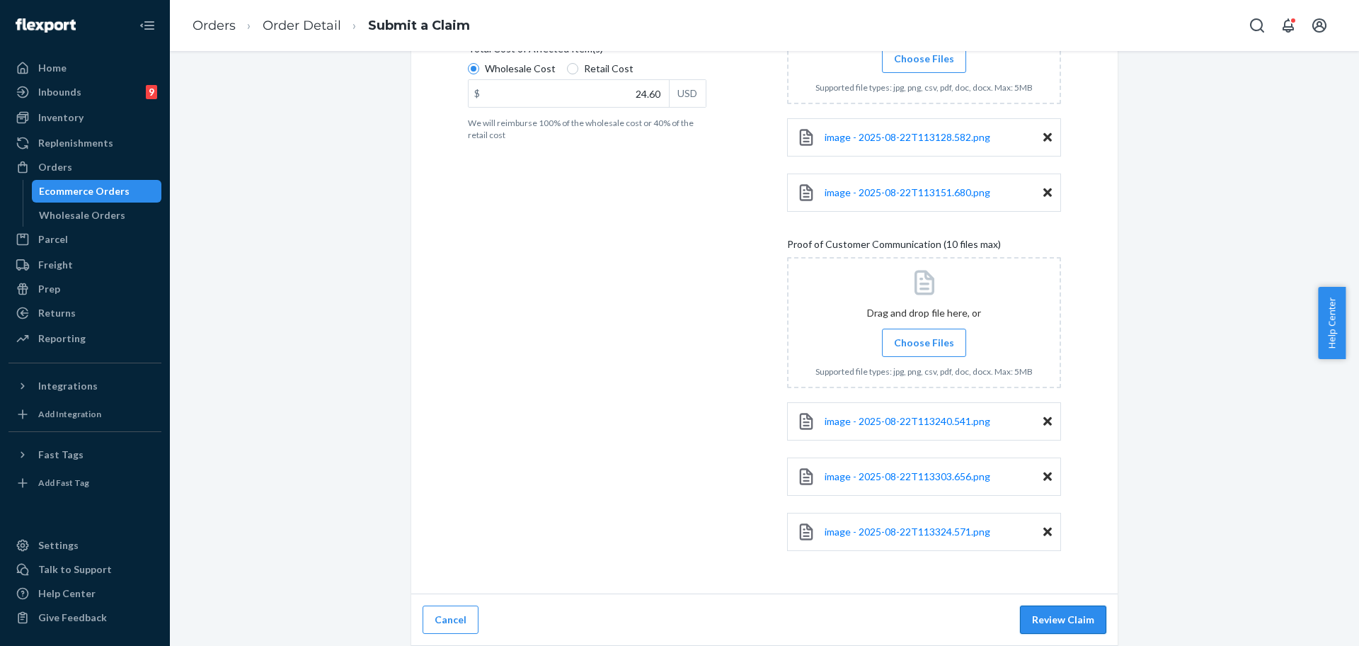
click at [1080, 612] on button "Review Claim" at bounding box center [1063, 619] width 86 height 28
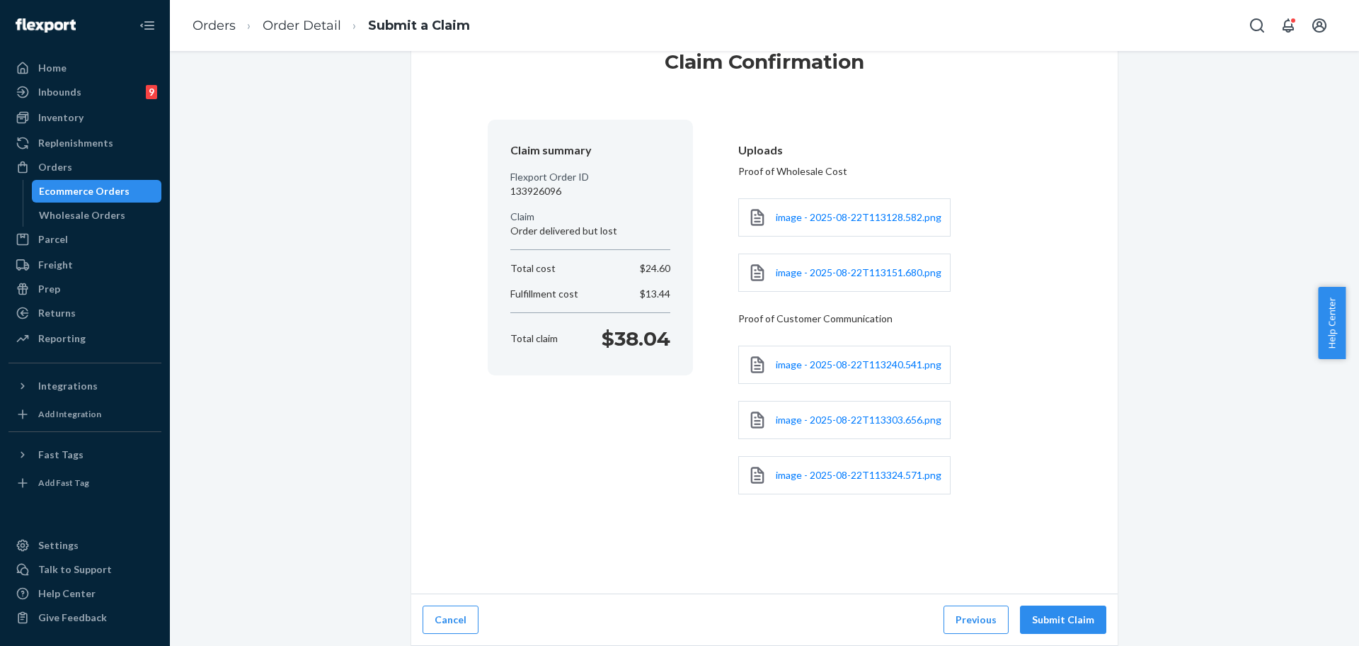
click at [1080, 612] on button "Submit Claim" at bounding box center [1063, 619] width 86 height 28
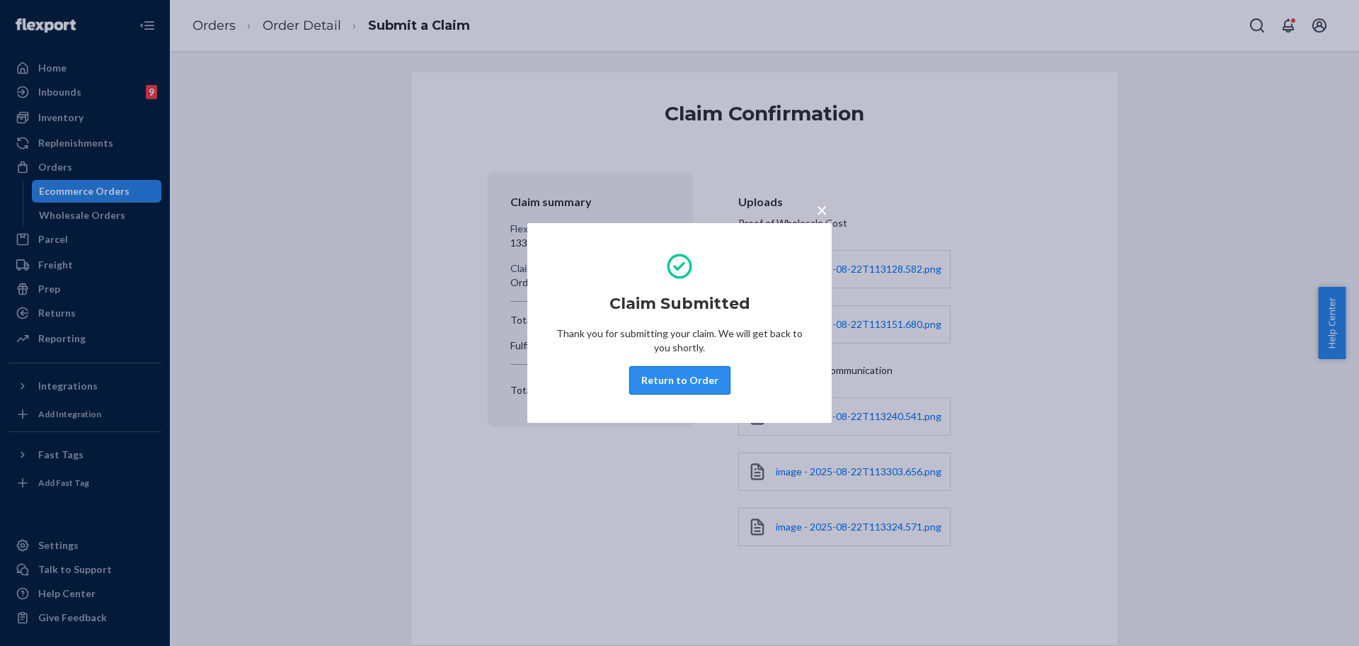
click at [683, 372] on button "Return to Order" at bounding box center [679, 380] width 101 height 28
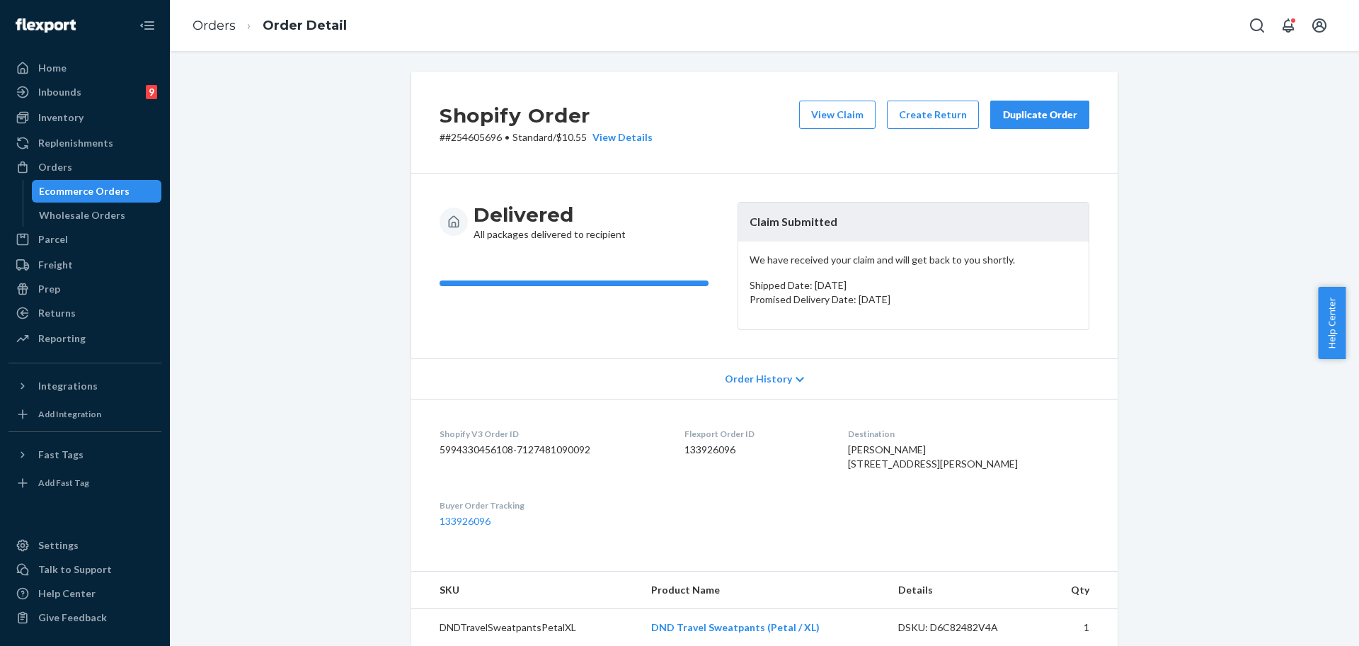
click at [272, 254] on div "Shopify Order # #254605696 • Standard / $10.55 View Details View Claim Create R…" at bounding box center [765, 562] width 1168 height 980
click at [113, 167] on div "Orders" at bounding box center [85, 167] width 150 height 20
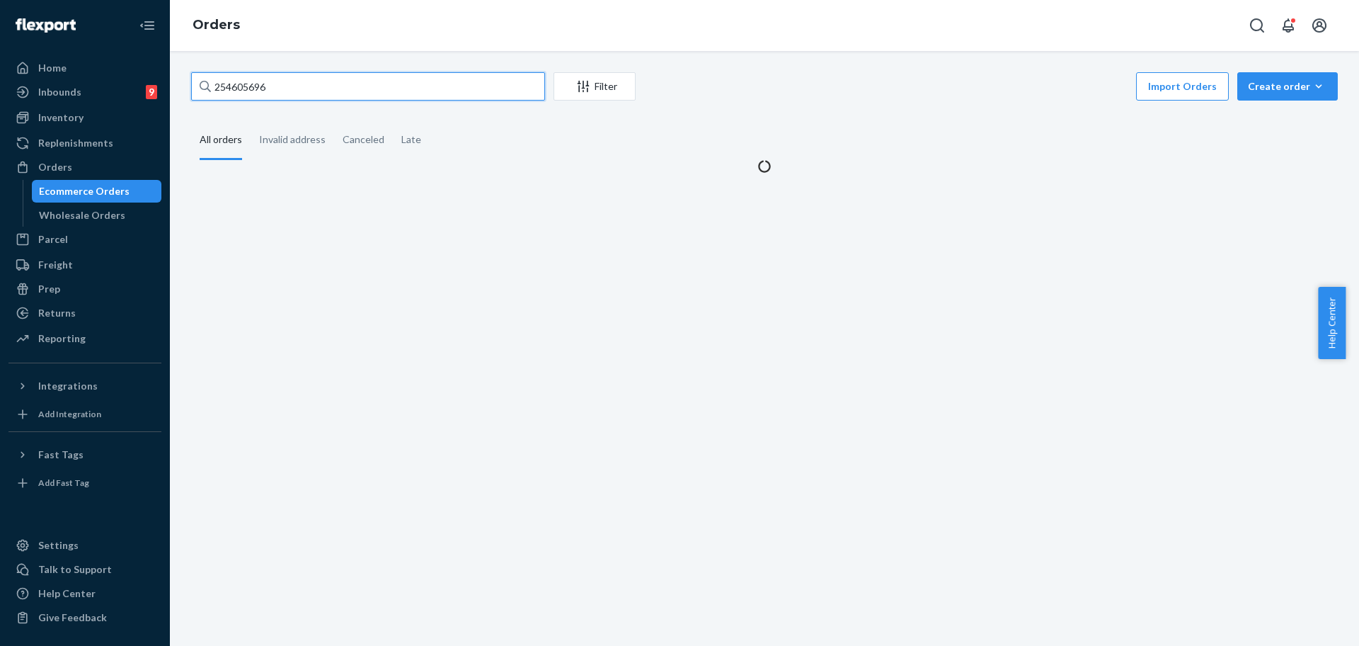
click at [279, 94] on input "254605696" at bounding box center [368, 86] width 354 height 28
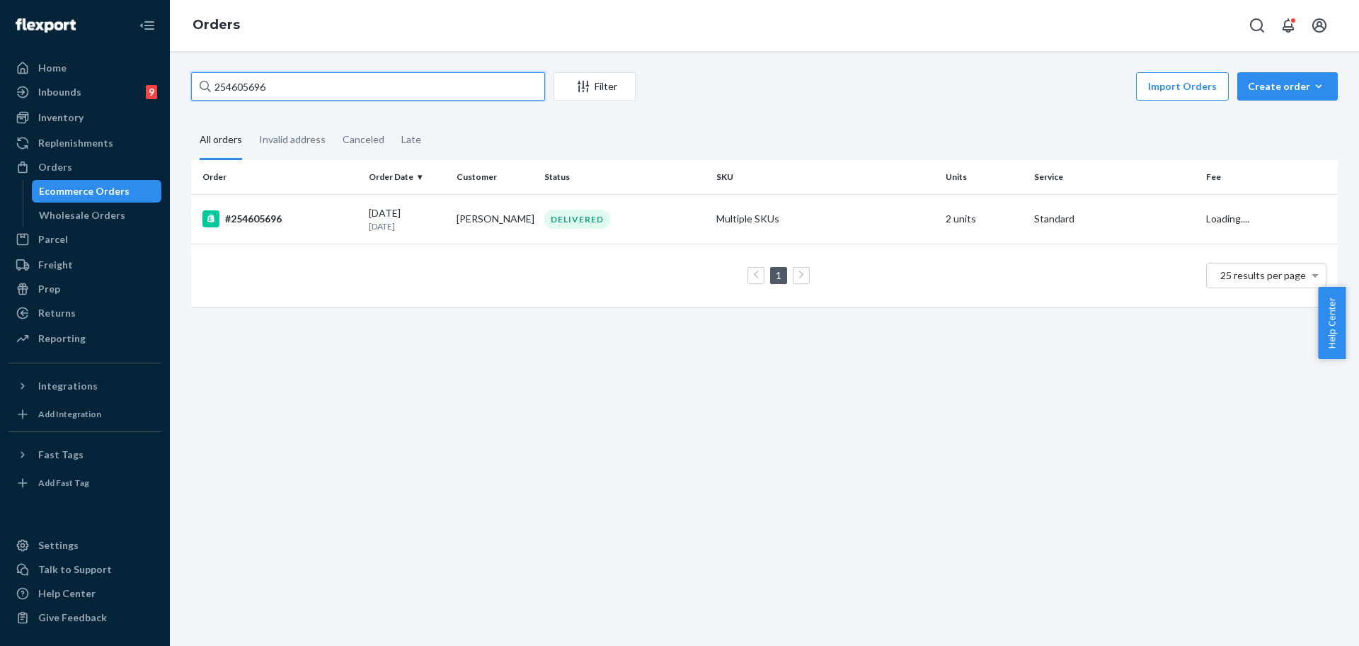
click at [279, 94] on input "254605696" at bounding box center [368, 86] width 354 height 28
paste input "#253661432"
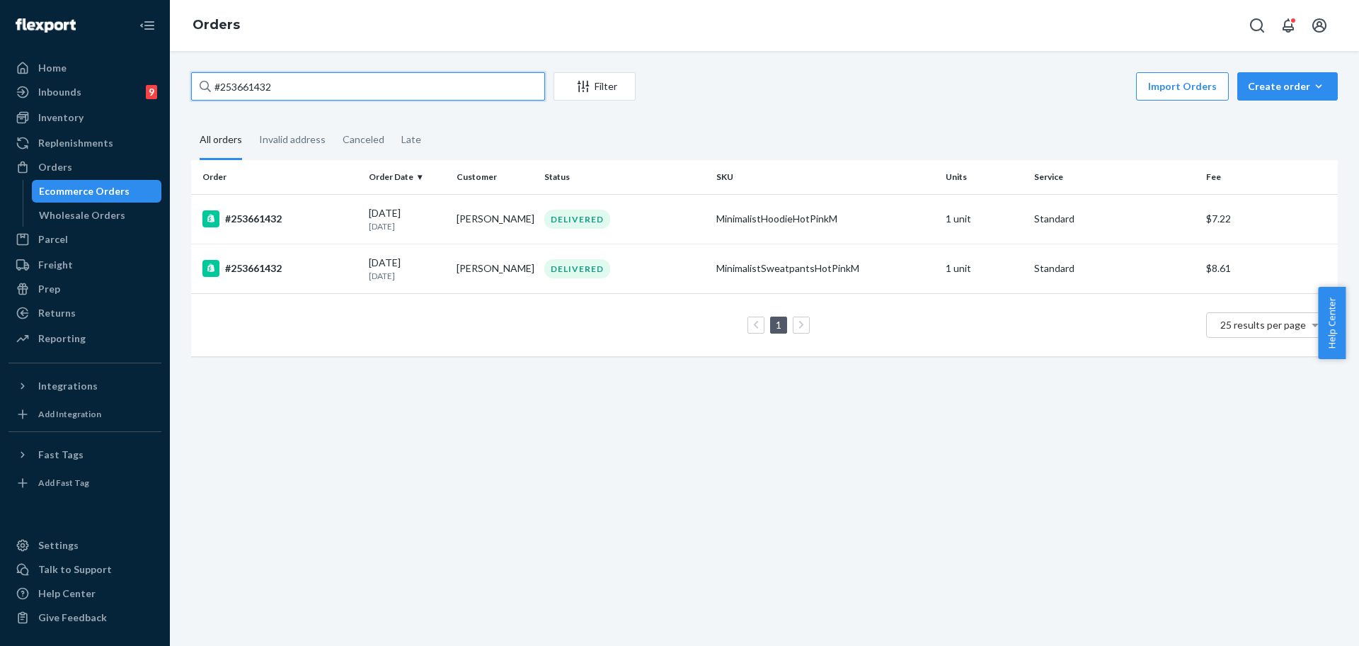
type input "#253661432"
click at [784, 273] on div "MinimalistSweatpantsHotPinkM" at bounding box center [825, 268] width 218 height 14
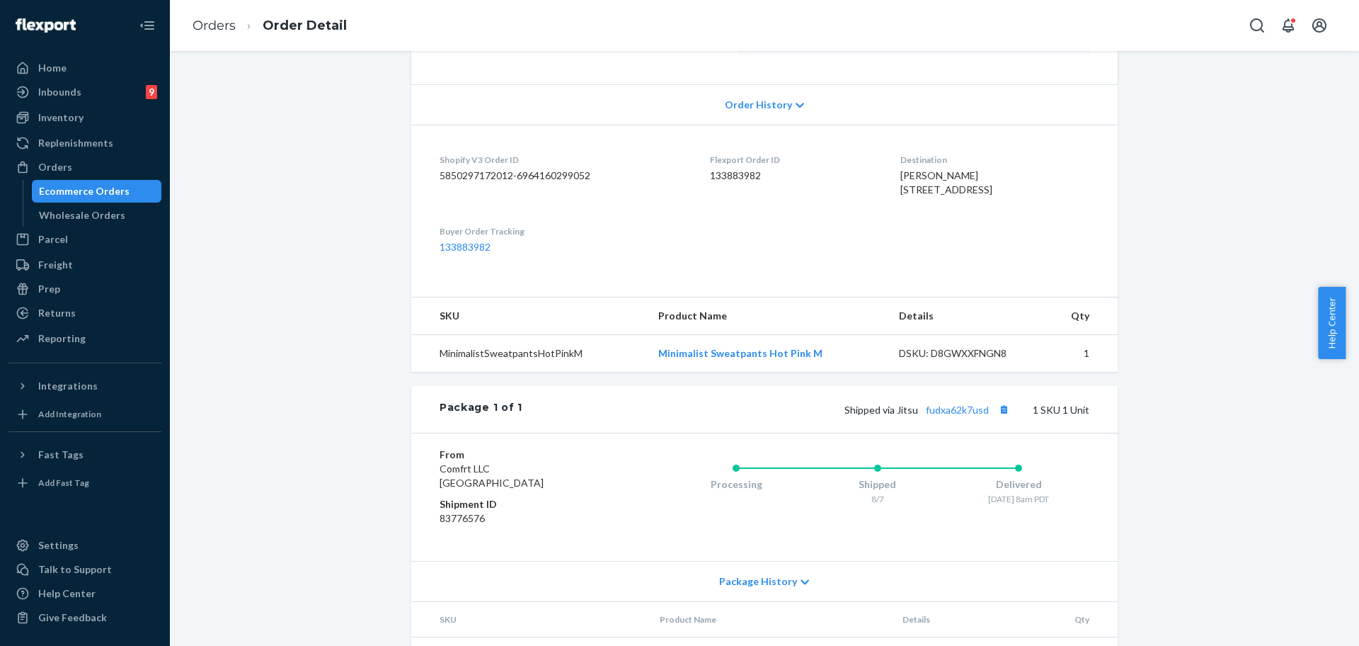
scroll to position [274, 0]
click at [201, 30] on link "Orders" at bounding box center [214, 26] width 43 height 16
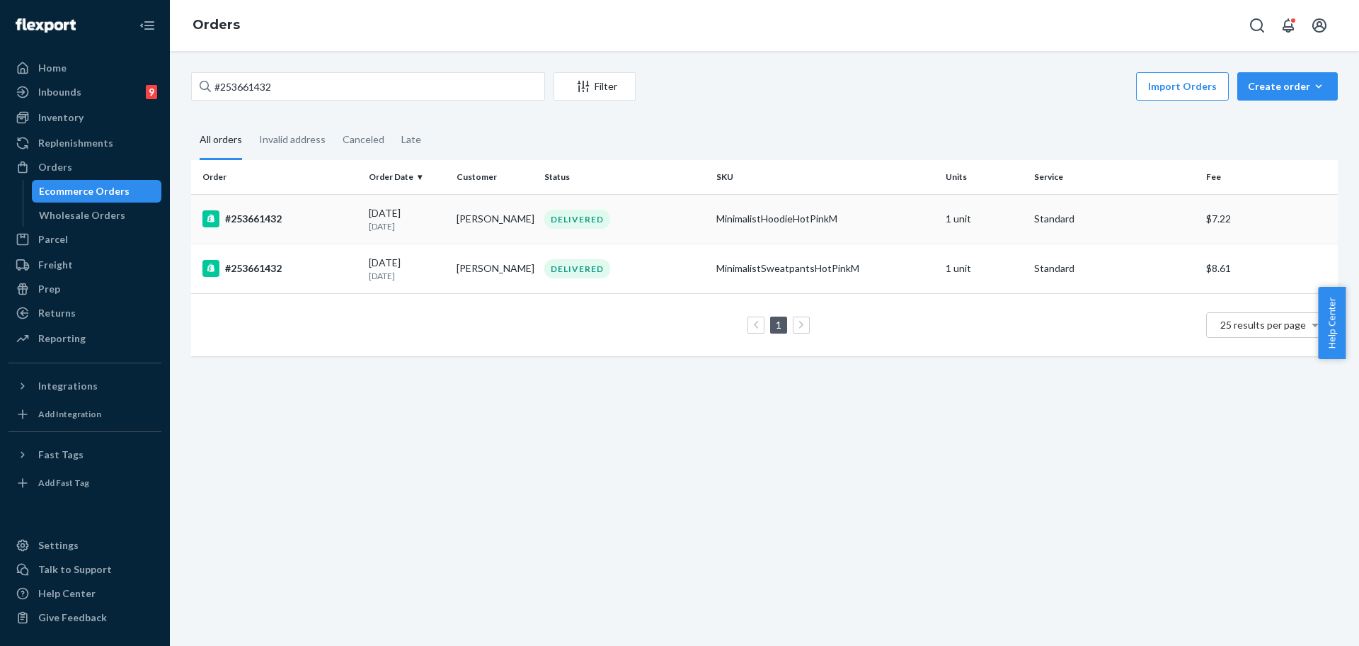
click at [691, 208] on td "DELIVERED" at bounding box center [625, 219] width 172 height 50
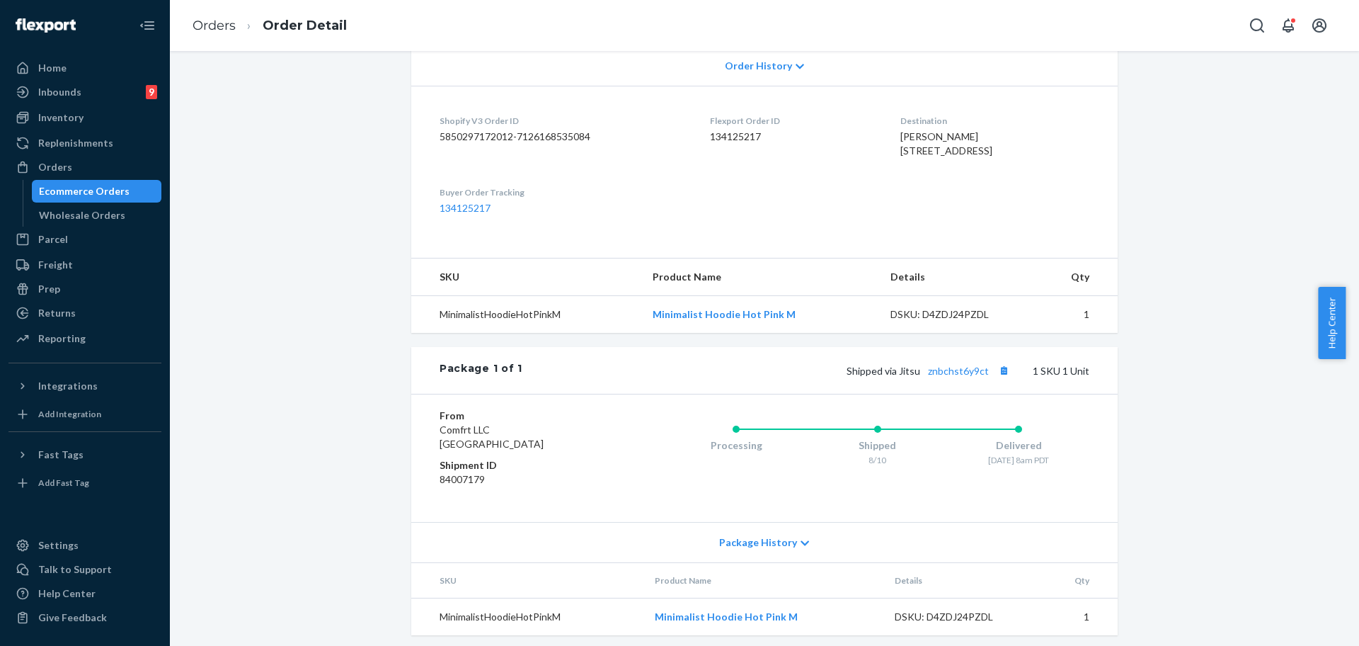
scroll to position [322, 0]
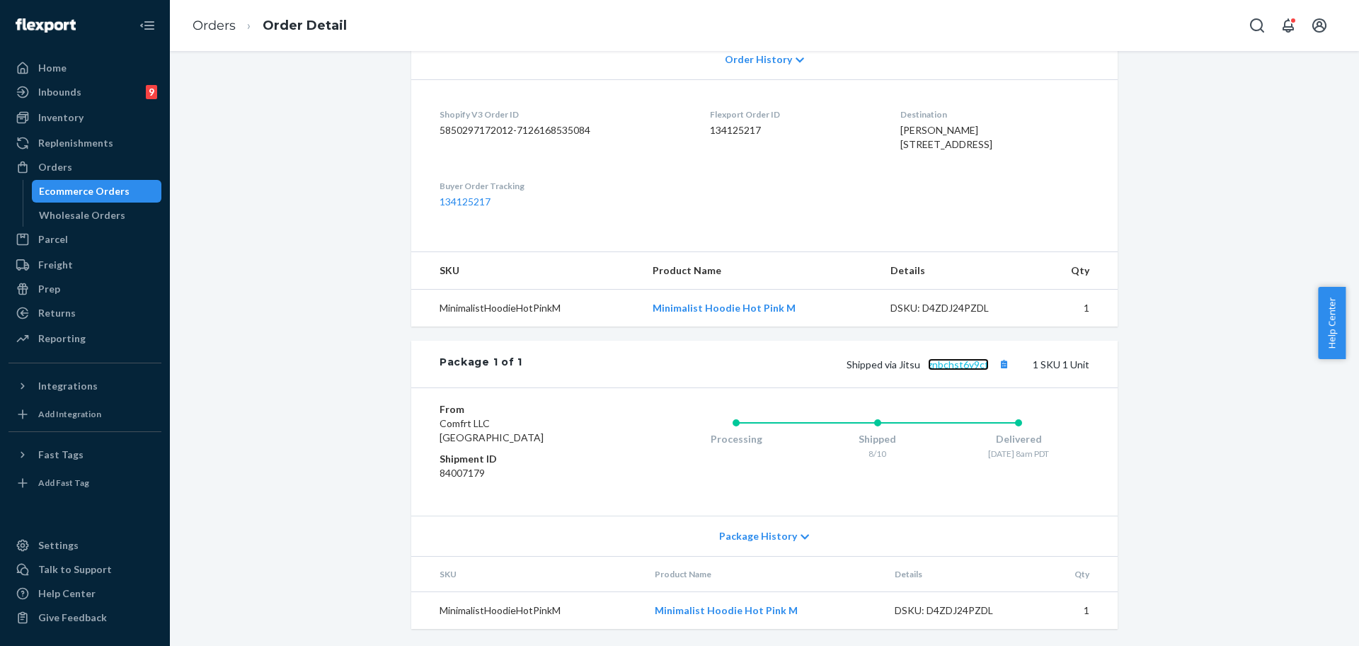
click at [942, 370] on link "znbchst6y9ct" at bounding box center [958, 364] width 61 height 12
drag, startPoint x: 1343, startPoint y: 345, endPoint x: 1358, endPoint y: 126, distance: 220.0
click at [1345, 126] on body "Home Inbounds 9 Shipping Plans Problems 9 Inventory Products Replenishments Ord…" at bounding box center [679, 323] width 1359 height 646
click at [1323, 125] on div "Shopify Order # #253661432 • Standard / $7.22 View Details Submit Claim Create …" at bounding box center [765, 201] width 1168 height 890
drag, startPoint x: 1353, startPoint y: 295, endPoint x: 1353, endPoint y: 81, distance: 214.5
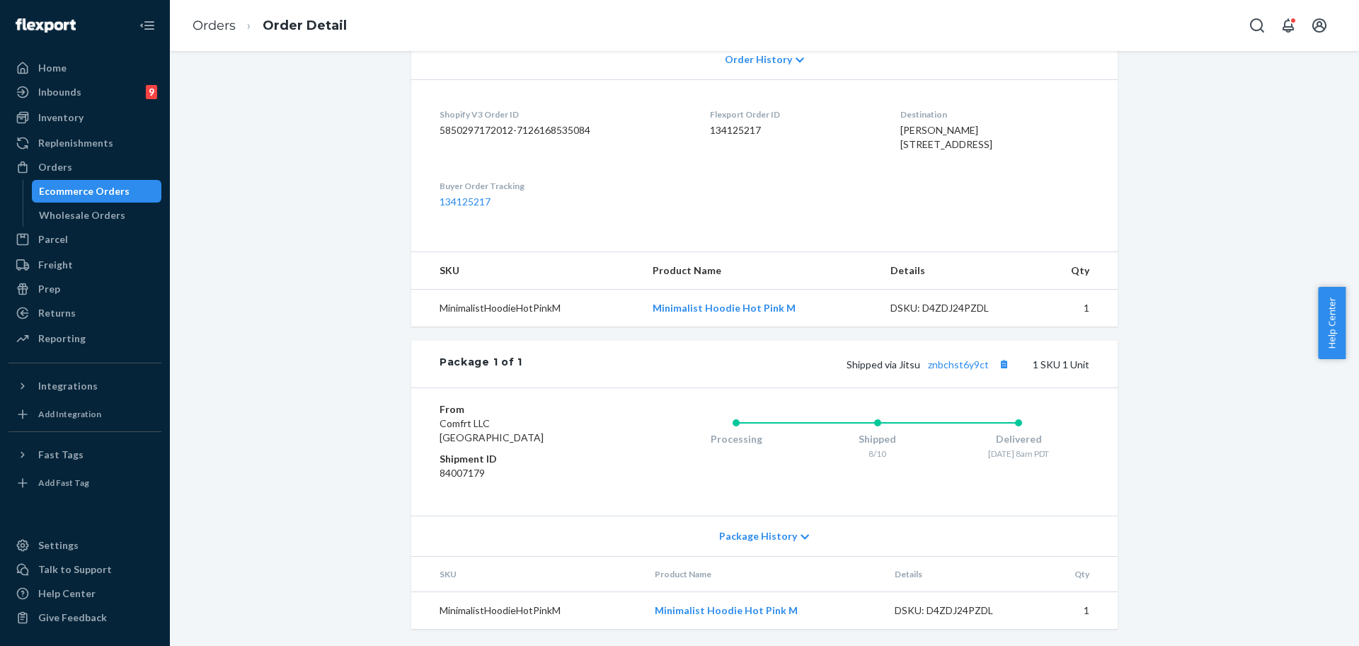
click at [1345, 80] on body "Home Inbounds 9 Shipping Plans Problems 9 Inventory Products Replenishments Ord…" at bounding box center [679, 323] width 1359 height 646
click at [1340, 150] on div "Shopify Order # #253661432 • Standard / $7.22 View Details Submit Claim Create …" at bounding box center [764, 348] width 1189 height 595
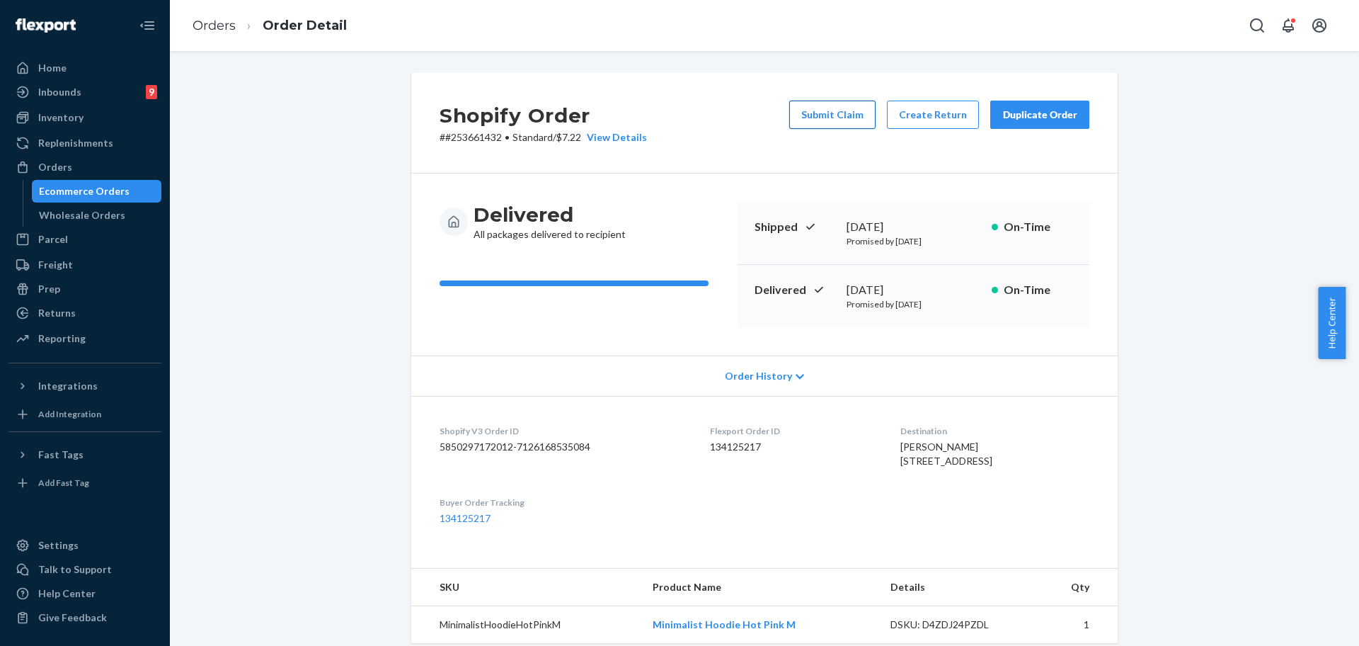
click at [863, 110] on button "Submit Claim" at bounding box center [832, 115] width 86 height 28
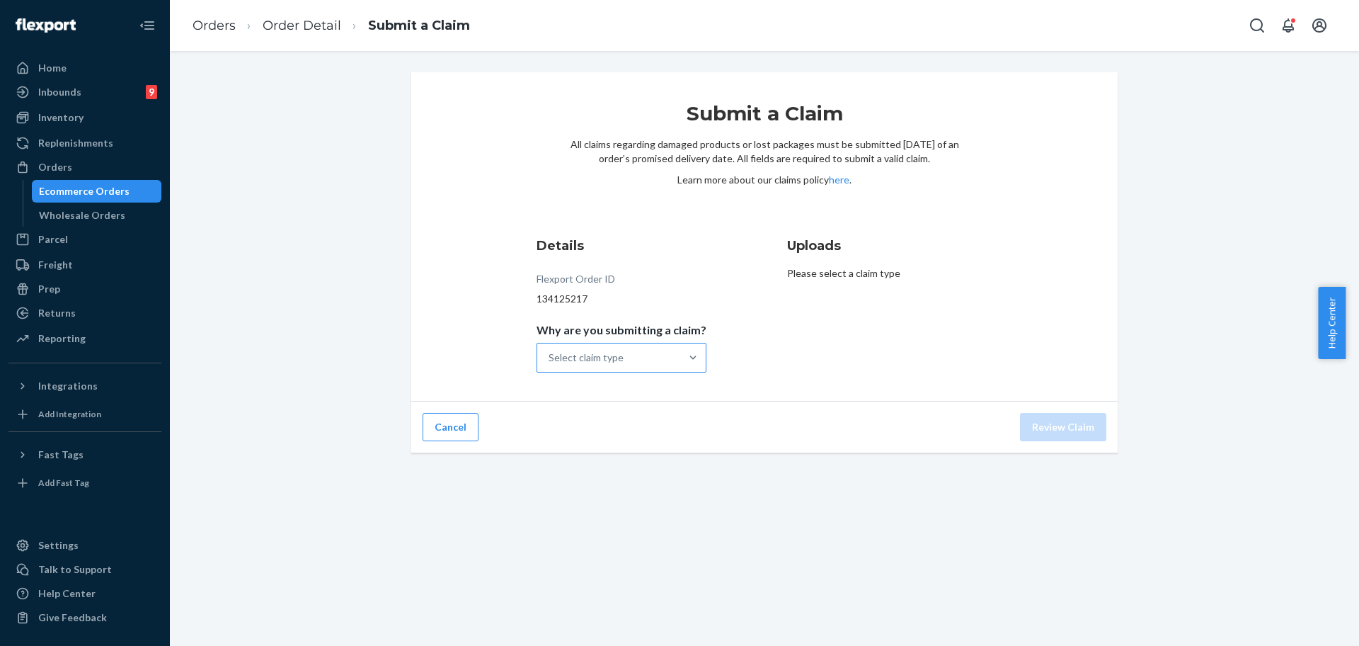
click at [672, 357] on div "Select claim type" at bounding box center [608, 357] width 143 height 28
click at [550, 357] on input "Why are you submitting a claim? Select claim type" at bounding box center [549, 357] width 1 height 14
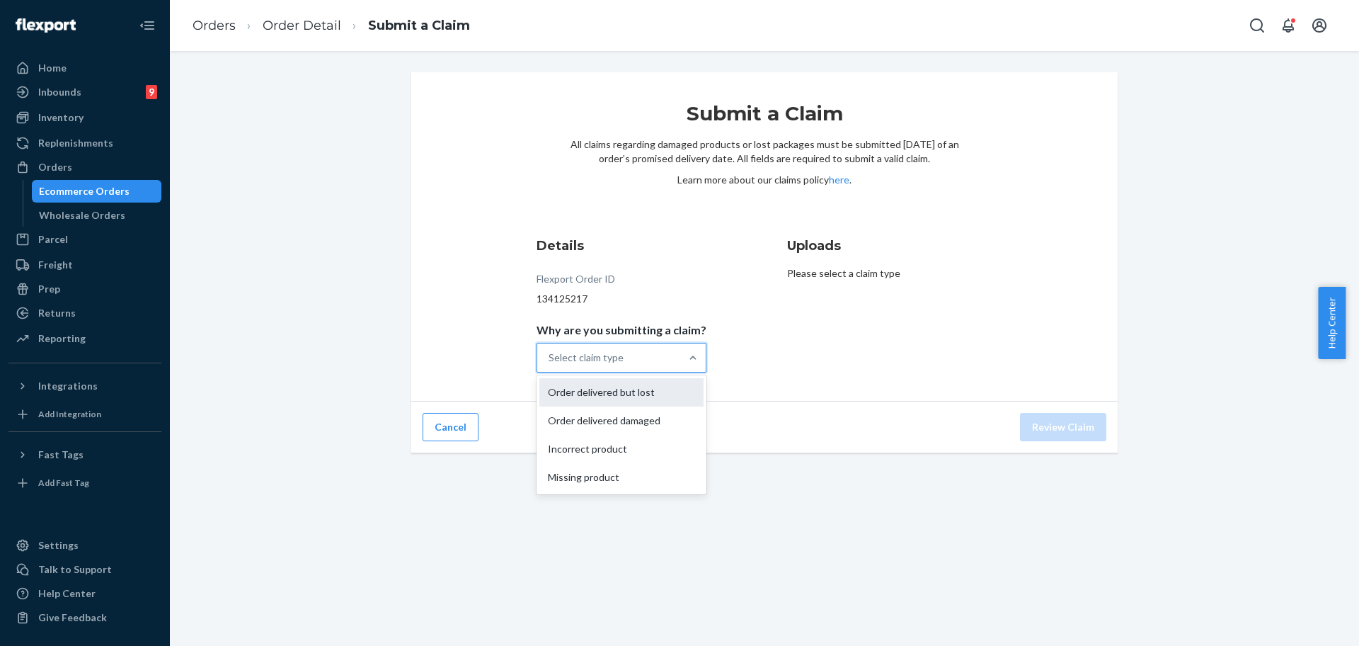
click at [660, 398] on div "Order delivered but lost" at bounding box center [621, 392] width 164 height 28
click at [550, 365] on input "Why are you submitting a claim? option Order delivered but lost focused, 0 of 4…" at bounding box center [549, 357] width 1 height 14
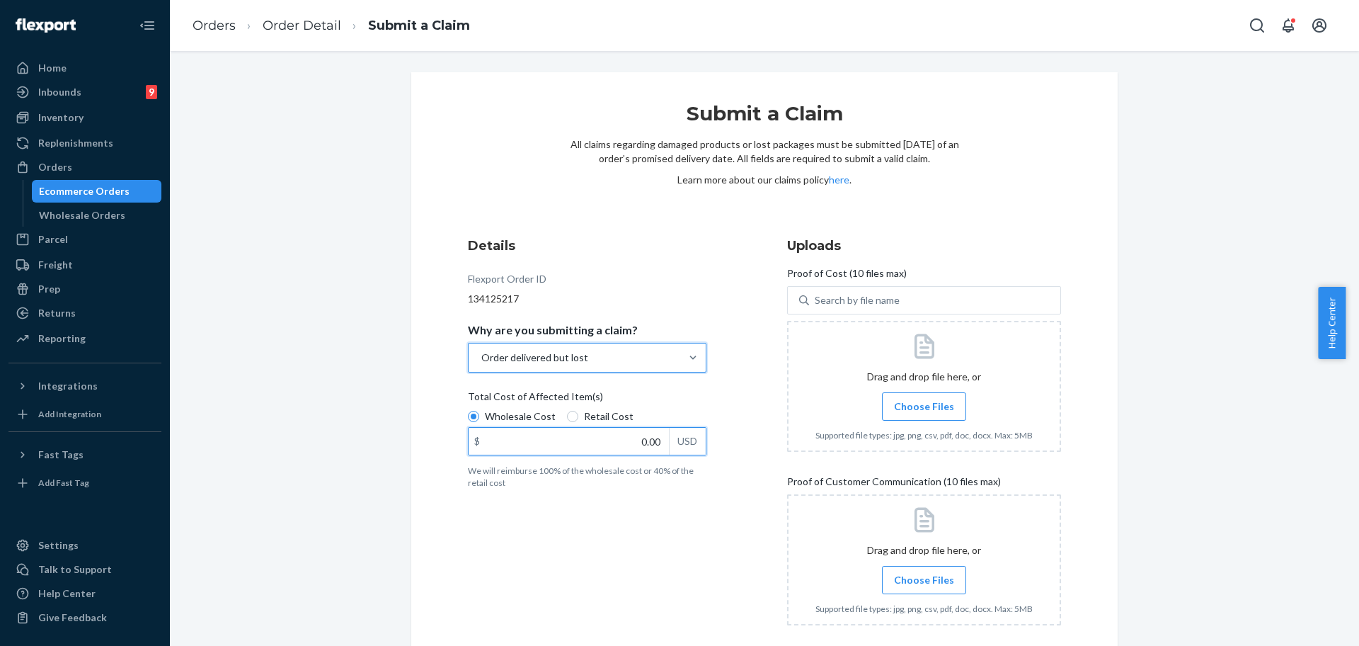
click at [648, 437] on input "0.00" at bounding box center [569, 441] width 200 height 27
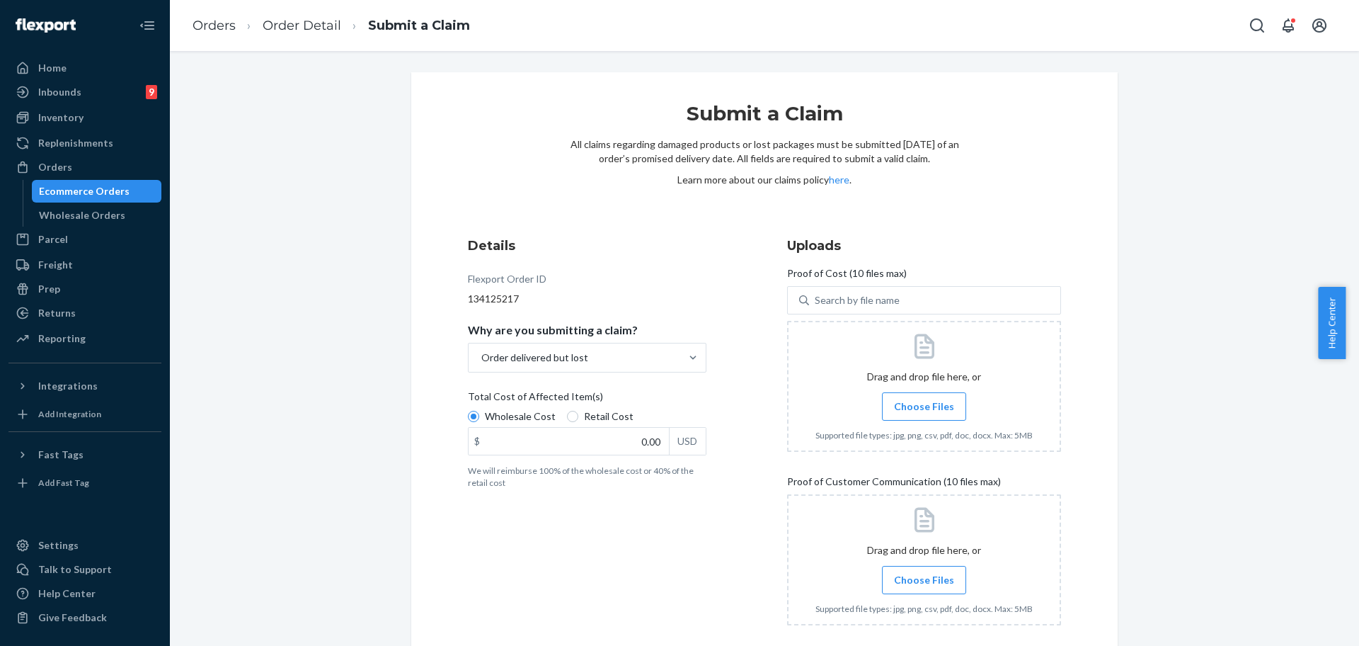
click at [938, 190] on div "Submit a Claim All claims regarding damaged products or lost packages must be s…" at bounding box center [764, 169] width 389 height 136
drag, startPoint x: 1358, startPoint y: 336, endPoint x: 1358, endPoint y: 498, distance: 162.1
click at [1345, 498] on body "Home Inbounds 9 Shipping Plans Problems 9 Inventory Products Replenishments Ord…" at bounding box center [679, 323] width 1359 height 646
click at [1213, 497] on div "Submit a Claim All claims regarding damaged products or lost packages must be s…" at bounding box center [765, 394] width 1168 height 645
